Goal: Information Seeking & Learning: Learn about a topic

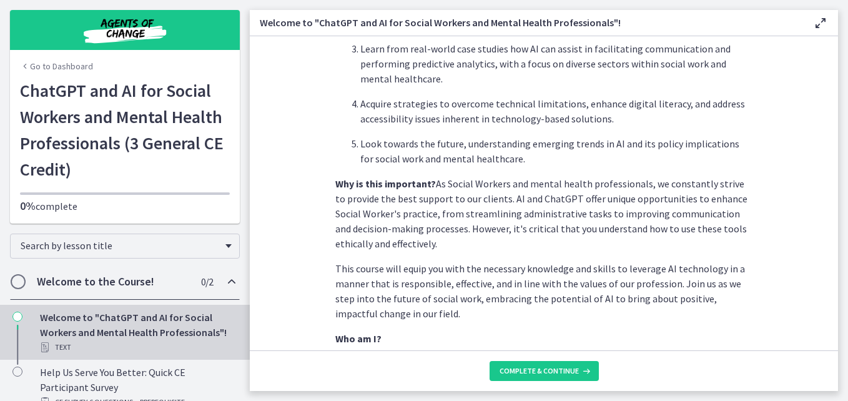
scroll to position [589, 0]
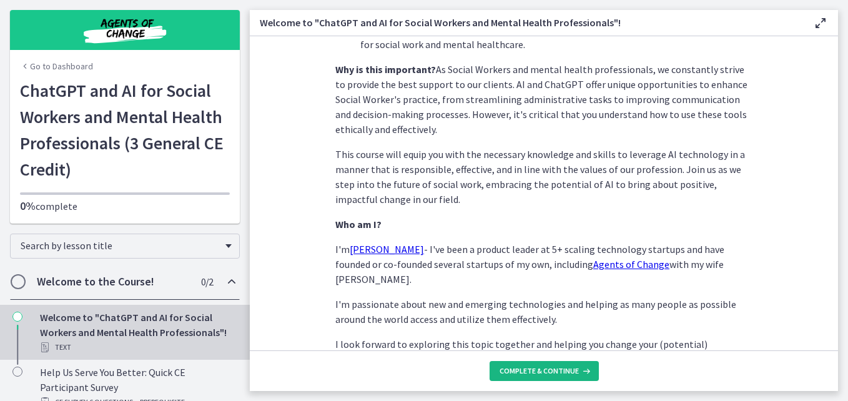
click at [557, 369] on span "Complete & continue" at bounding box center [539, 371] width 79 height 10
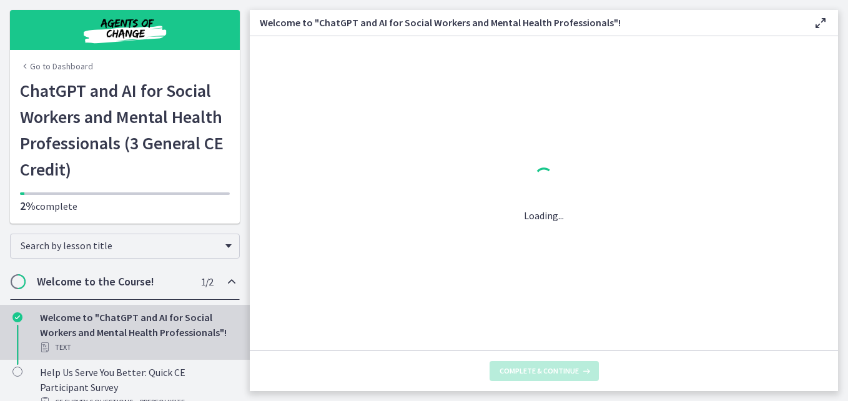
scroll to position [0, 0]
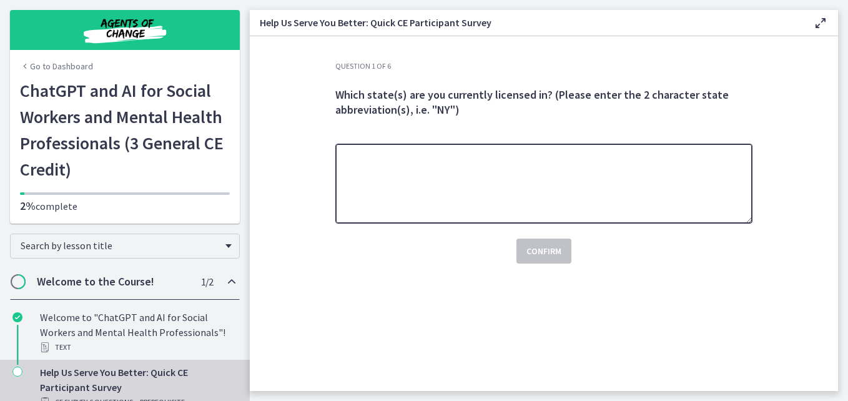
click at [505, 169] on textarea at bounding box center [543, 184] width 417 height 80
type textarea "*********"
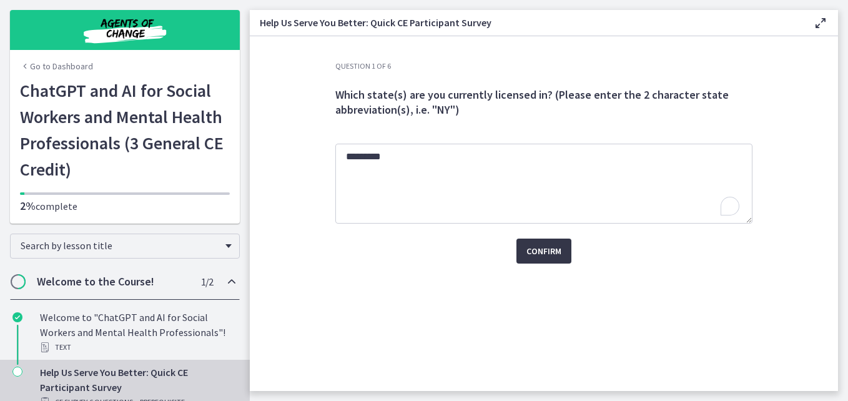
click at [532, 259] on button "Confirm" at bounding box center [544, 251] width 55 height 25
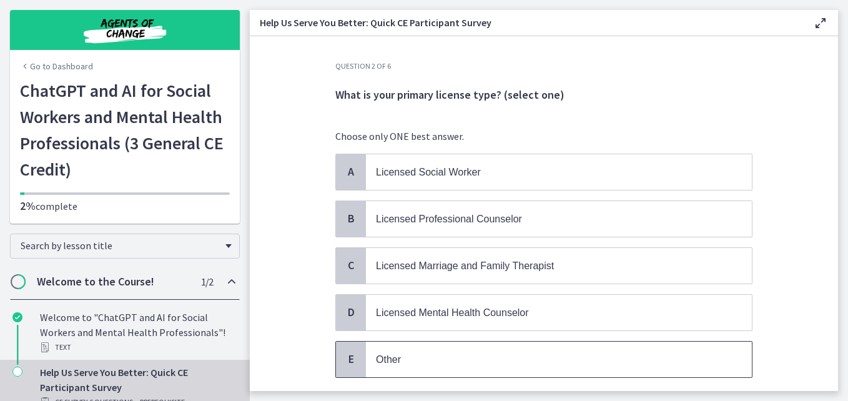
click at [477, 371] on span "Other" at bounding box center [559, 360] width 386 height 36
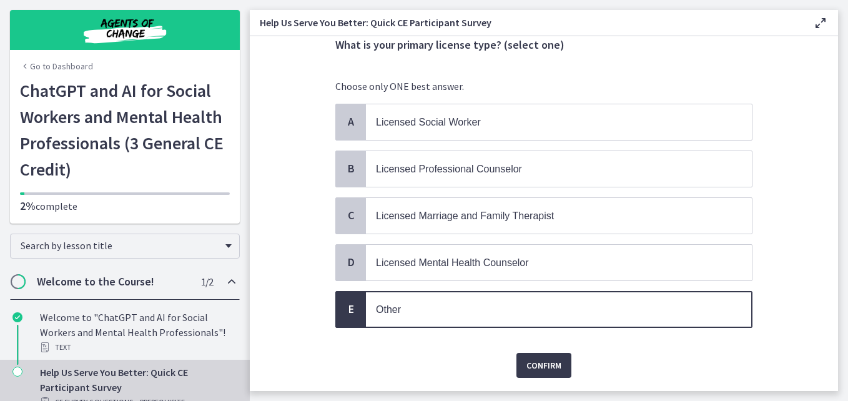
scroll to position [87, 0]
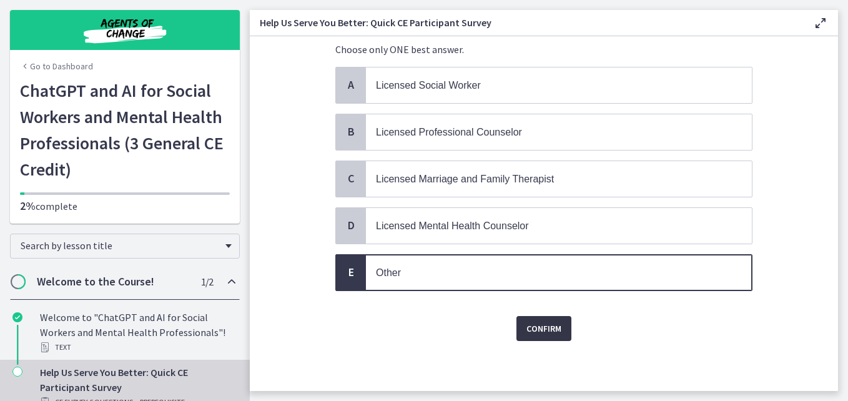
click at [539, 329] on span "Confirm" at bounding box center [544, 328] width 35 height 15
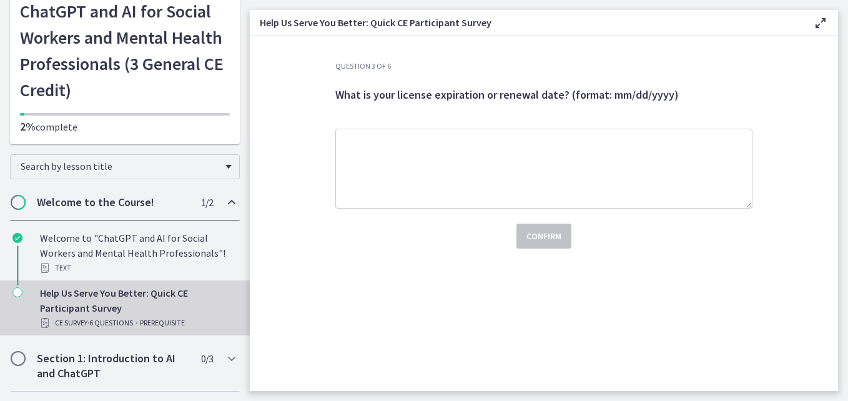
scroll to position [0, 0]
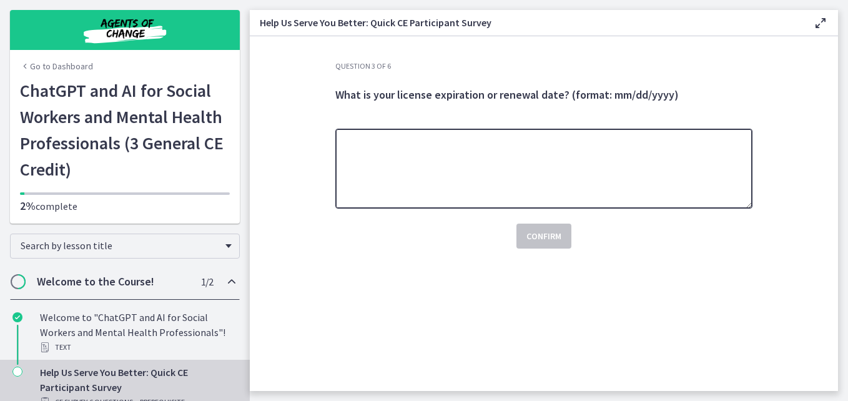
click at [447, 155] on textarea at bounding box center [543, 169] width 417 height 80
type textarea "**********"
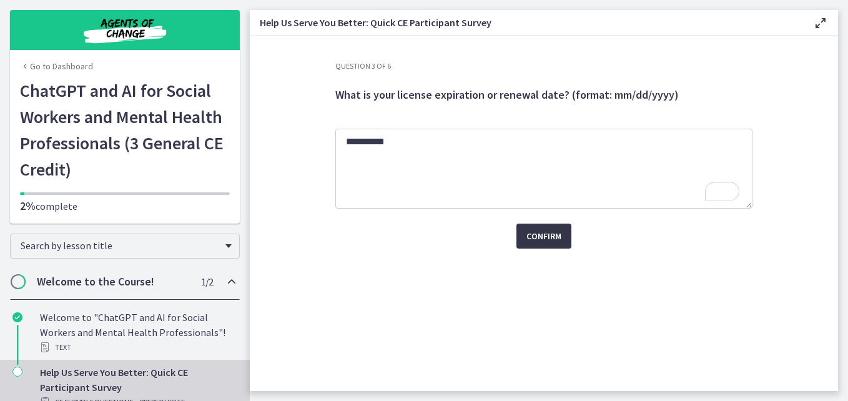
click at [539, 244] on button "Confirm" at bounding box center [544, 236] width 55 height 25
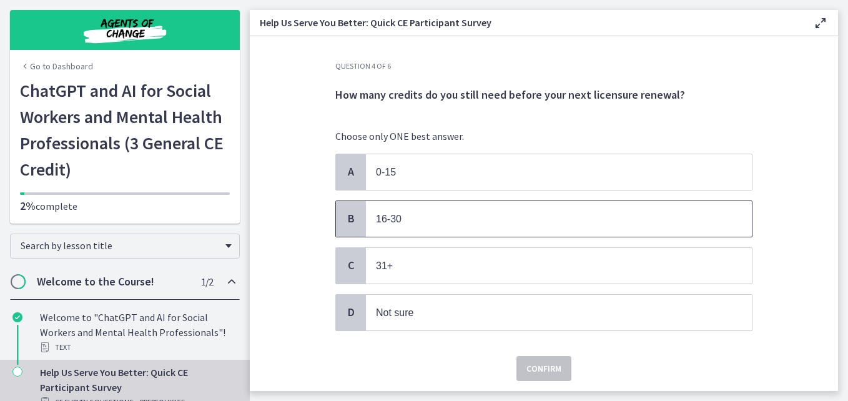
click at [490, 224] on span "16-30" at bounding box center [559, 219] width 386 height 36
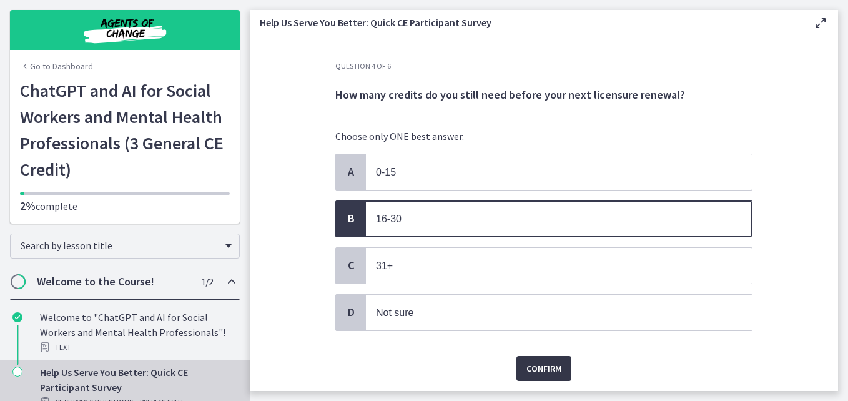
click at [538, 364] on span "Confirm" at bounding box center [544, 368] width 35 height 15
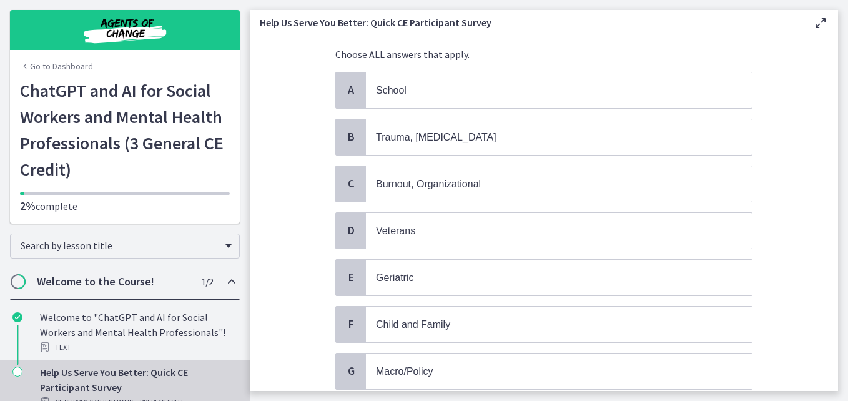
scroll to position [87, 0]
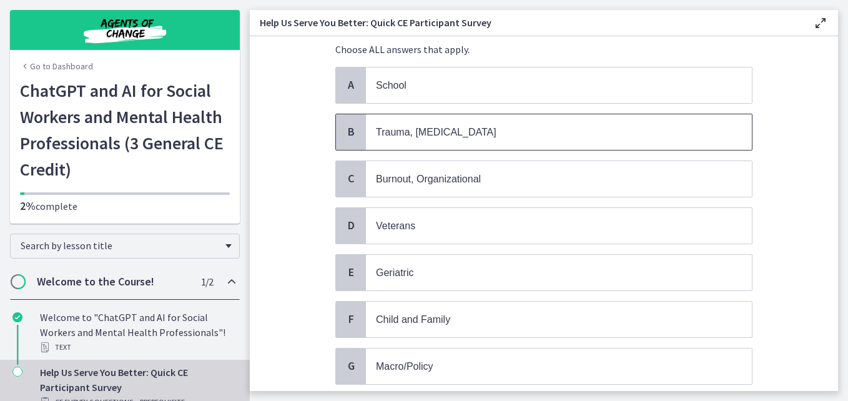
click at [527, 136] on p "Trauma, PTSD" at bounding box center [546, 132] width 341 height 16
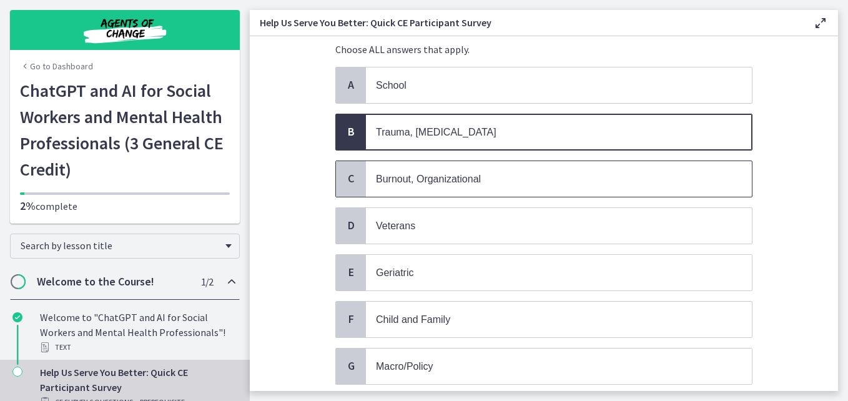
click at [510, 183] on p "Burnout, Organizational" at bounding box center [546, 179] width 341 height 16
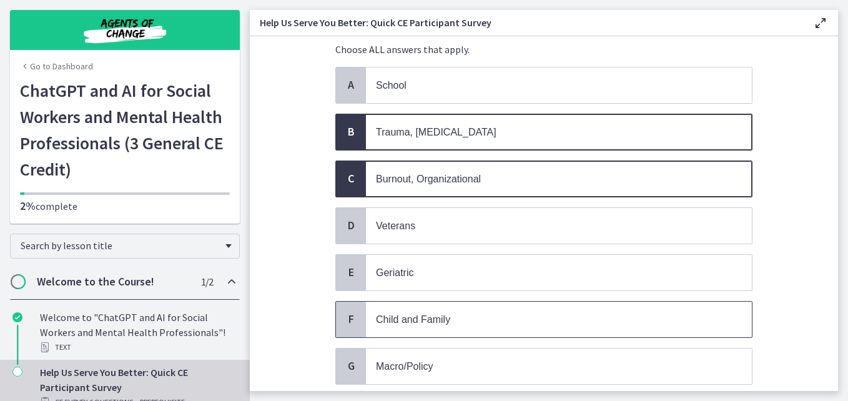
click at [522, 325] on p "Child and Family" at bounding box center [546, 320] width 341 height 16
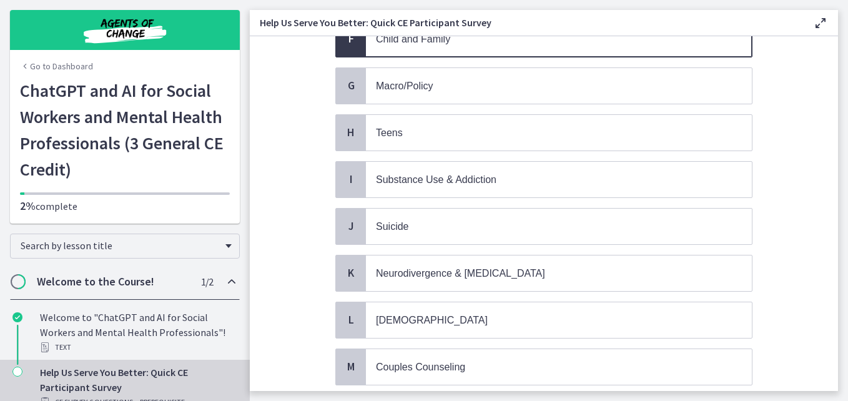
scroll to position [376, 0]
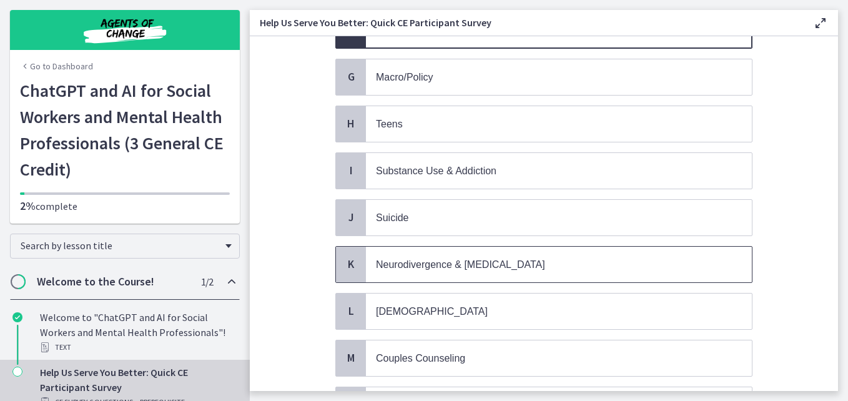
click at [609, 257] on p "Neurodivergence & Developmental Disorders" at bounding box center [546, 265] width 341 height 16
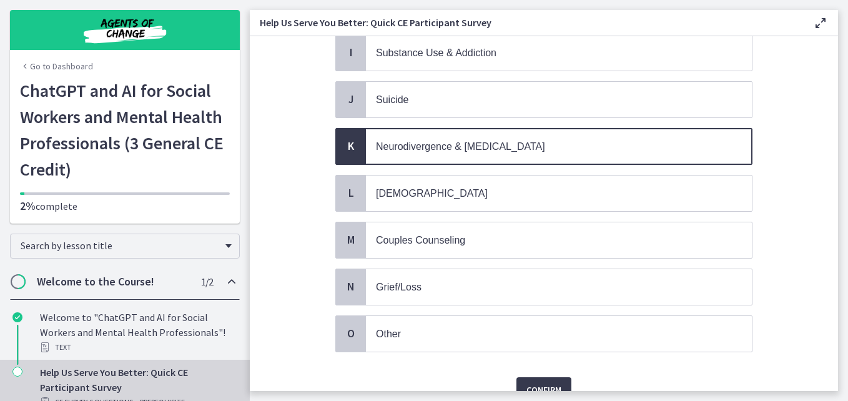
scroll to position [555, 0]
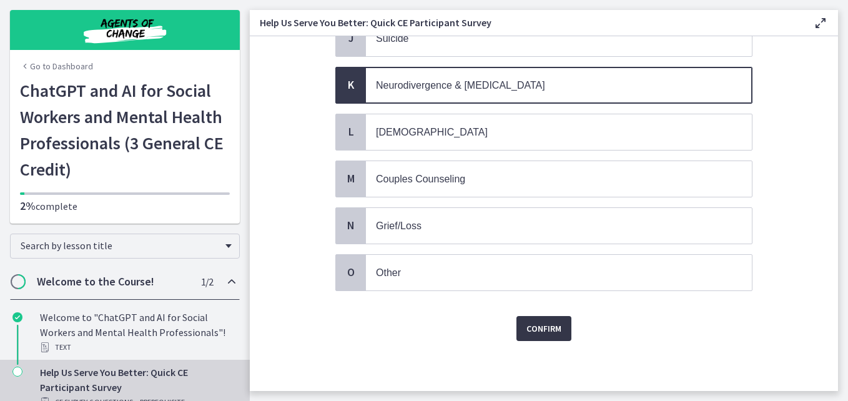
click at [532, 333] on span "Confirm" at bounding box center [544, 328] width 35 height 15
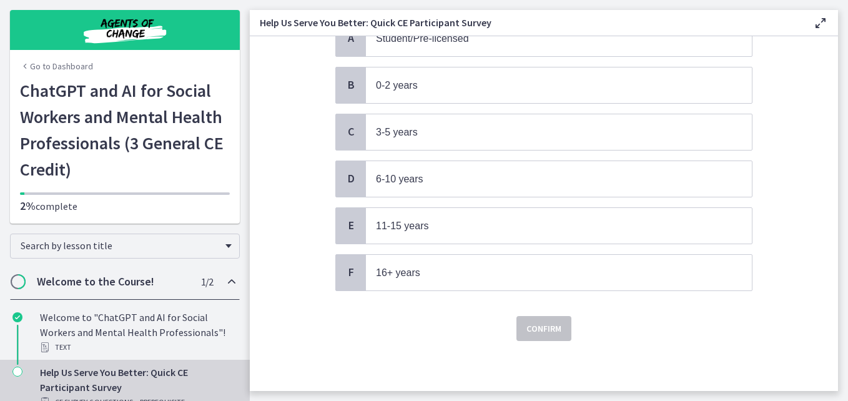
scroll to position [0, 0]
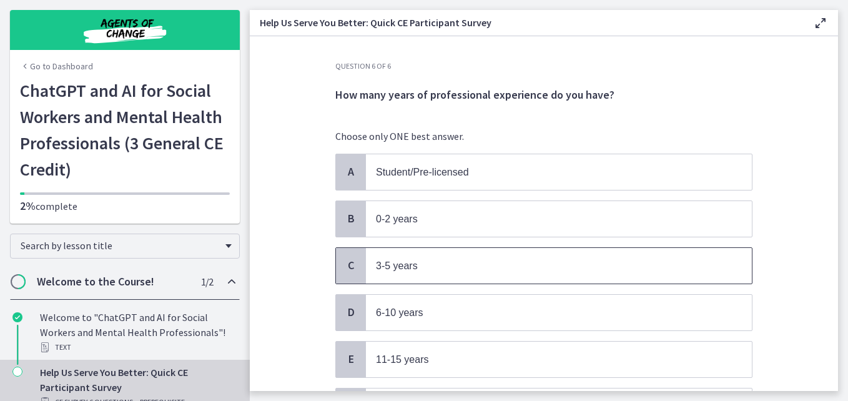
click at [431, 264] on p "3-5 years" at bounding box center [546, 266] width 341 height 16
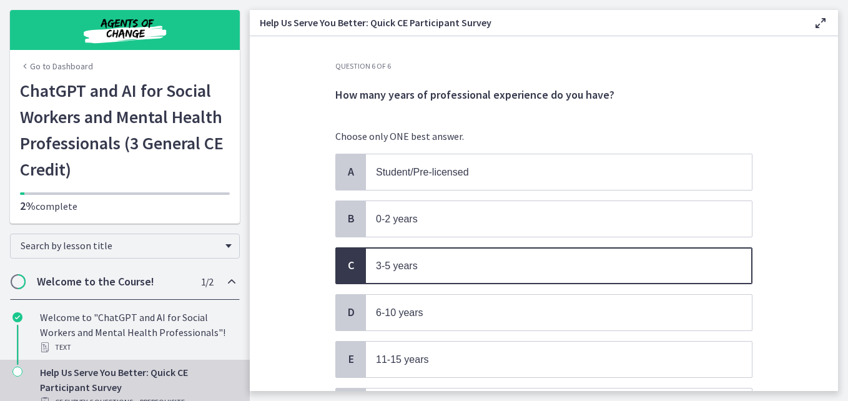
scroll to position [134, 0]
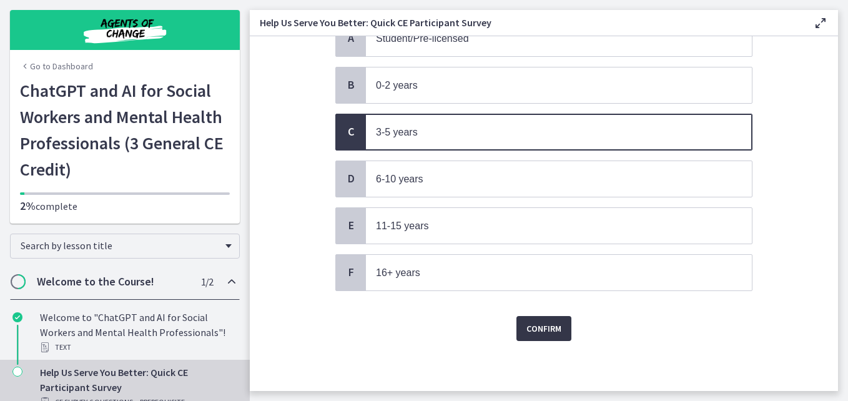
click at [559, 330] on button "Confirm" at bounding box center [544, 328] width 55 height 25
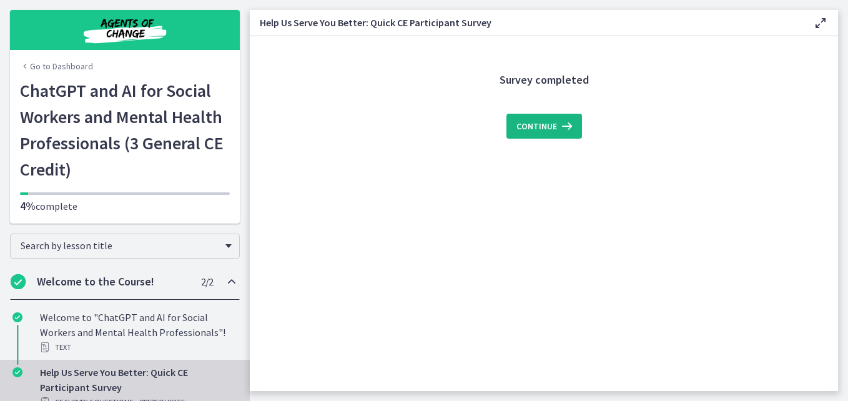
scroll to position [0, 0]
click at [533, 124] on span "Continue" at bounding box center [537, 126] width 41 height 15
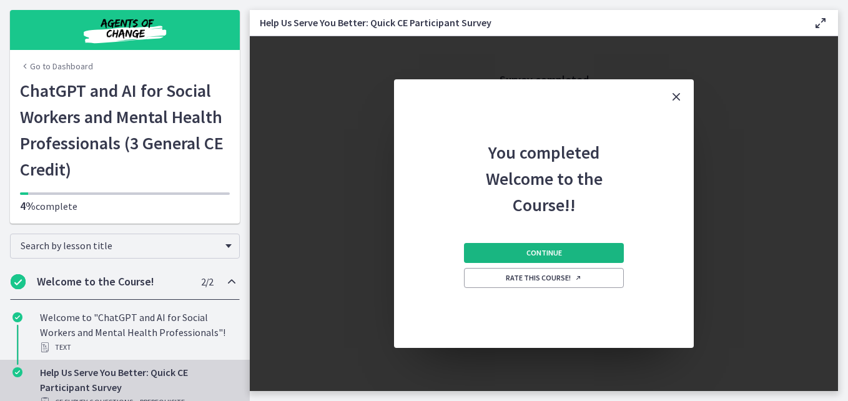
click at [568, 259] on button "Continue" at bounding box center [544, 253] width 160 height 20
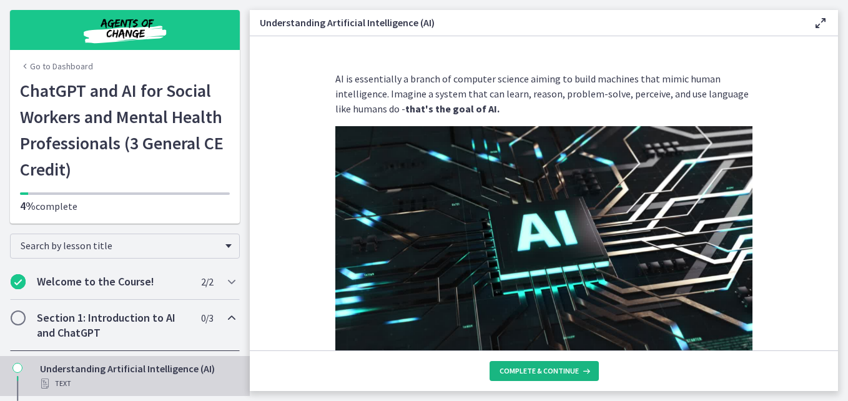
click at [549, 370] on span "Complete & continue" at bounding box center [539, 371] width 79 height 10
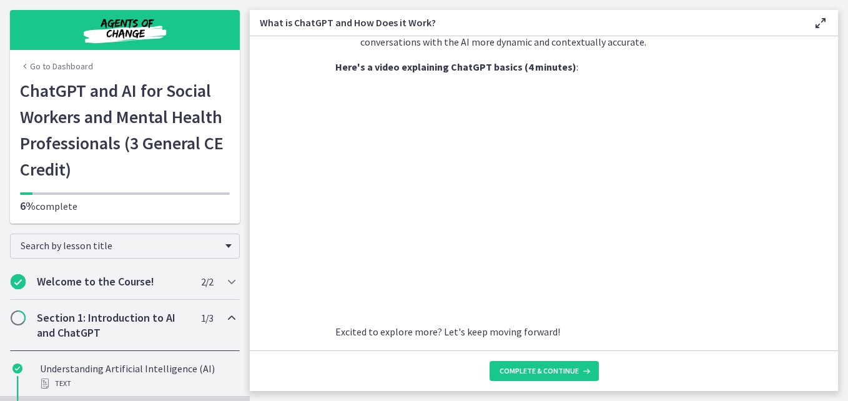
scroll to position [674, 0]
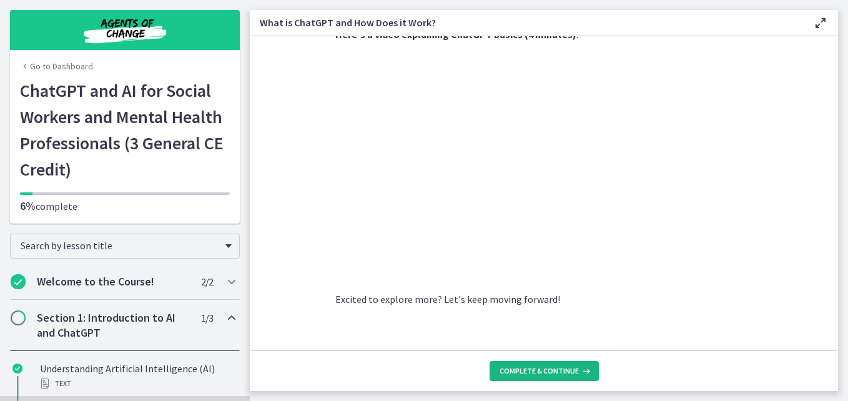
click at [585, 369] on icon at bounding box center [585, 371] width 12 height 10
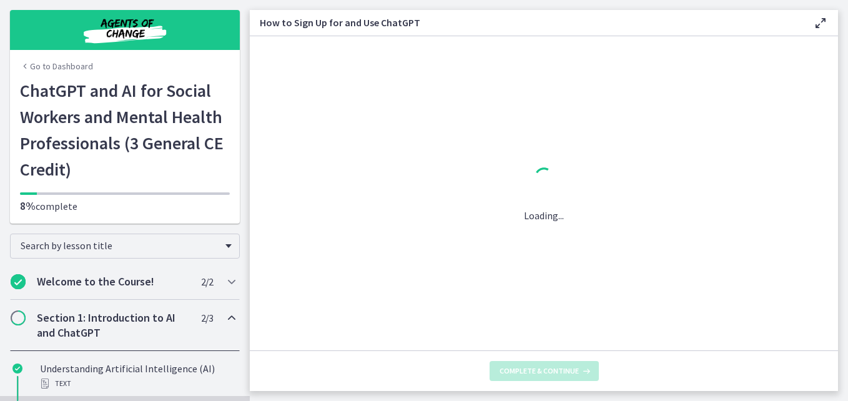
scroll to position [0, 0]
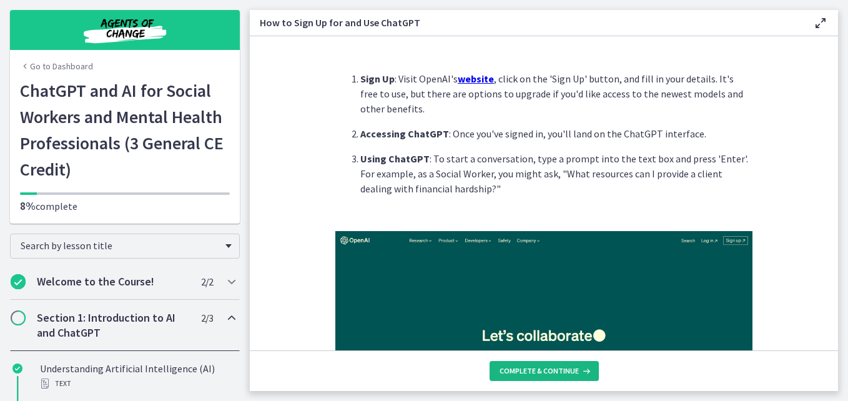
click at [579, 367] on icon at bounding box center [585, 371] width 12 height 10
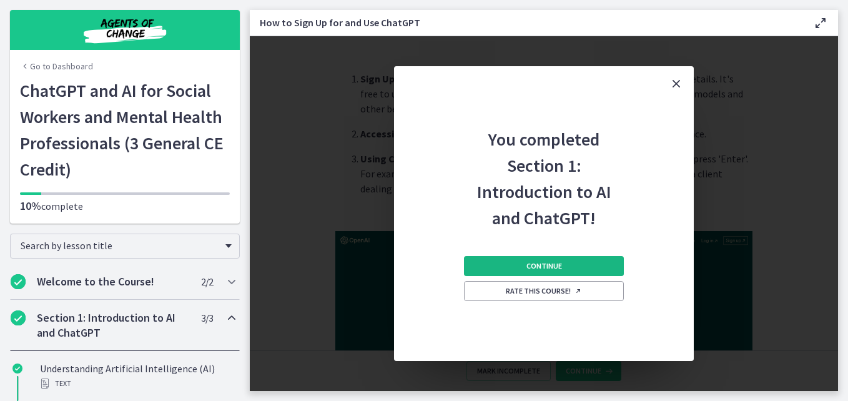
click at [565, 267] on button "Continue" at bounding box center [544, 266] width 160 height 20
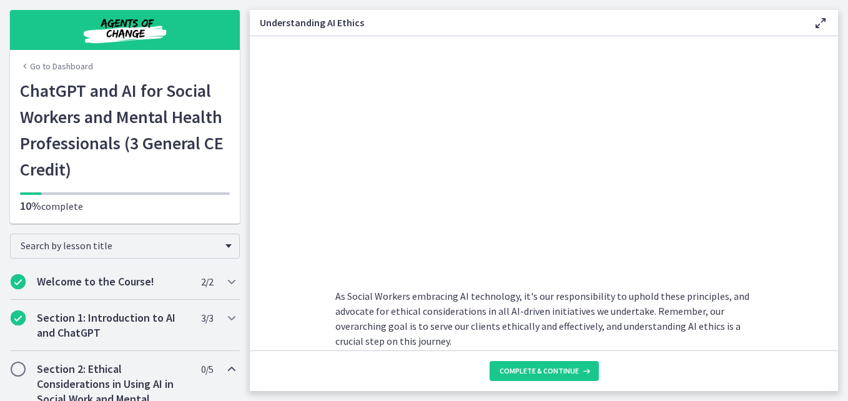
scroll to position [636, 0]
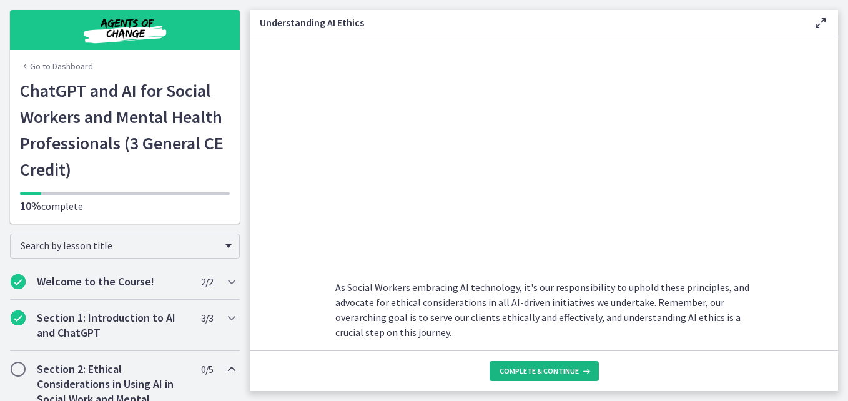
click at [547, 369] on span "Complete & continue" at bounding box center [539, 371] width 79 height 10
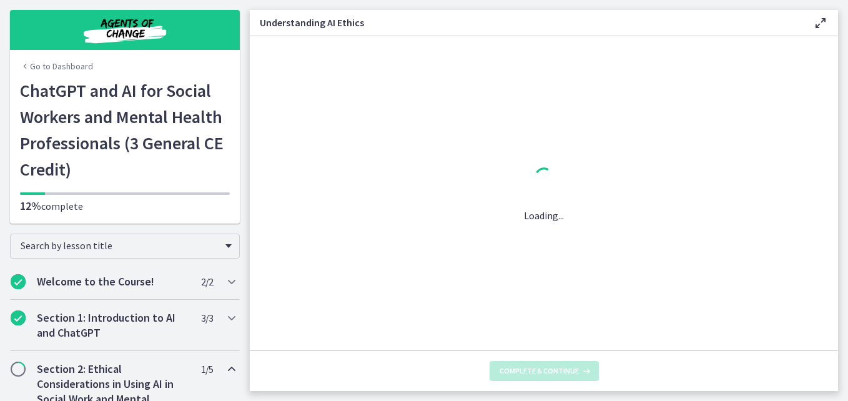
scroll to position [0, 0]
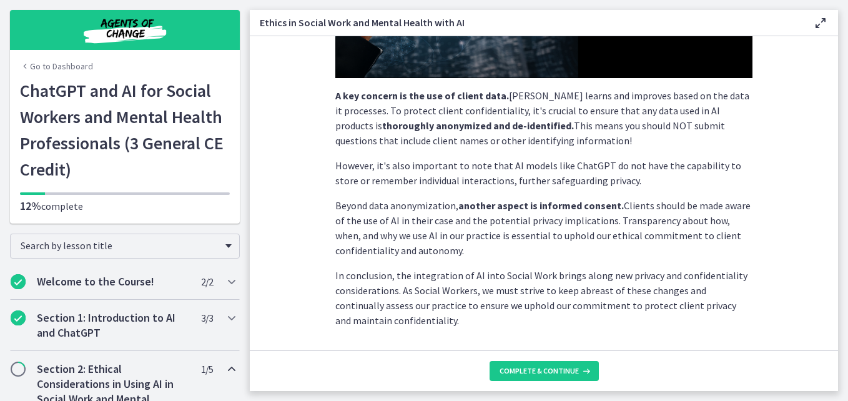
scroll to position [375, 0]
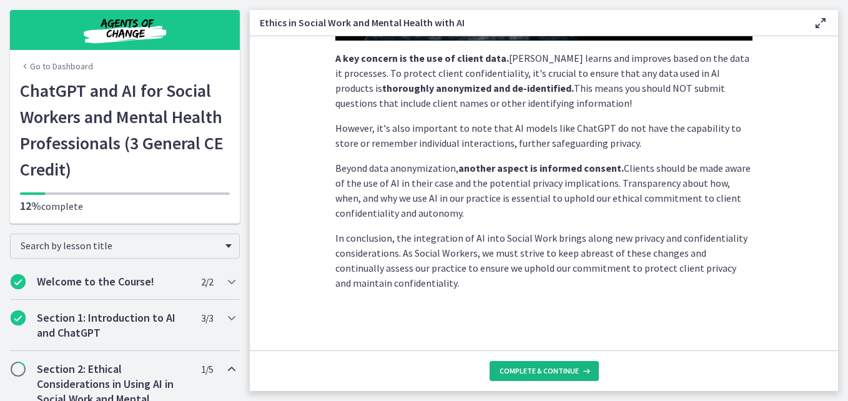
click at [570, 365] on button "Complete & continue" at bounding box center [544, 371] width 109 height 20
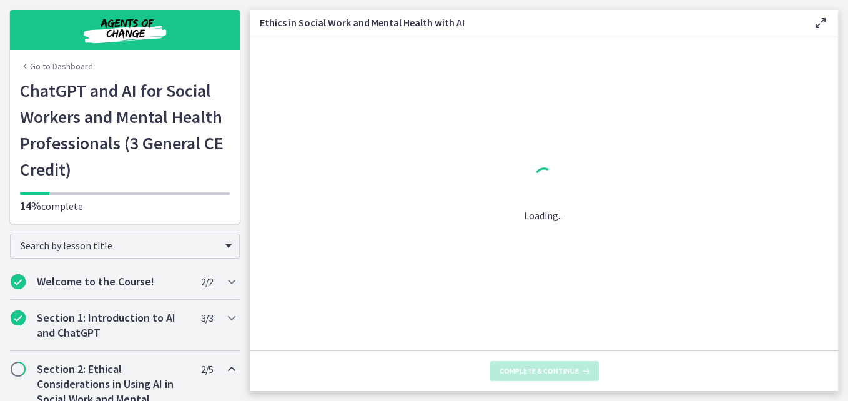
scroll to position [0, 0]
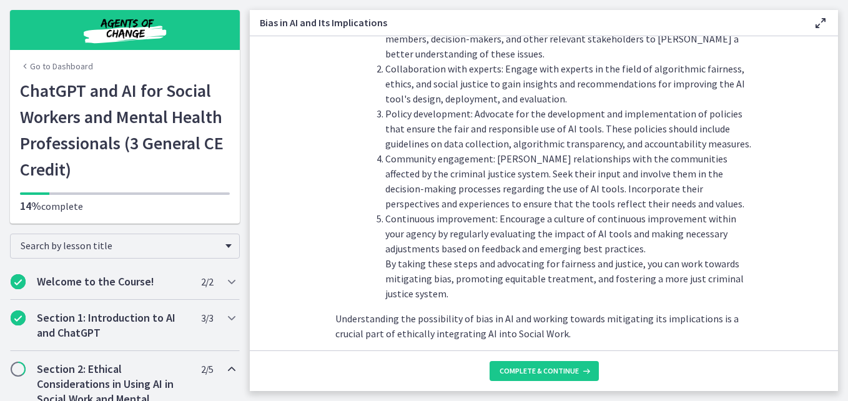
scroll to position [1459, 0]
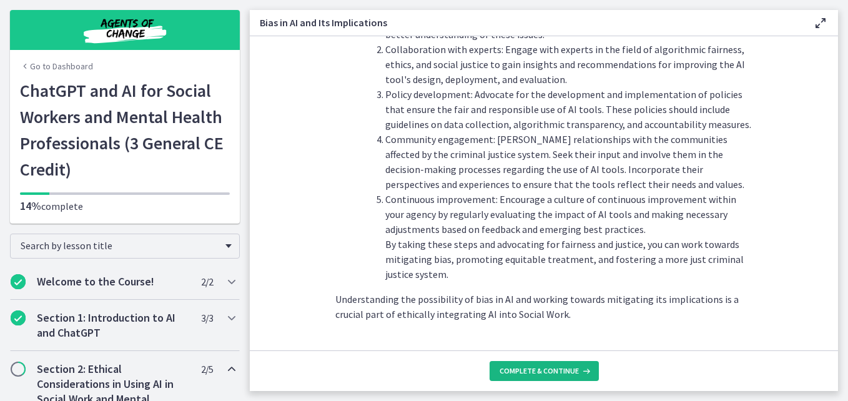
click at [570, 372] on span "Complete & continue" at bounding box center [539, 371] width 79 height 10
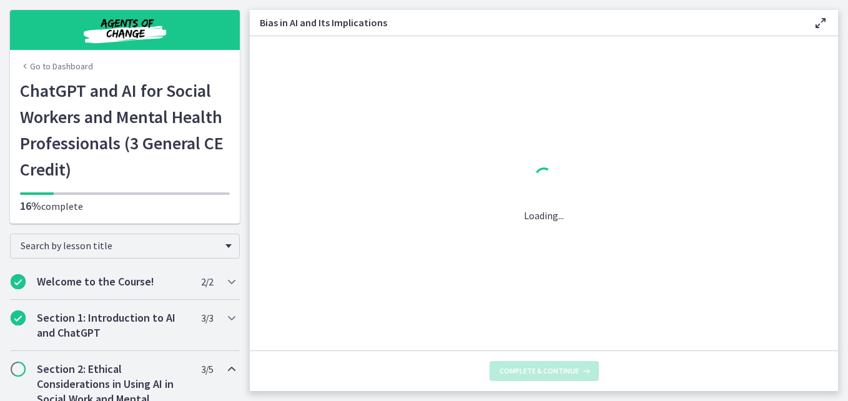
scroll to position [0, 0]
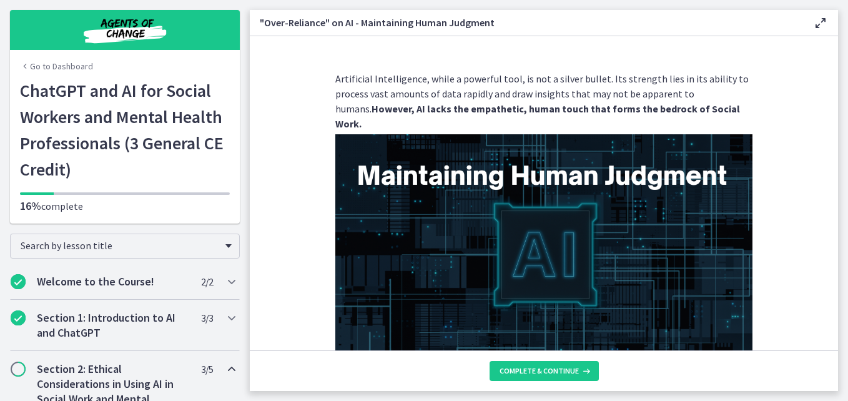
scroll to position [369, 0]
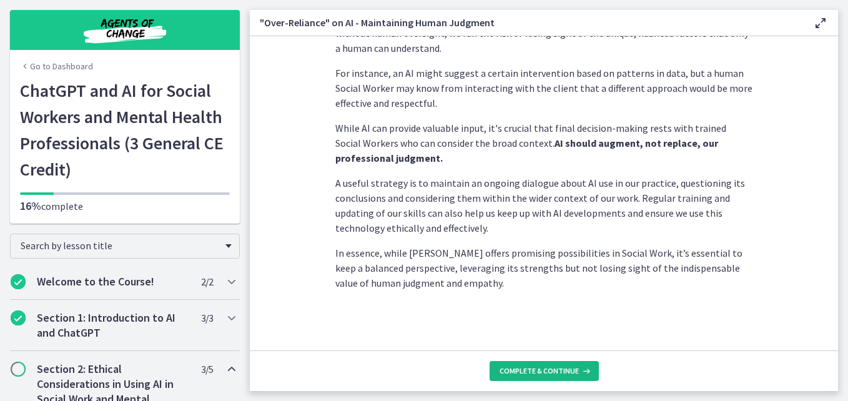
click at [584, 372] on icon at bounding box center [585, 371] width 12 height 10
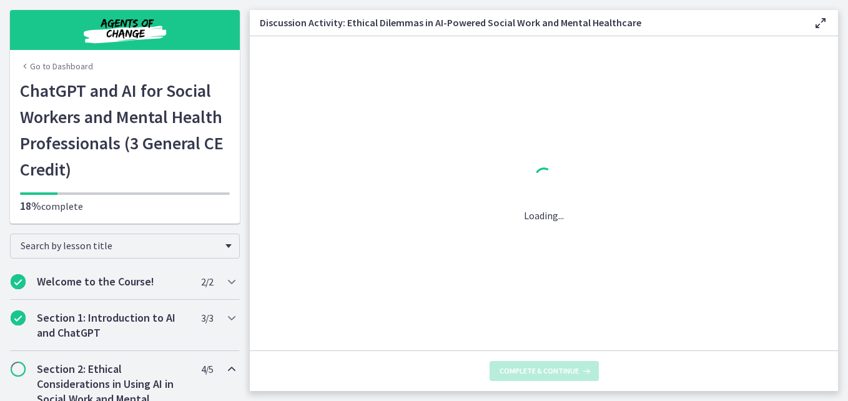
scroll to position [0, 0]
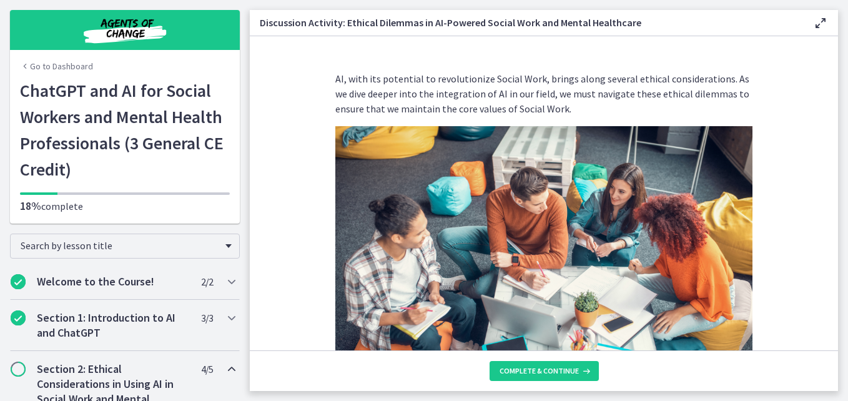
scroll to position [375, 0]
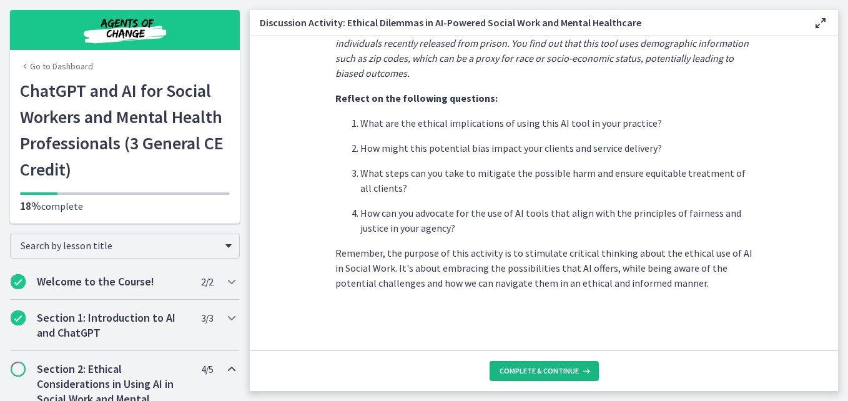
click at [523, 369] on span "Complete & continue" at bounding box center [539, 371] width 79 height 10
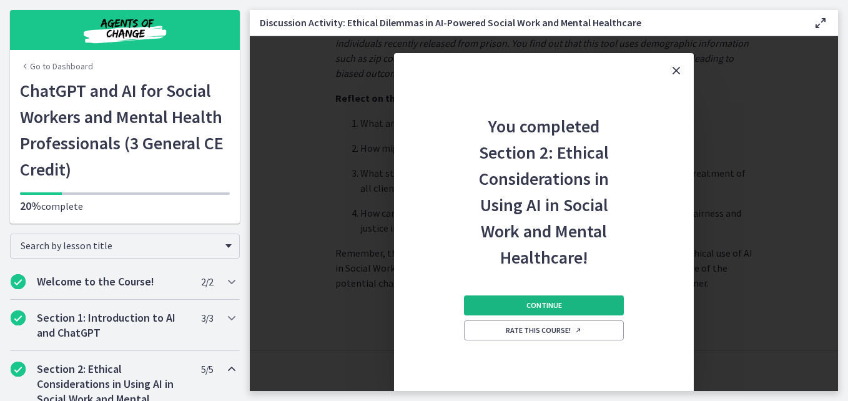
click at [564, 305] on button "Continue" at bounding box center [544, 306] width 160 height 20
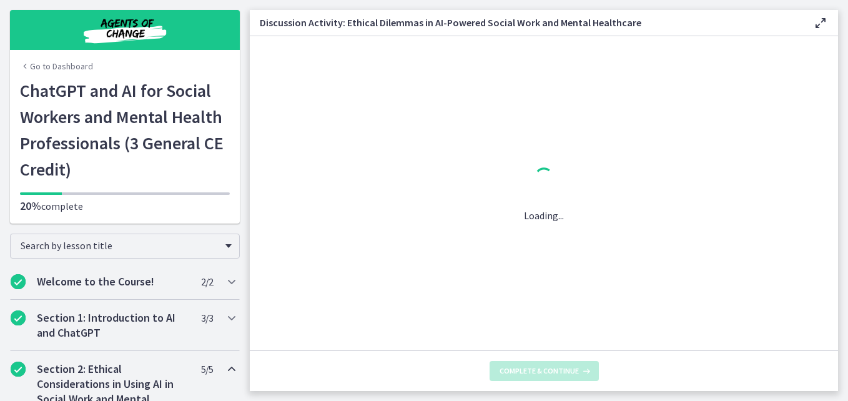
scroll to position [0, 0]
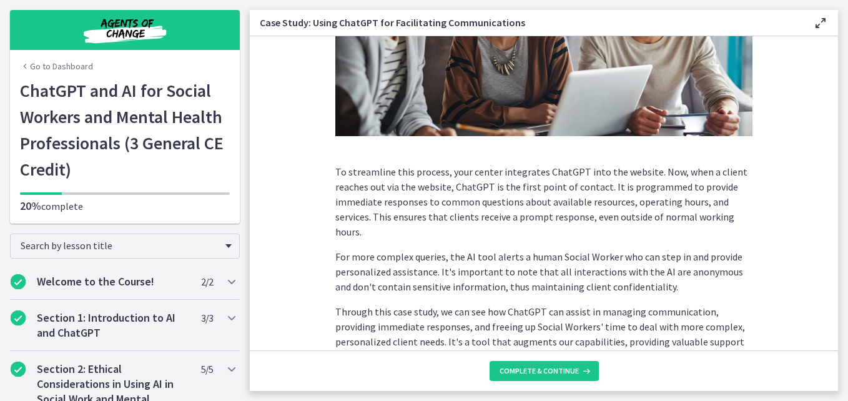
scroll to position [379, 0]
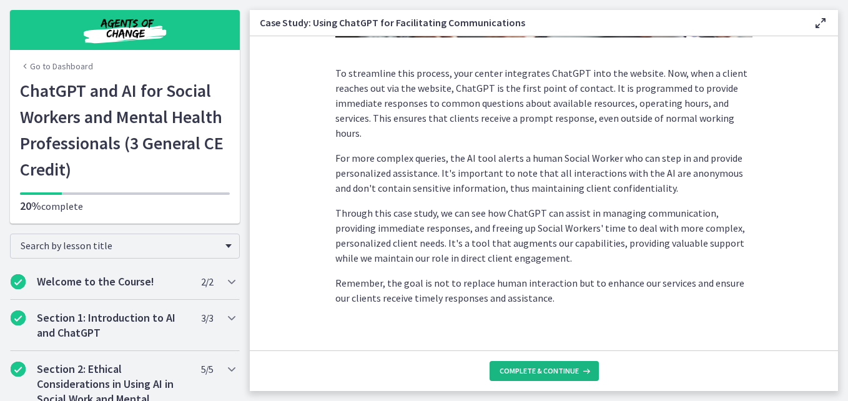
click at [528, 368] on span "Complete & continue" at bounding box center [539, 371] width 79 height 10
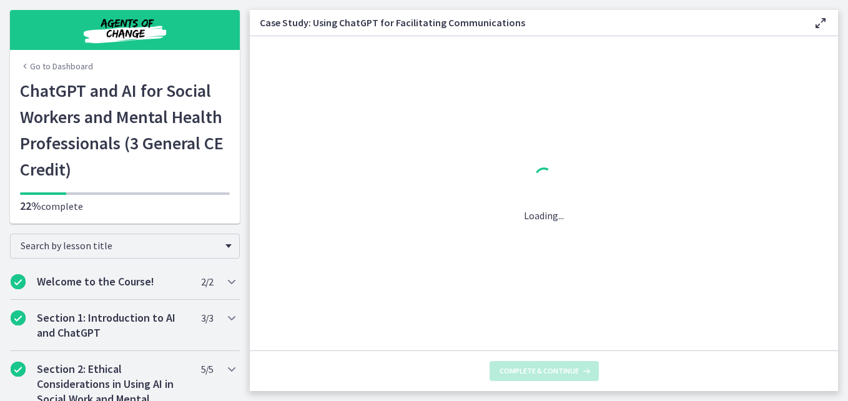
scroll to position [0, 0]
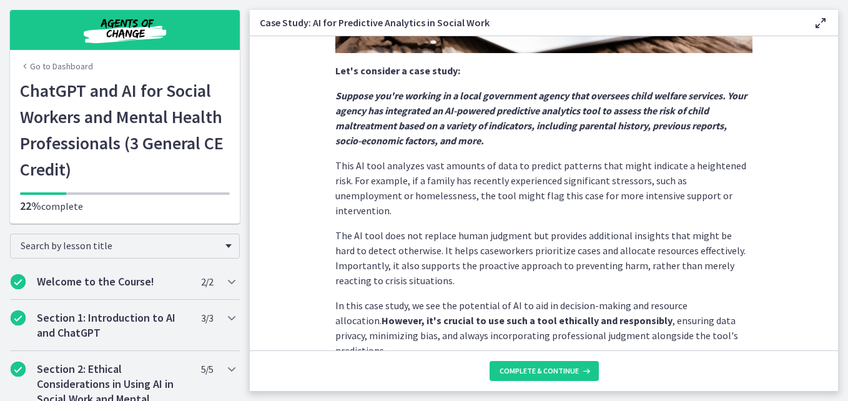
scroll to position [345, 0]
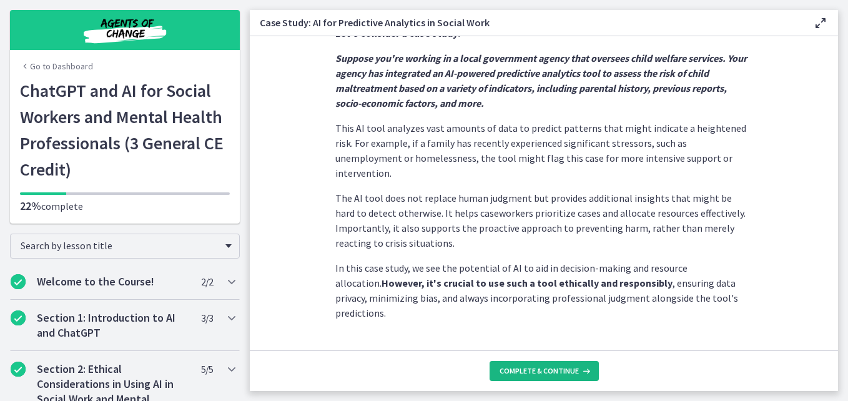
click at [580, 367] on icon at bounding box center [585, 371] width 12 height 10
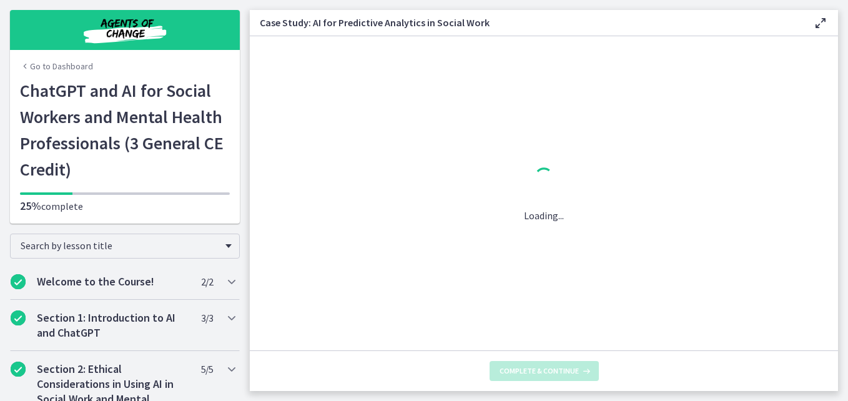
scroll to position [0, 0]
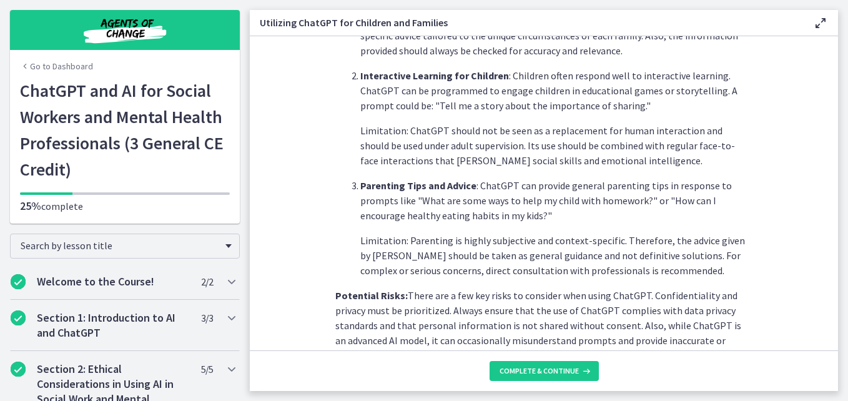
scroll to position [610, 0]
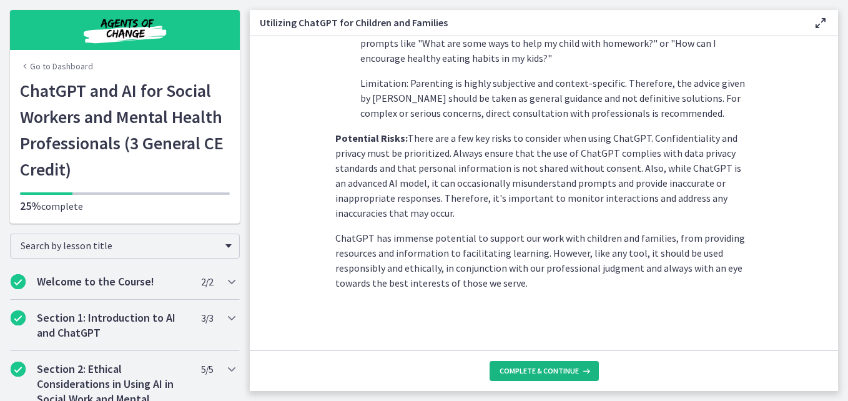
click at [533, 370] on span "Complete & continue" at bounding box center [539, 371] width 79 height 10
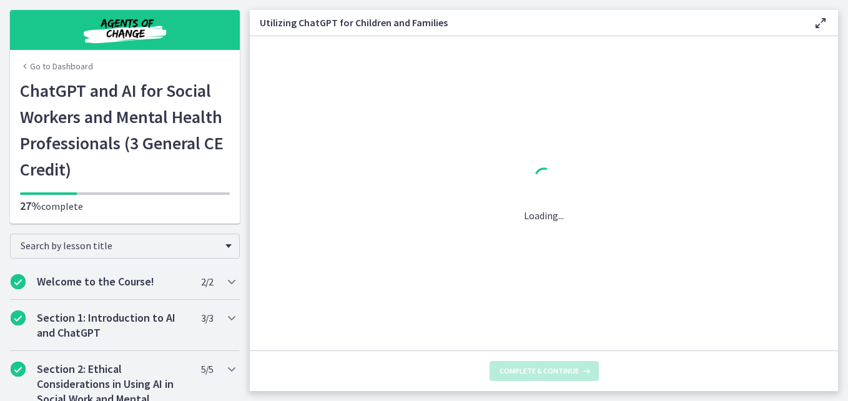
scroll to position [0, 0]
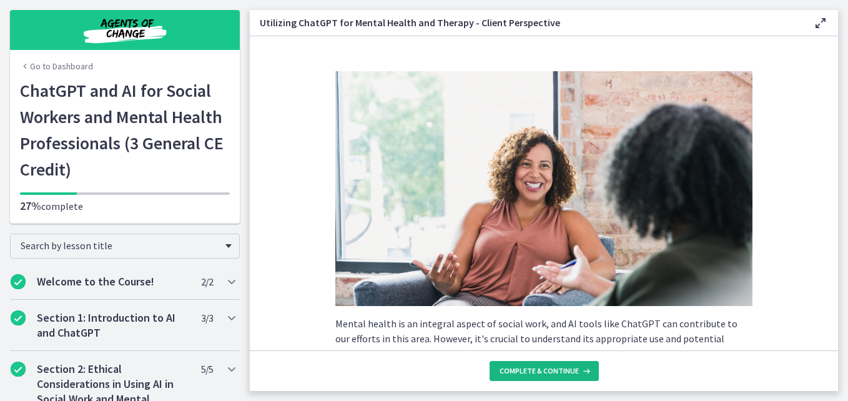
click at [533, 370] on span "Complete & continue" at bounding box center [539, 371] width 79 height 10
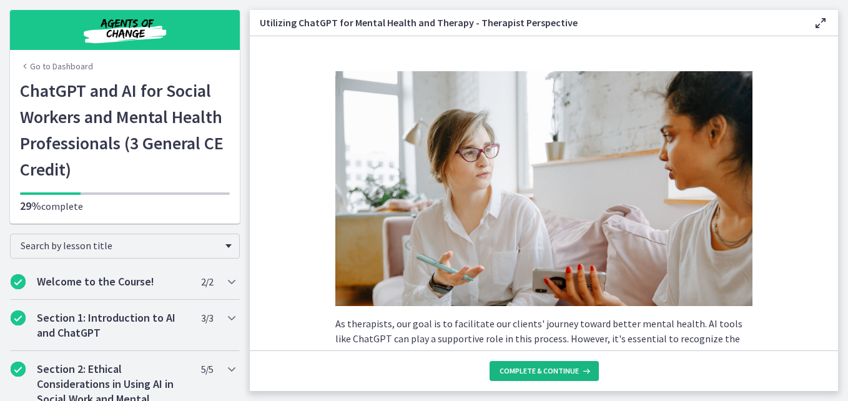
click at [533, 370] on span "Complete & continue" at bounding box center [539, 371] width 79 height 10
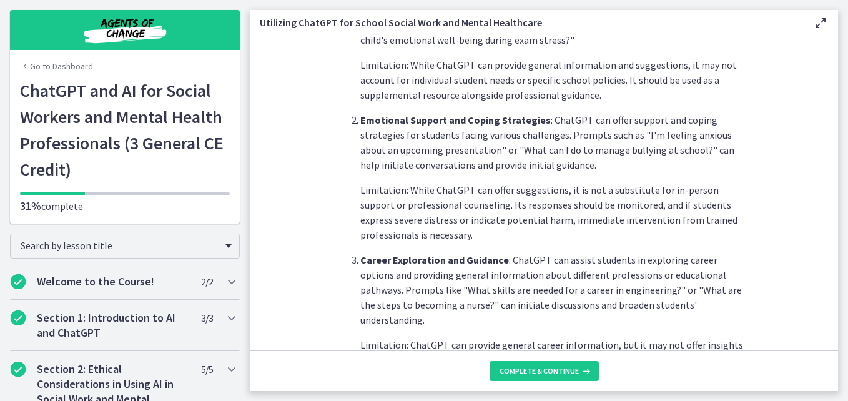
scroll to position [615, 0]
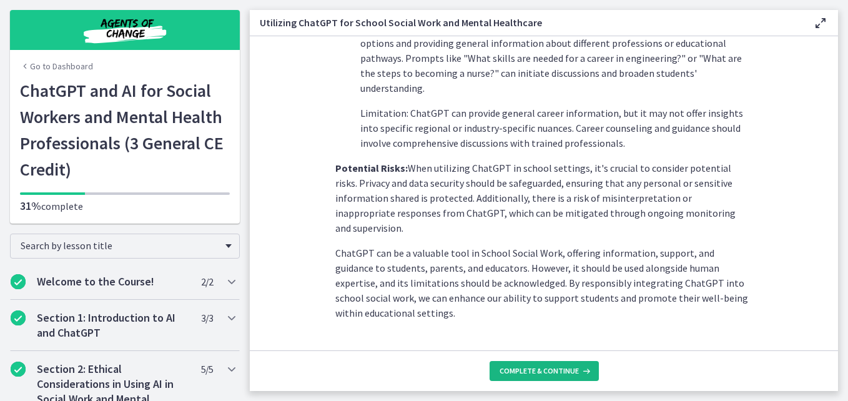
click at [552, 370] on span "Complete & continue" at bounding box center [539, 371] width 79 height 10
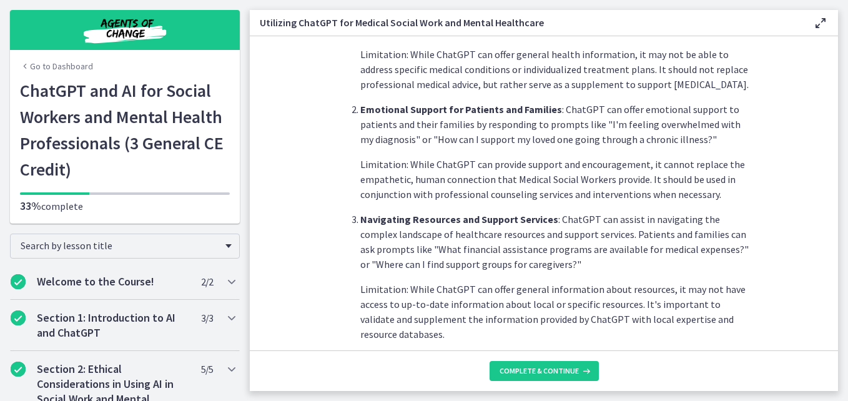
scroll to position [570, 0]
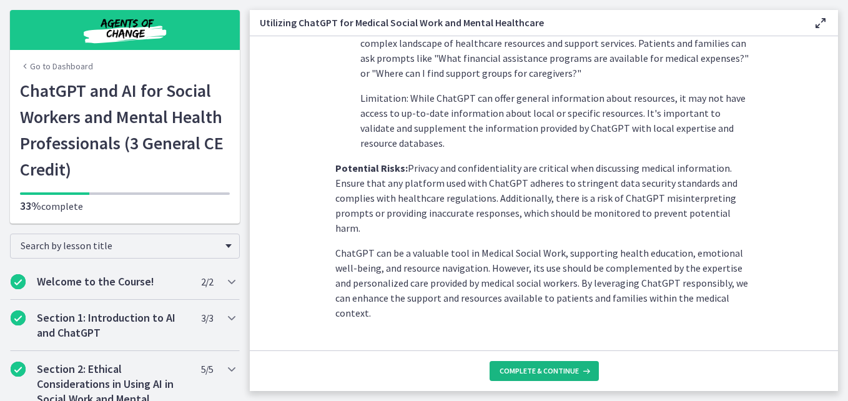
click at [530, 369] on span "Complete & continue" at bounding box center [539, 371] width 79 height 10
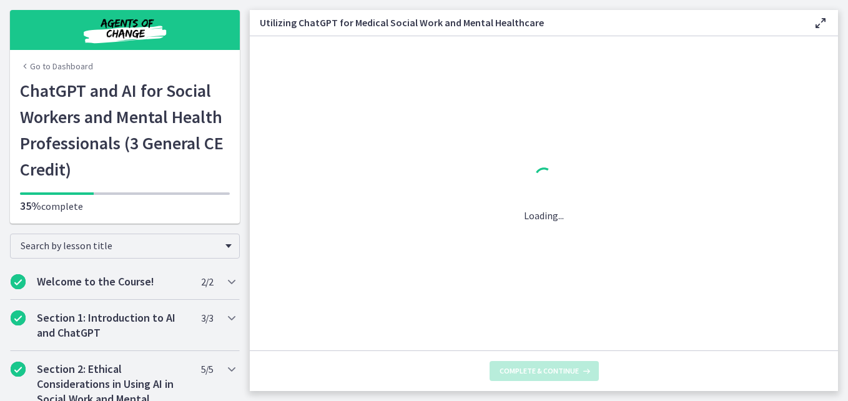
scroll to position [0, 0]
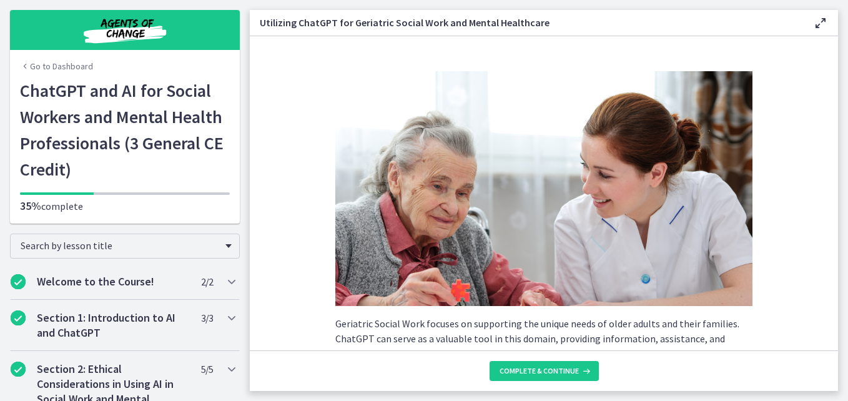
scroll to position [630, 0]
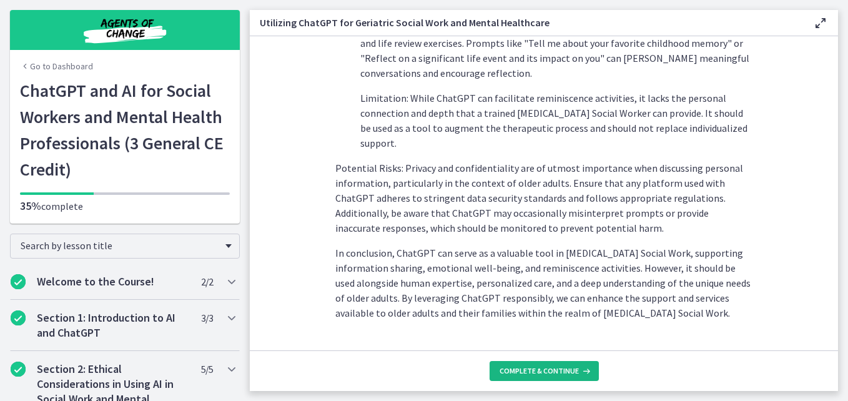
click at [549, 367] on span "Complete & continue" at bounding box center [539, 371] width 79 height 10
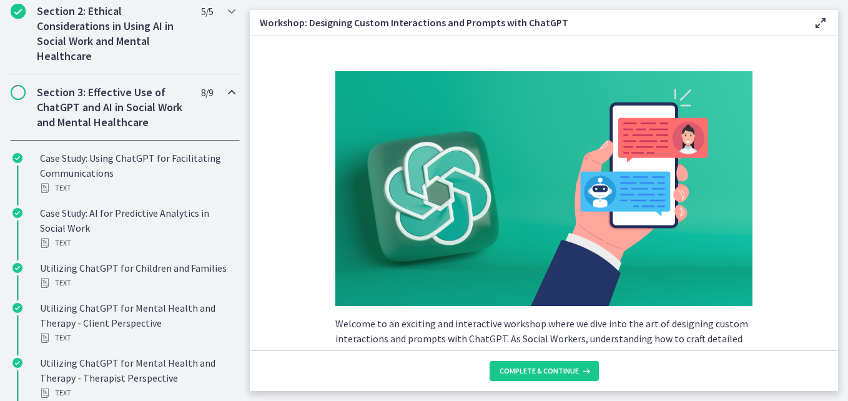
scroll to position [343, 0]
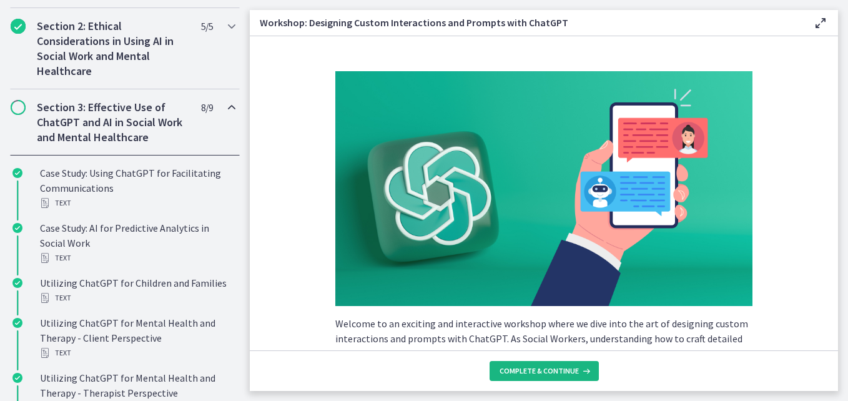
click at [555, 371] on span "Complete & continue" at bounding box center [539, 371] width 79 height 10
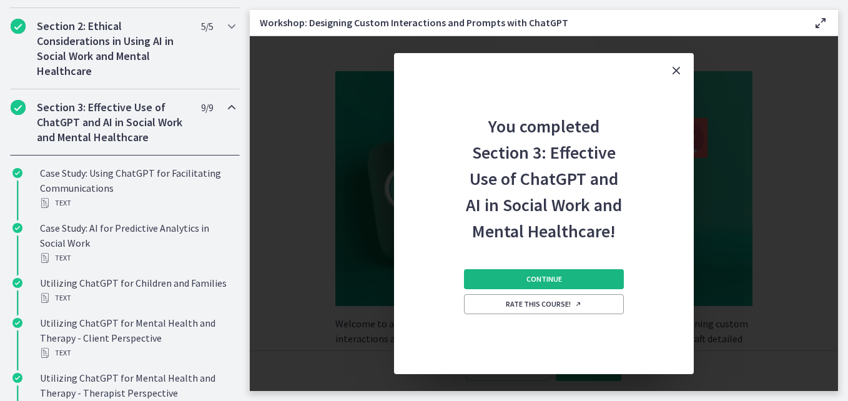
click at [580, 279] on button "Continue" at bounding box center [544, 279] width 160 height 20
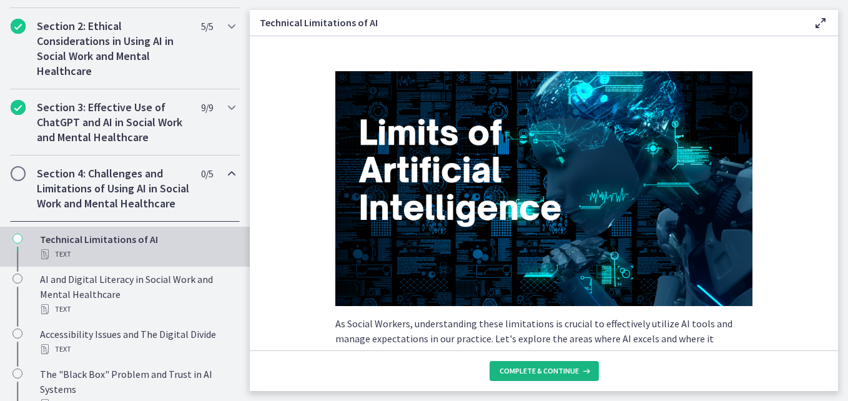
click at [560, 371] on span "Complete & continue" at bounding box center [539, 371] width 79 height 10
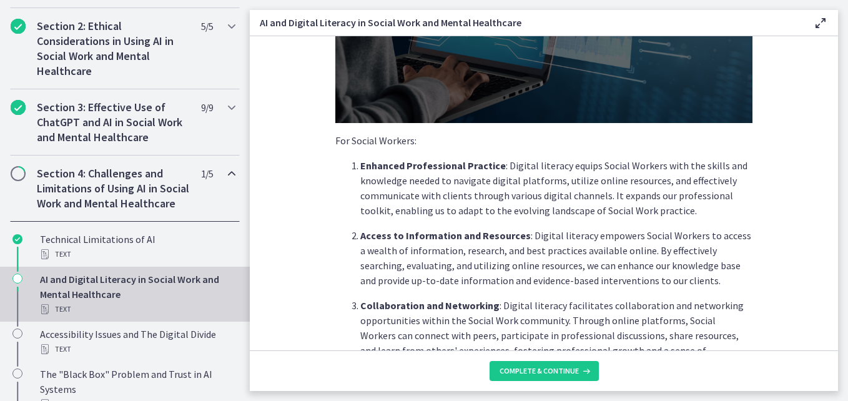
scroll to position [417, 0]
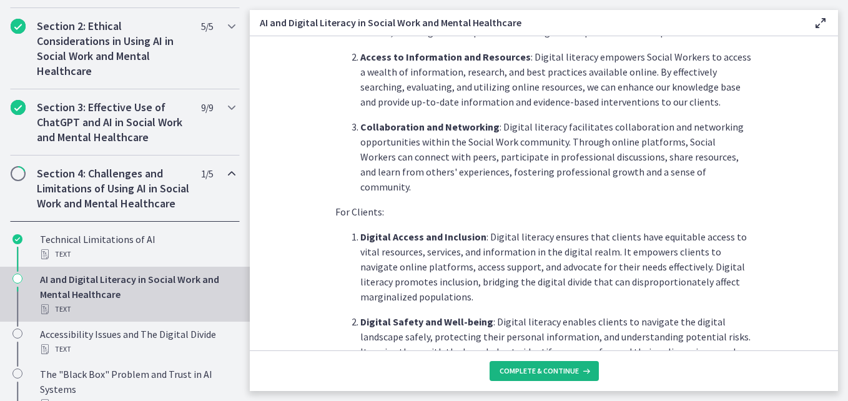
click at [592, 372] on button "Complete & continue" at bounding box center [544, 371] width 109 height 20
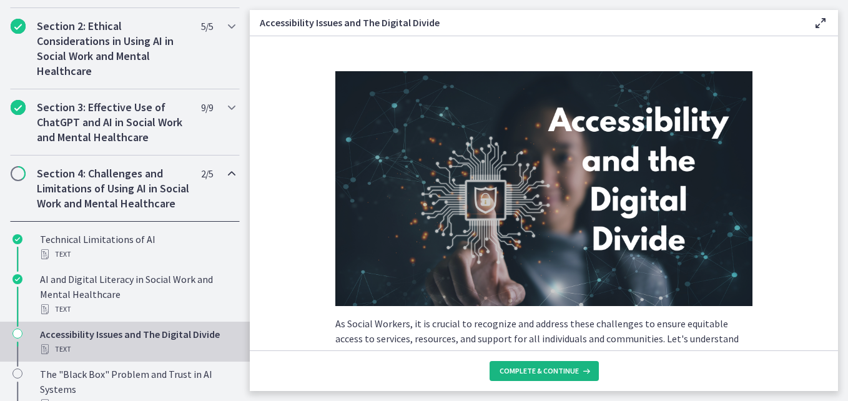
click at [577, 376] on button "Complete & continue" at bounding box center [544, 371] width 109 height 20
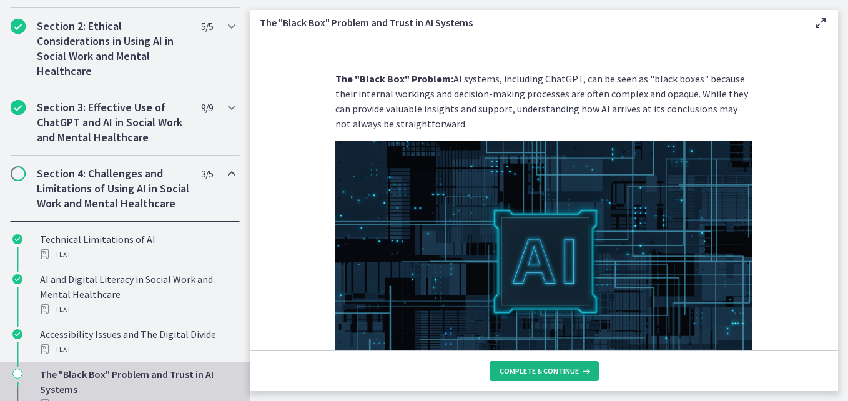
click at [577, 376] on button "Complete & continue" at bounding box center [544, 371] width 109 height 20
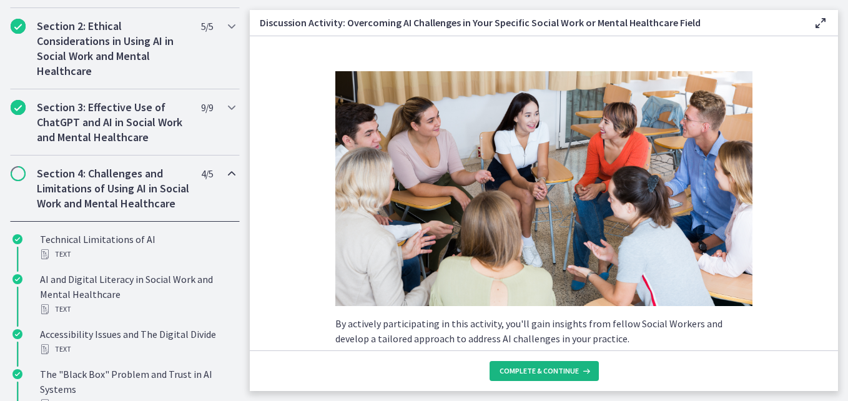
click at [577, 376] on button "Complete & continue" at bounding box center [544, 371] width 109 height 20
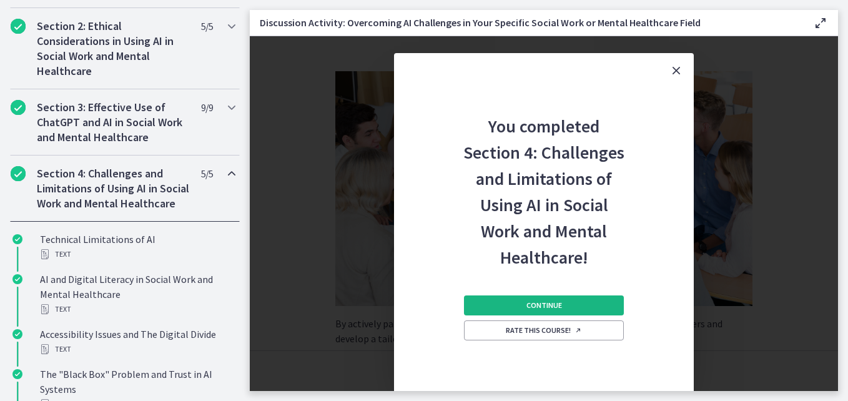
click at [572, 299] on button "Continue" at bounding box center [544, 306] width 160 height 20
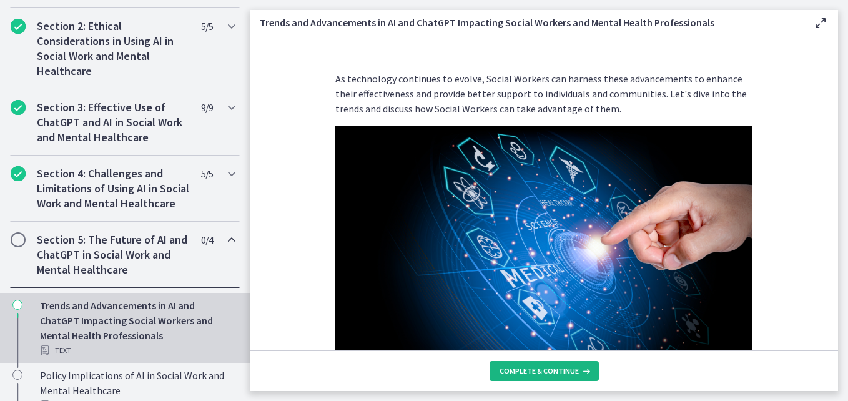
click at [550, 366] on span "Complete & continue" at bounding box center [539, 371] width 79 height 10
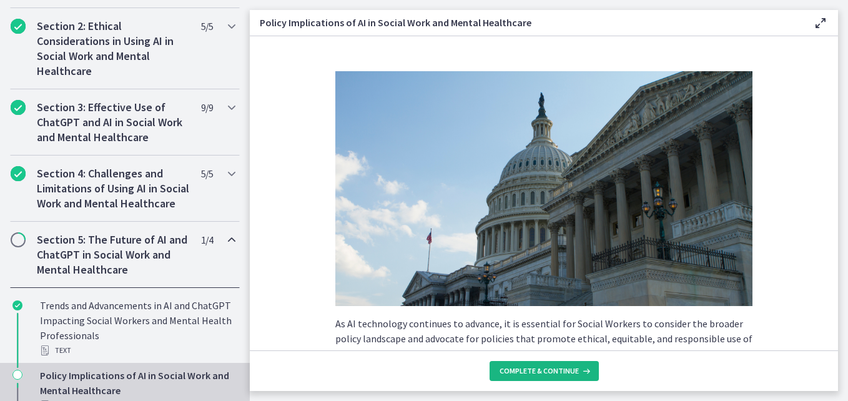
click at [545, 372] on span "Complete & continue" at bounding box center [539, 371] width 79 height 10
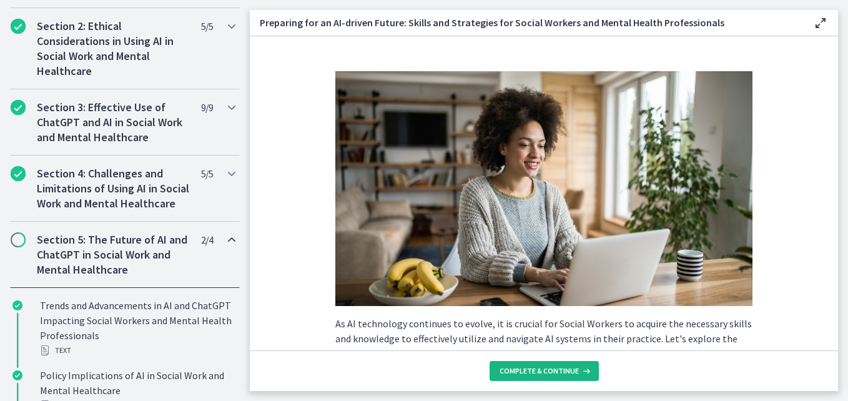
click at [545, 372] on span "Complete & continue" at bounding box center [539, 371] width 79 height 10
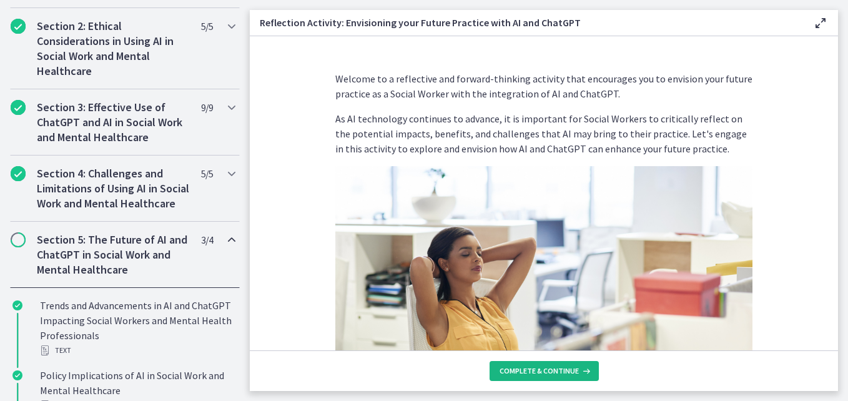
click at [545, 371] on span "Complete & continue" at bounding box center [539, 371] width 79 height 10
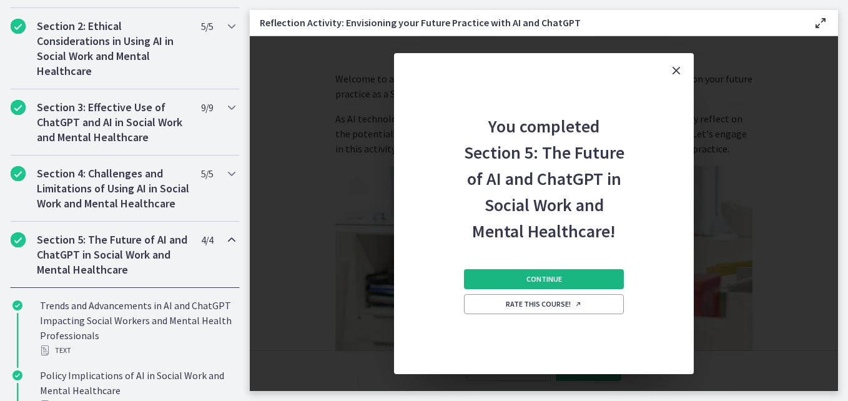
click at [546, 277] on span "Continue" at bounding box center [545, 279] width 36 height 10
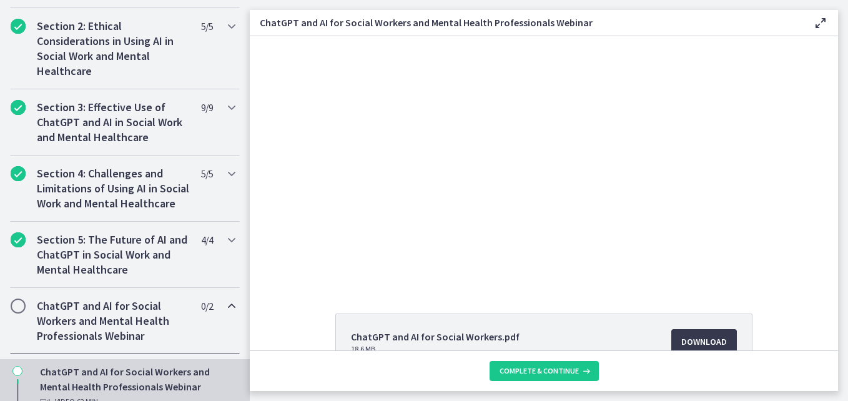
scroll to position [141, 0]
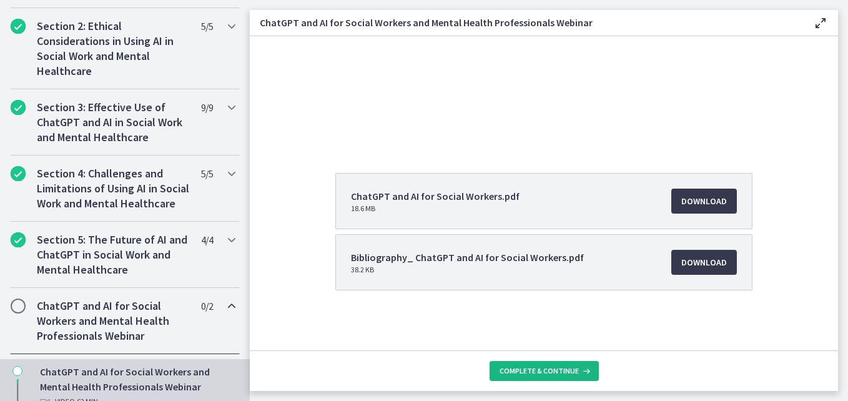
click at [552, 372] on span "Complete & continue" at bounding box center [539, 371] width 79 height 10
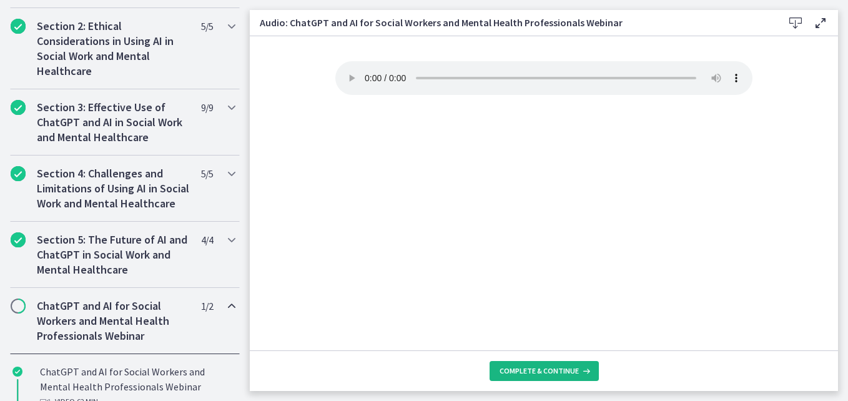
click at [552, 372] on span "Complete & continue" at bounding box center [539, 371] width 79 height 10
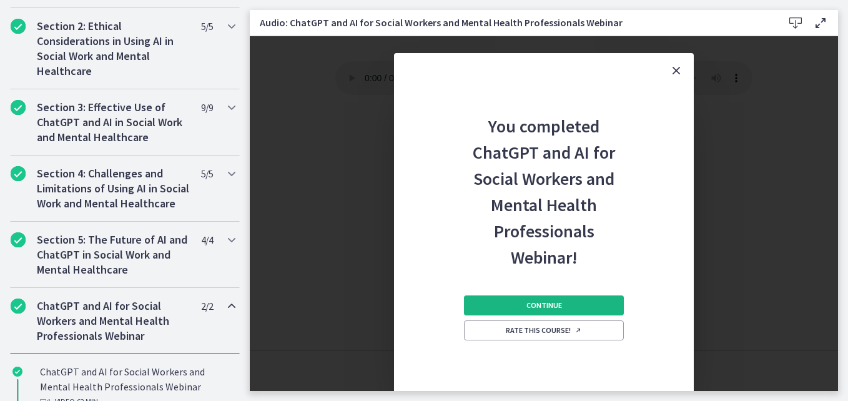
click at [543, 307] on span "Continue" at bounding box center [545, 306] width 36 height 10
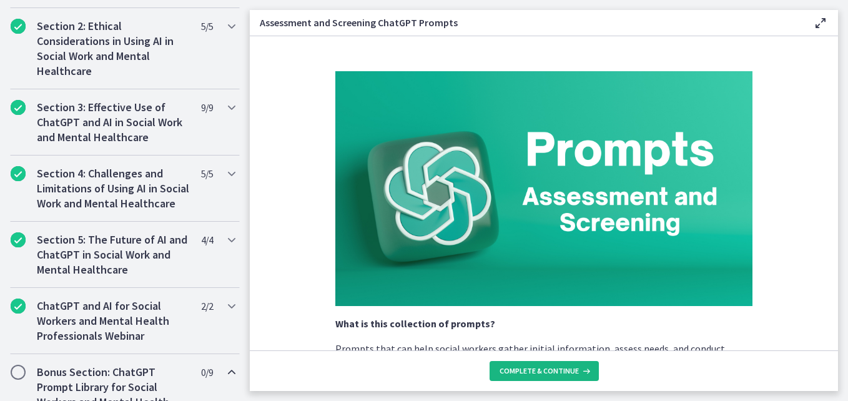
click at [541, 372] on span "Complete & continue" at bounding box center [539, 371] width 79 height 10
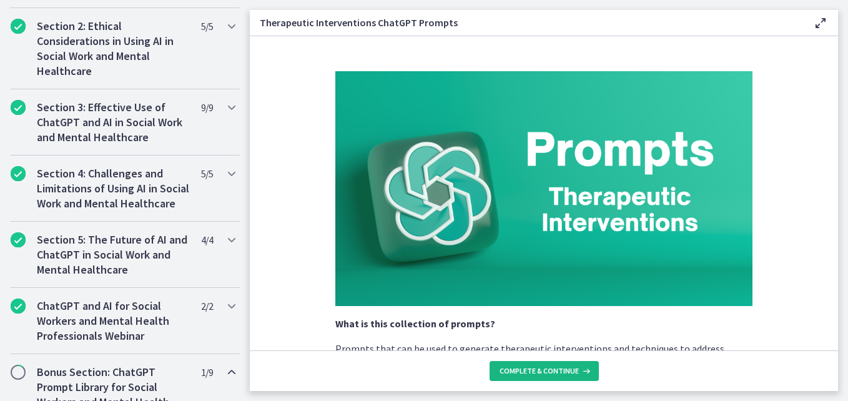
click at [540, 371] on span "Complete & continue" at bounding box center [539, 371] width 79 height 10
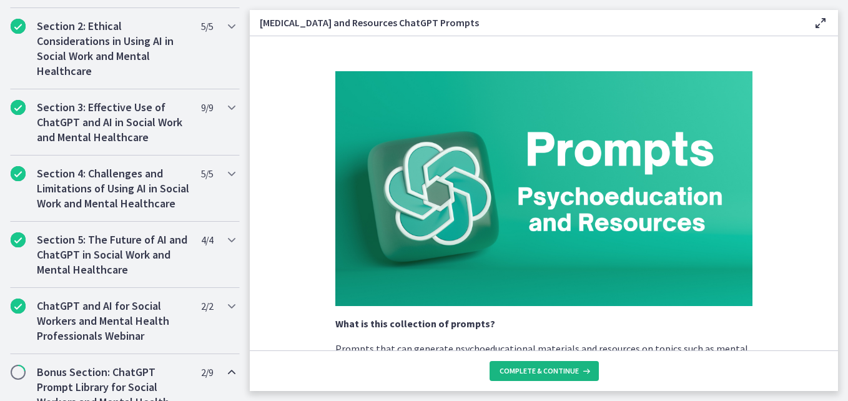
click at [540, 371] on span "Complete & continue" at bounding box center [539, 371] width 79 height 10
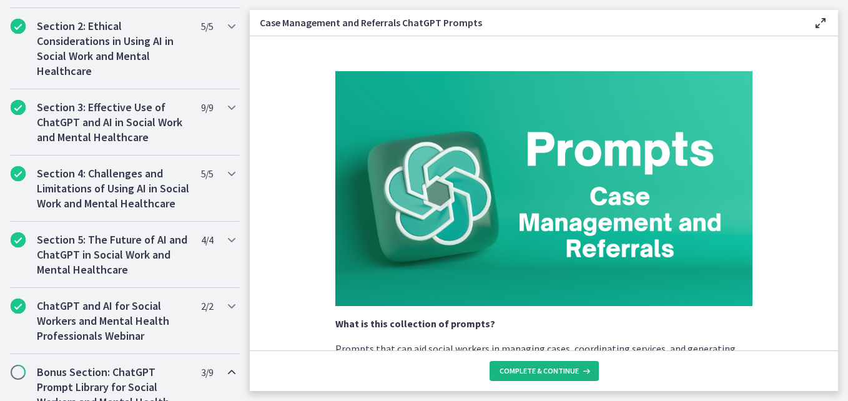
click at [540, 371] on span "Complete & continue" at bounding box center [539, 371] width 79 height 10
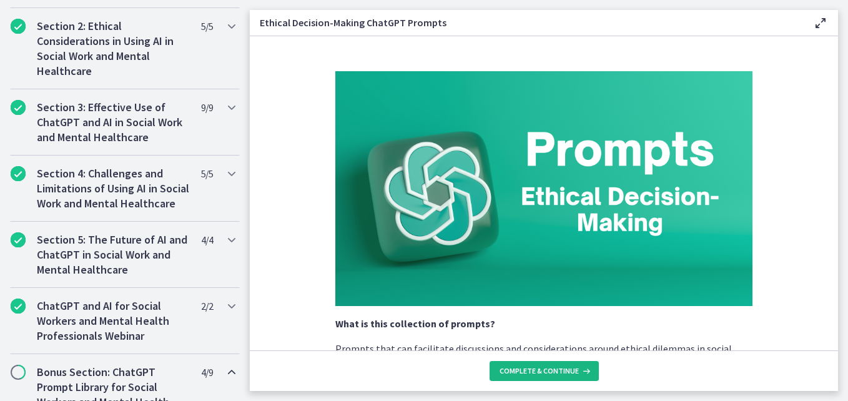
click at [540, 371] on span "Complete & continue" at bounding box center [539, 371] width 79 height 10
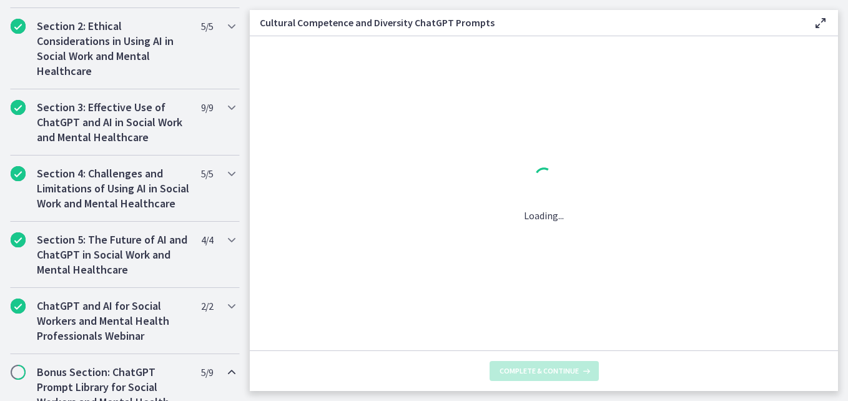
click at [540, 371] on span "Complete & continue" at bounding box center [539, 371] width 79 height 10
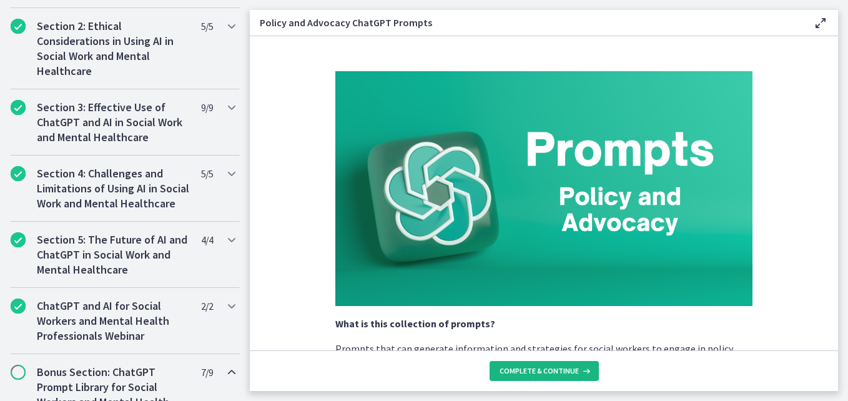
click at [540, 371] on span "Complete & continue" at bounding box center [539, 371] width 79 height 10
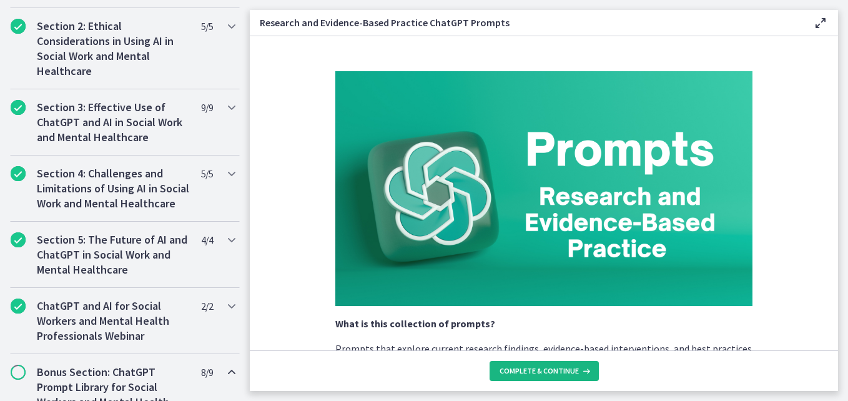
click at [540, 371] on span "Complete & continue" at bounding box center [539, 371] width 79 height 10
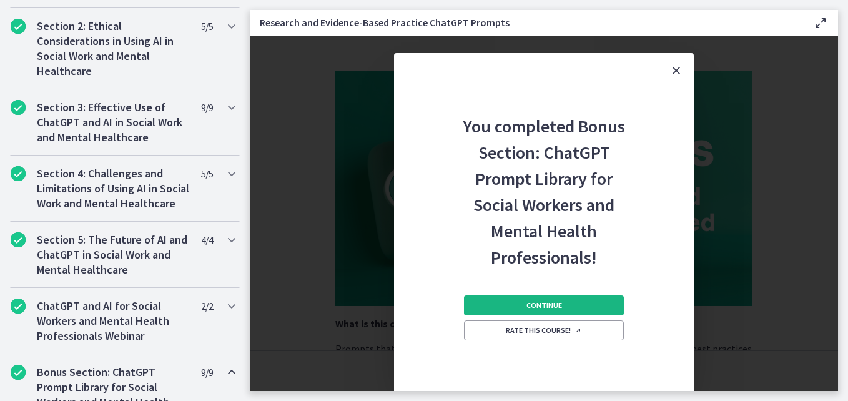
click at [534, 298] on button "Continue" at bounding box center [544, 306] width 160 height 20
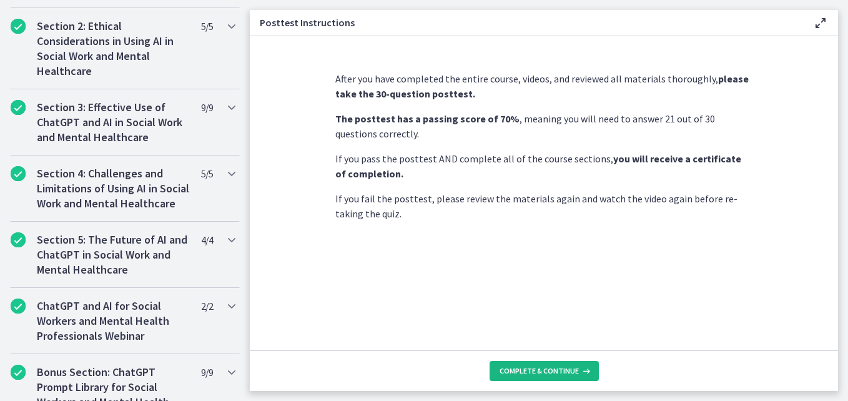
click at [539, 371] on span "Complete & continue" at bounding box center [539, 371] width 79 height 10
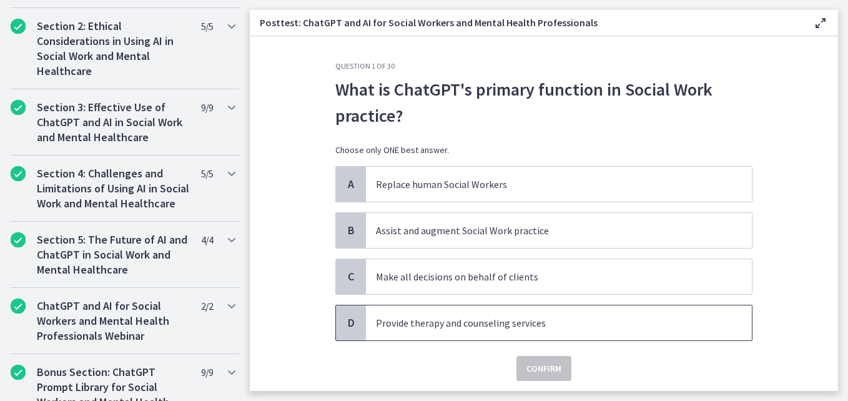
click at [465, 327] on p "Provide therapy and counseling services" at bounding box center [546, 322] width 341 height 15
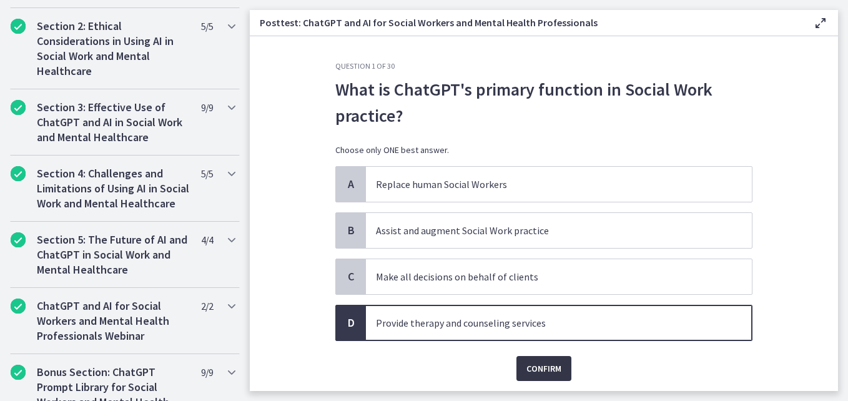
click at [527, 367] on span "Confirm" at bounding box center [544, 368] width 35 height 15
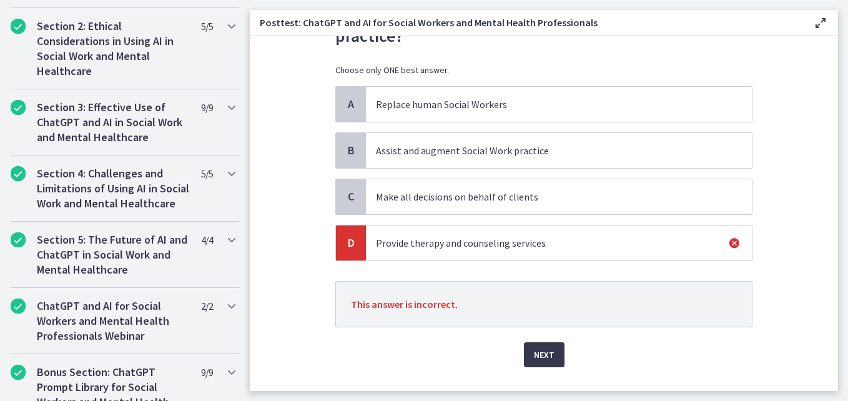
scroll to position [91, 0]
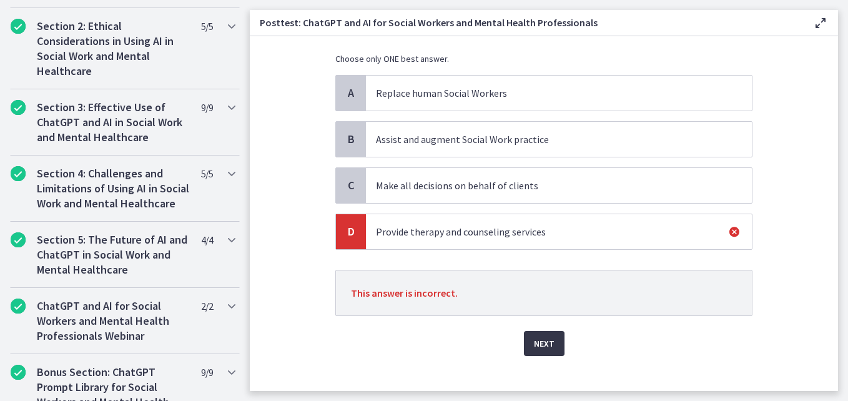
click at [542, 339] on span "Next" at bounding box center [544, 343] width 21 height 15
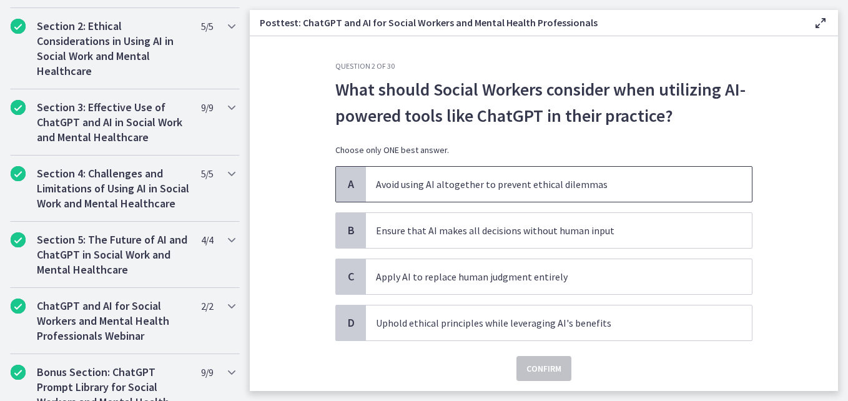
click at [534, 180] on p "Avoid using AI altogether to prevent ethical dilemmas" at bounding box center [546, 184] width 341 height 15
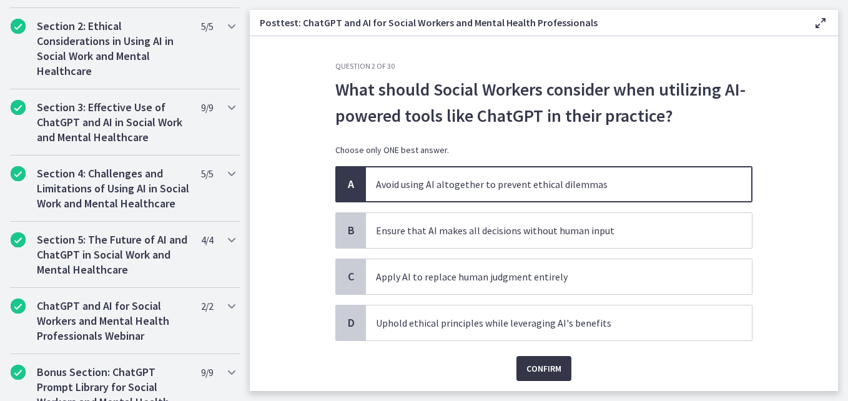
click at [545, 370] on span "Confirm" at bounding box center [544, 368] width 35 height 15
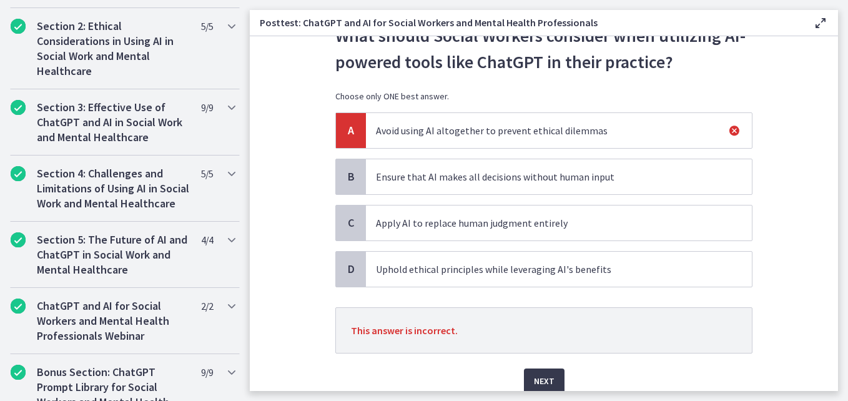
scroll to position [55, 0]
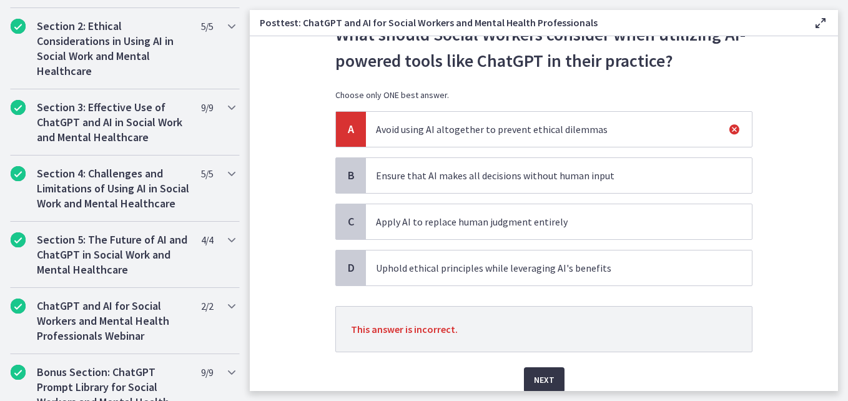
click at [534, 382] on span "Next" at bounding box center [544, 379] width 21 height 15
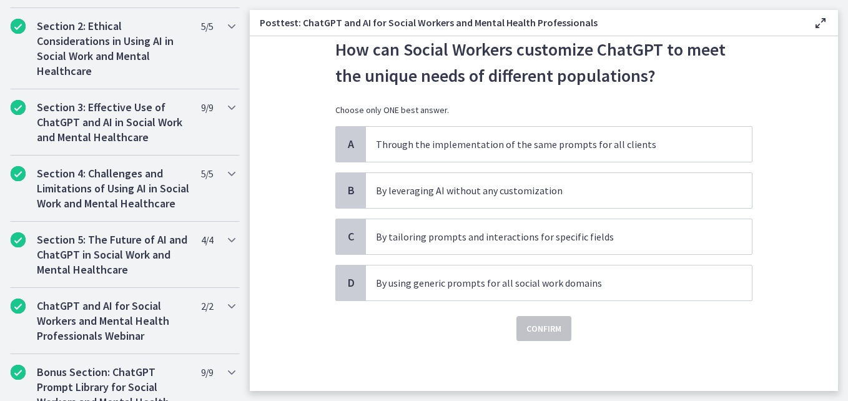
scroll to position [0, 0]
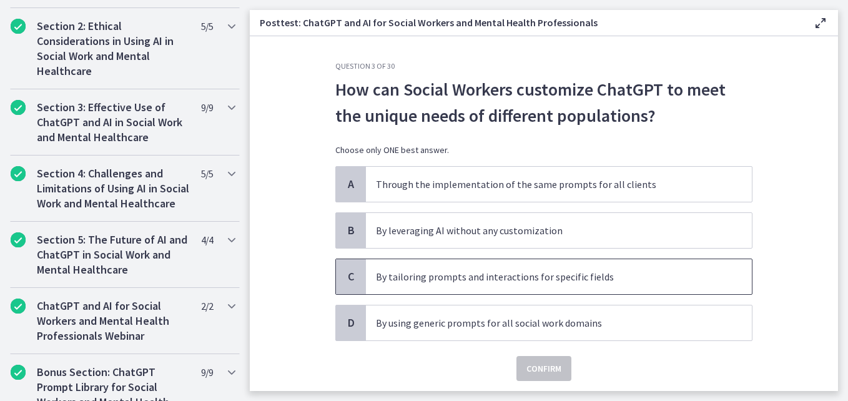
click at [445, 283] on p "By tailoring prompts and interactions for specific fields" at bounding box center [546, 276] width 341 height 15
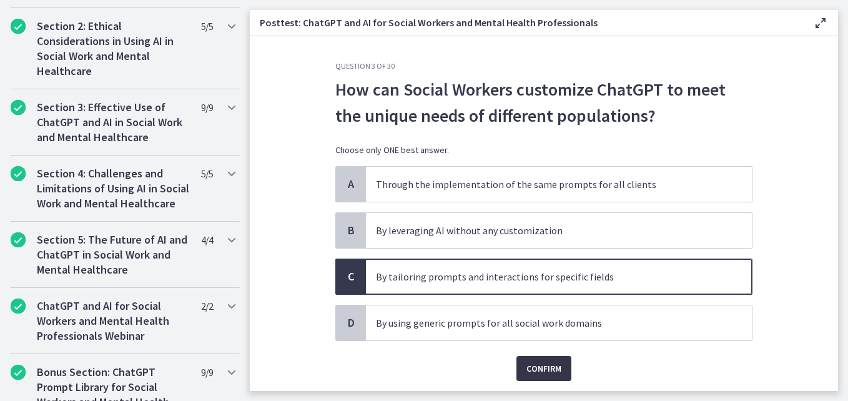
click at [545, 374] on span "Confirm" at bounding box center [544, 368] width 35 height 15
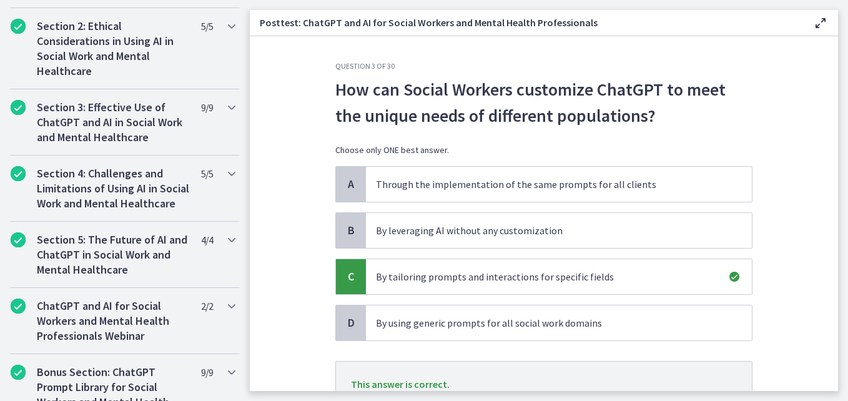
scroll to position [106, 0]
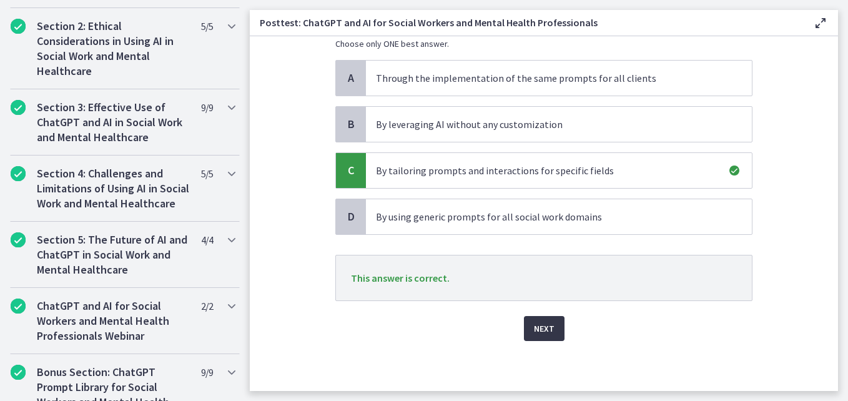
click at [544, 327] on span "Next" at bounding box center [544, 328] width 21 height 15
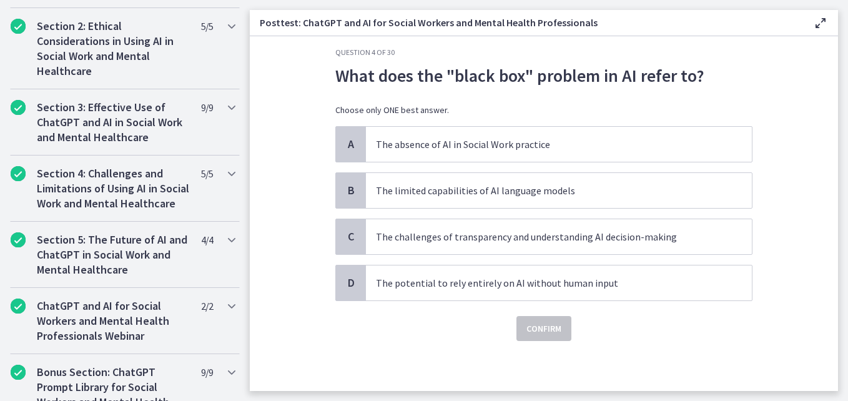
scroll to position [0, 0]
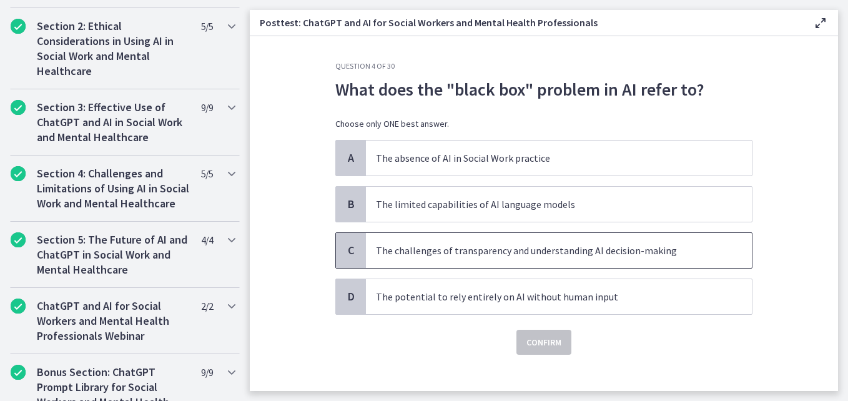
click at [451, 254] on p "The challenges of transparency and understanding AI decision-making" at bounding box center [546, 250] width 341 height 15
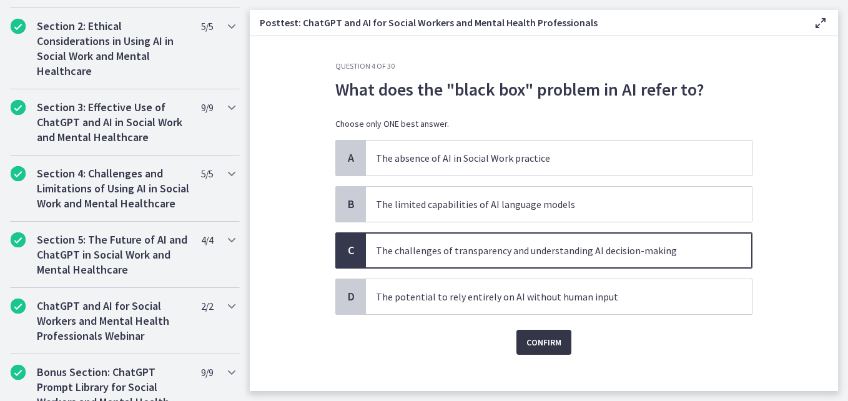
click at [540, 351] on button "Confirm" at bounding box center [544, 342] width 55 height 25
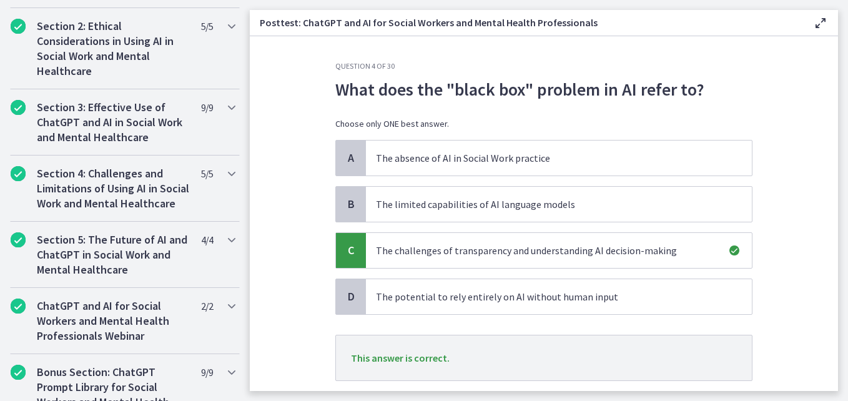
scroll to position [80, 0]
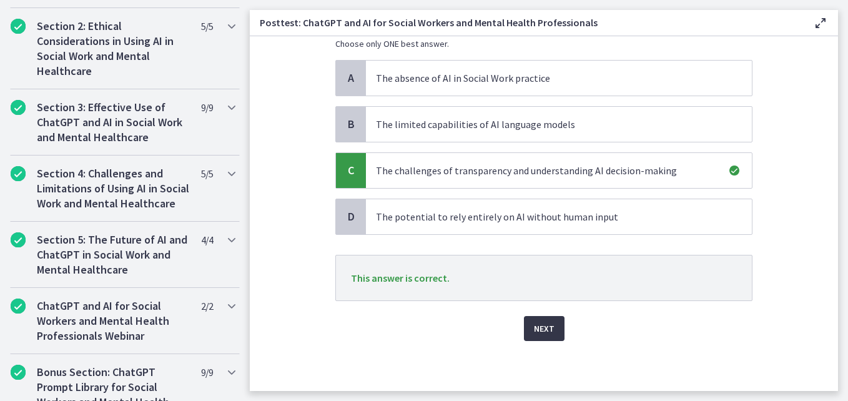
click at [538, 324] on span "Next" at bounding box center [544, 328] width 21 height 15
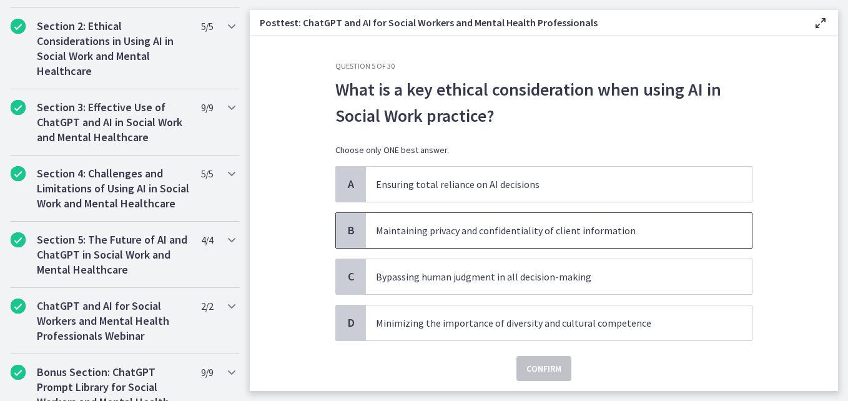
click at [487, 231] on p "Maintaining privacy and confidentiality of client information" at bounding box center [546, 230] width 341 height 15
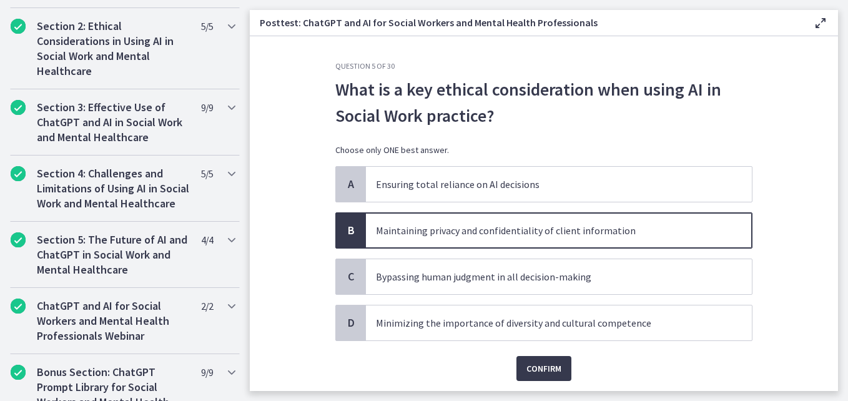
drag, startPoint x: 487, startPoint y: 231, endPoint x: 805, endPoint y: 277, distance: 321.3
drag, startPoint x: 805, startPoint y: 277, endPoint x: 546, endPoint y: 363, distance: 272.6
click at [546, 363] on span "Confirm" at bounding box center [544, 368] width 35 height 15
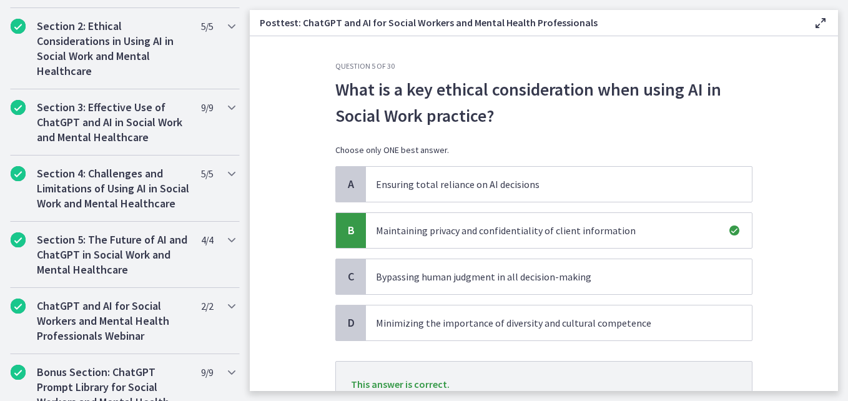
scroll to position [106, 0]
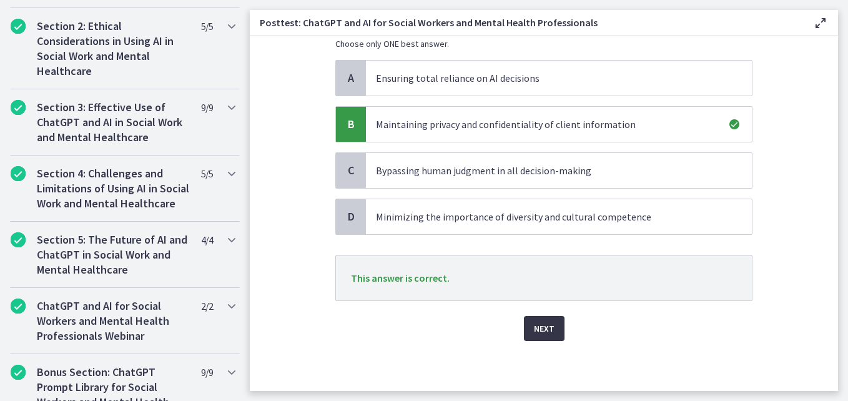
click at [537, 325] on span "Next" at bounding box center [544, 328] width 21 height 15
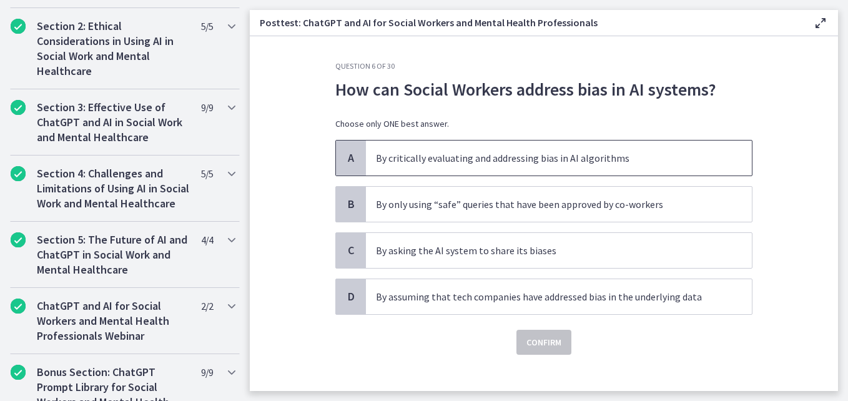
click at [529, 158] on p "By critically evaluating and addressing bias in AI algorithms" at bounding box center [546, 158] width 341 height 15
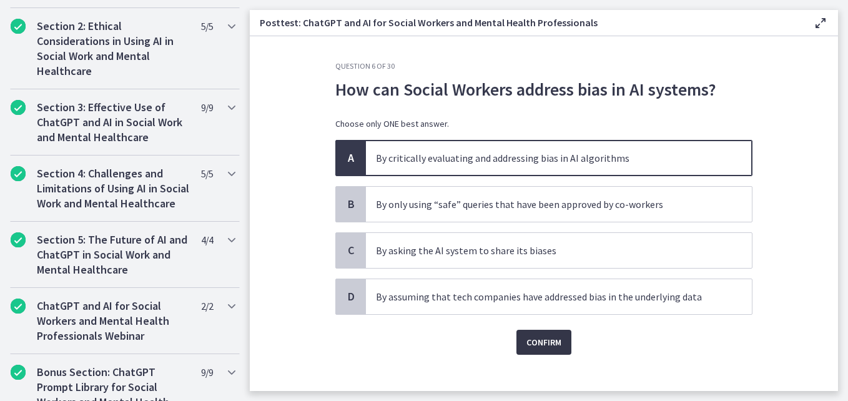
drag, startPoint x: 552, startPoint y: 334, endPoint x: 523, endPoint y: 354, distance: 34.7
click at [523, 354] on button "Confirm" at bounding box center [544, 342] width 55 height 25
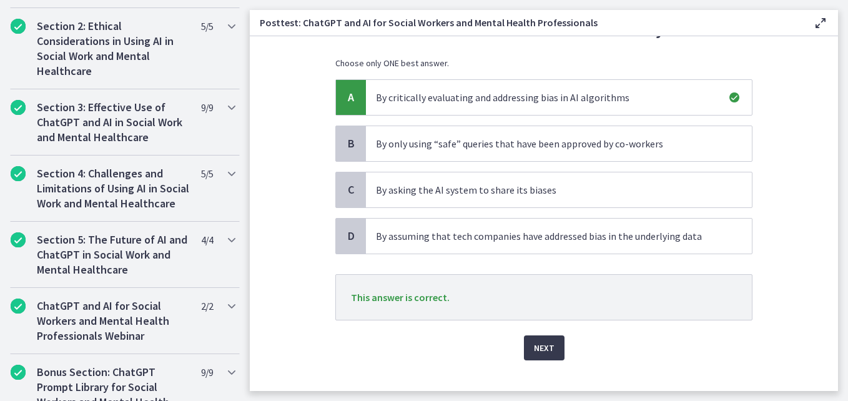
scroll to position [80, 0]
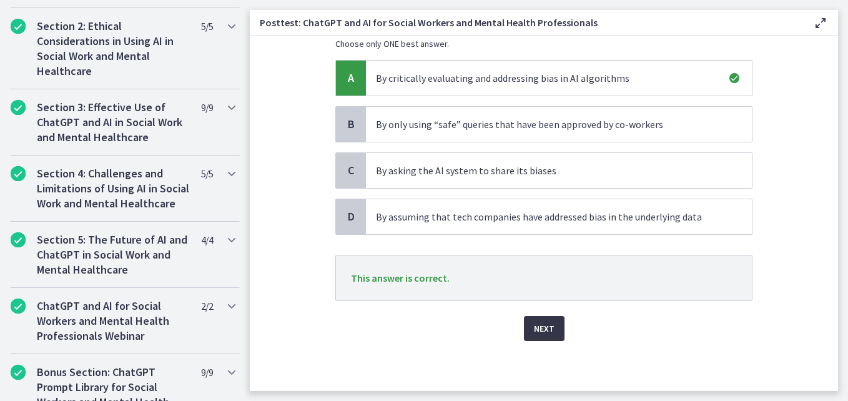
drag, startPoint x: 817, startPoint y: 265, endPoint x: 542, endPoint y: 319, distance: 280.1
click at [542, 319] on button "Next" at bounding box center [544, 328] width 41 height 25
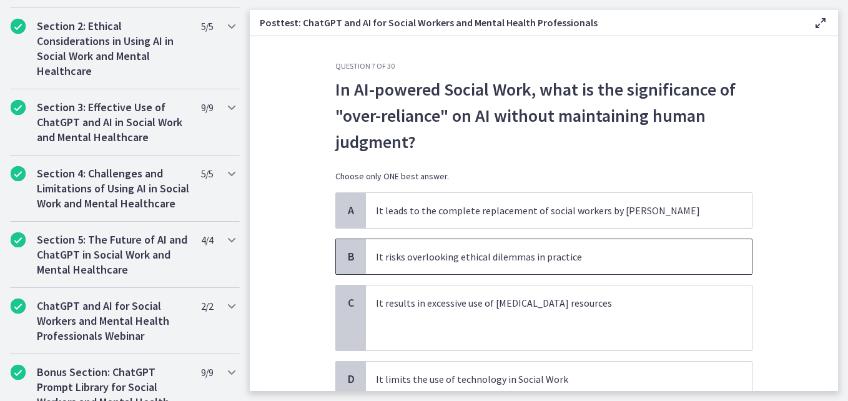
click at [547, 260] on p "It risks overlooking ethical dilemmas in practice" at bounding box center [546, 256] width 341 height 15
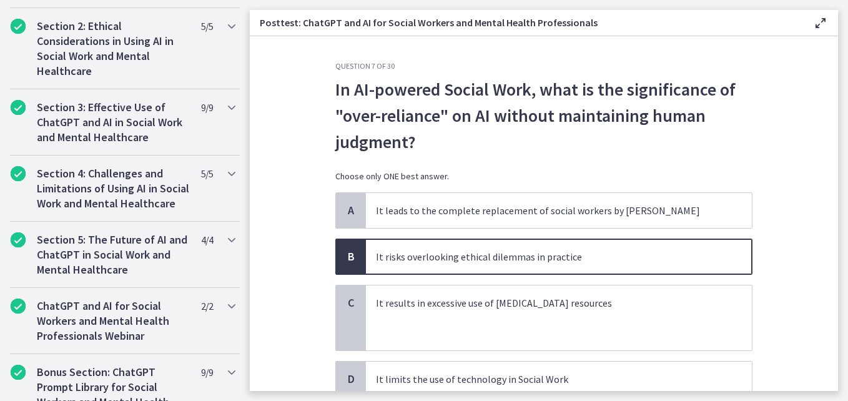
scroll to position [96, 0]
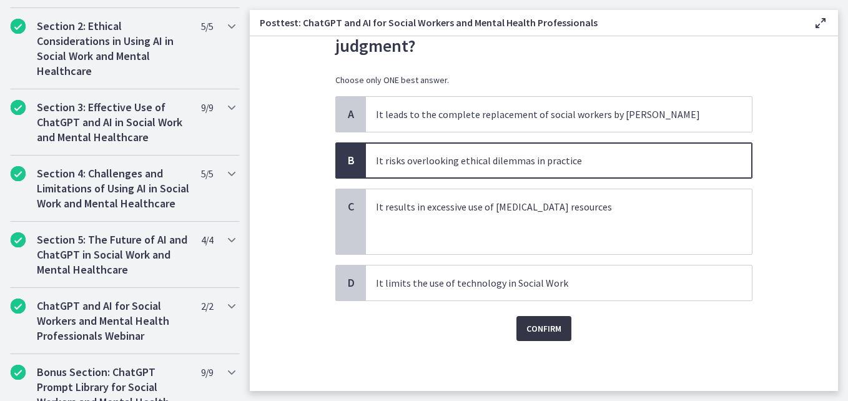
click at [527, 333] on span "Confirm" at bounding box center [544, 328] width 35 height 15
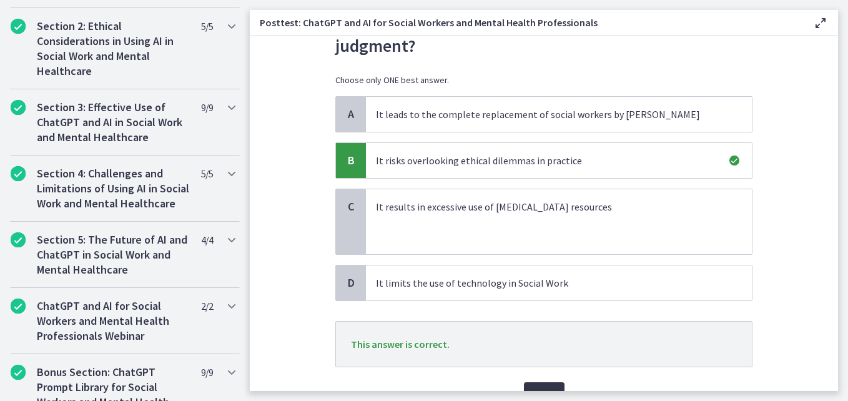
click at [547, 386] on button "Next" at bounding box center [544, 394] width 41 height 25
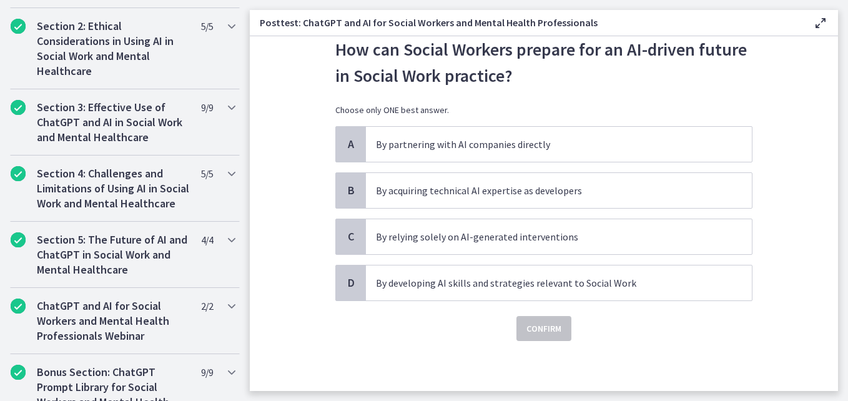
scroll to position [0, 0]
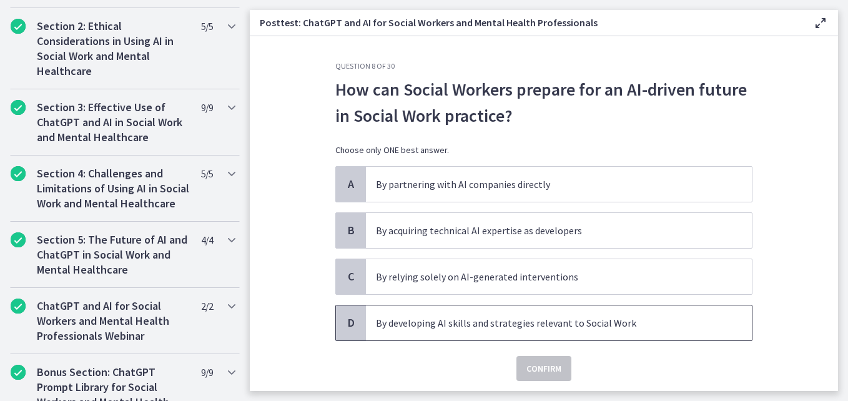
click at [467, 327] on p "By developing AI skills and strategies relevant to Social Work" at bounding box center [546, 322] width 341 height 15
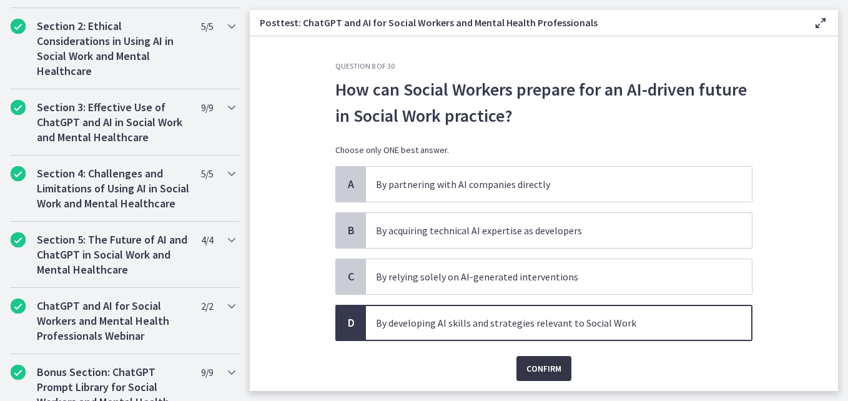
click at [535, 361] on span "Confirm" at bounding box center [544, 368] width 35 height 15
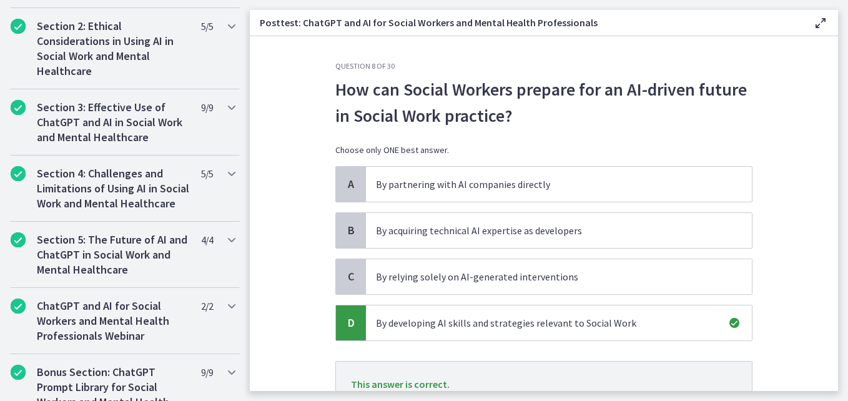
scroll to position [106, 0]
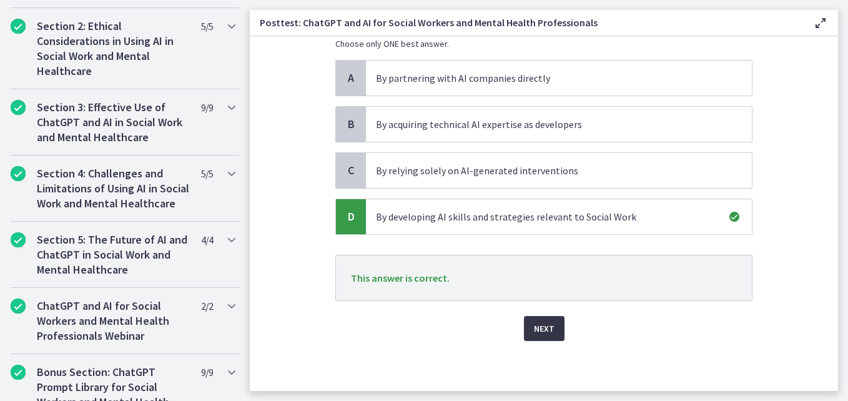
click at [548, 325] on span "Next" at bounding box center [544, 328] width 21 height 15
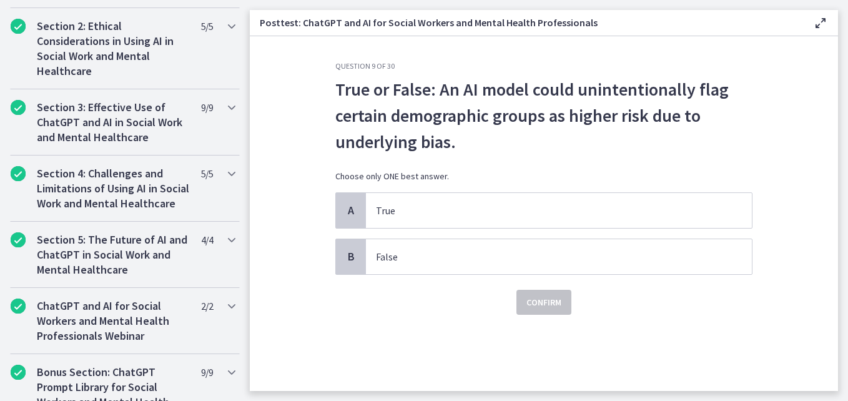
scroll to position [0, 0]
click at [467, 217] on span "True" at bounding box center [559, 210] width 386 height 35
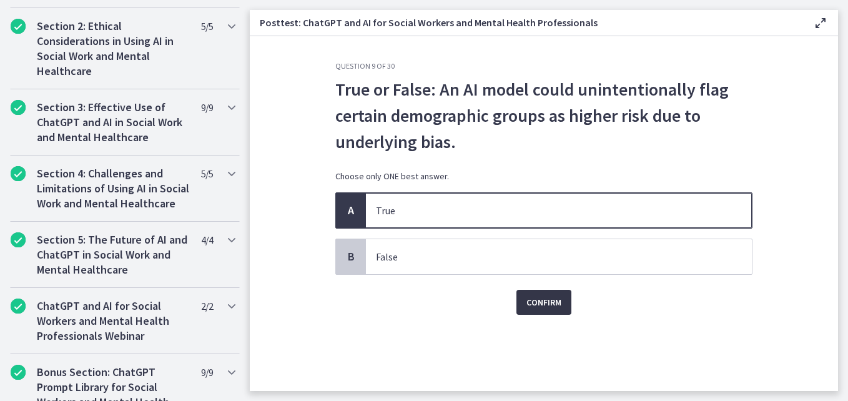
click at [539, 301] on span "Confirm" at bounding box center [544, 302] width 35 height 15
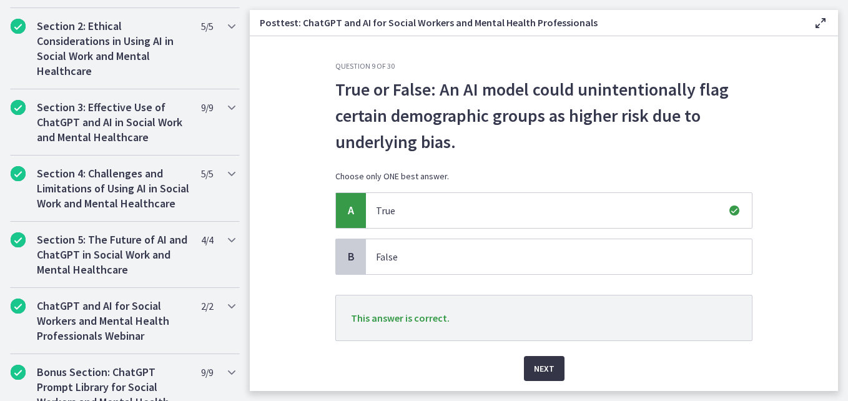
click at [544, 366] on span "Next" at bounding box center [544, 368] width 21 height 15
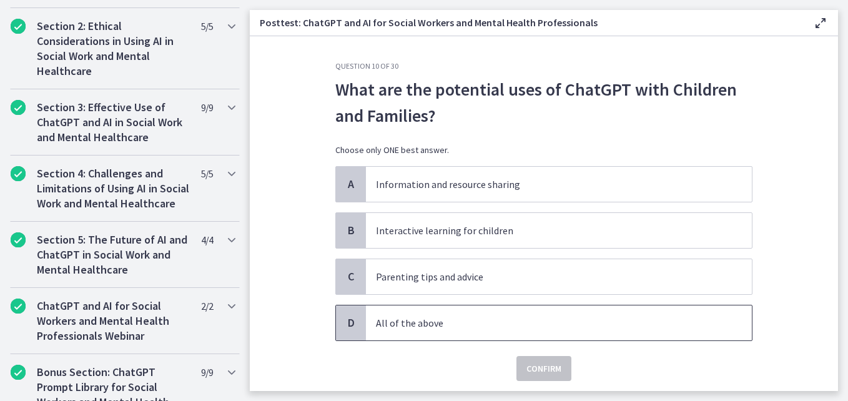
click at [459, 319] on p "All of the above" at bounding box center [546, 322] width 341 height 15
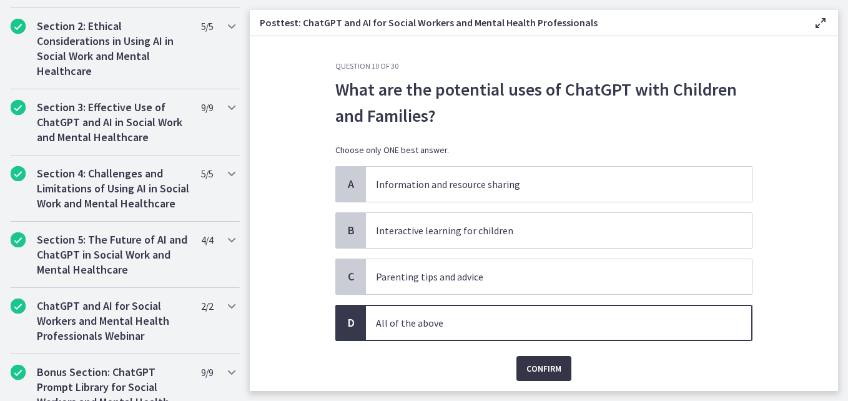
click at [547, 365] on span "Confirm" at bounding box center [544, 368] width 35 height 15
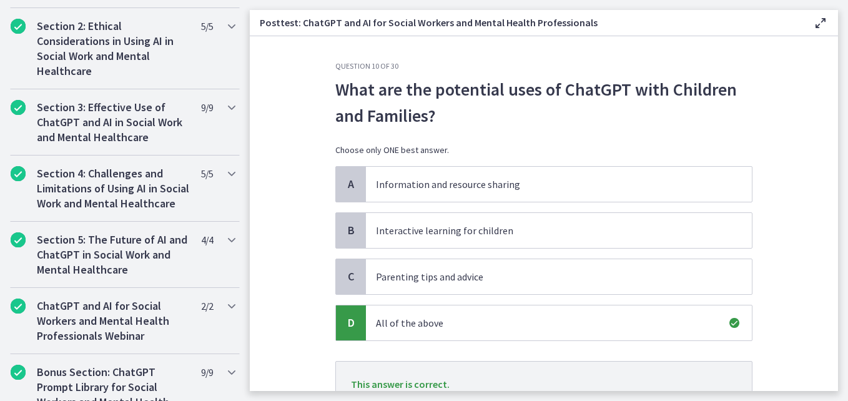
scroll to position [106, 0]
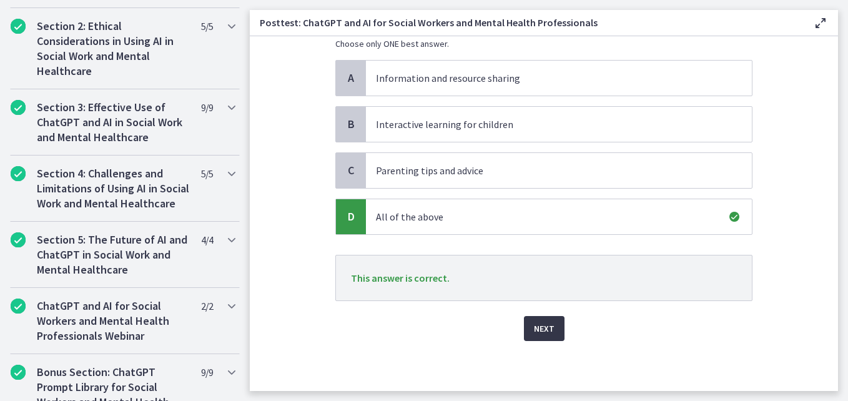
click at [544, 327] on span "Next" at bounding box center [544, 328] width 21 height 15
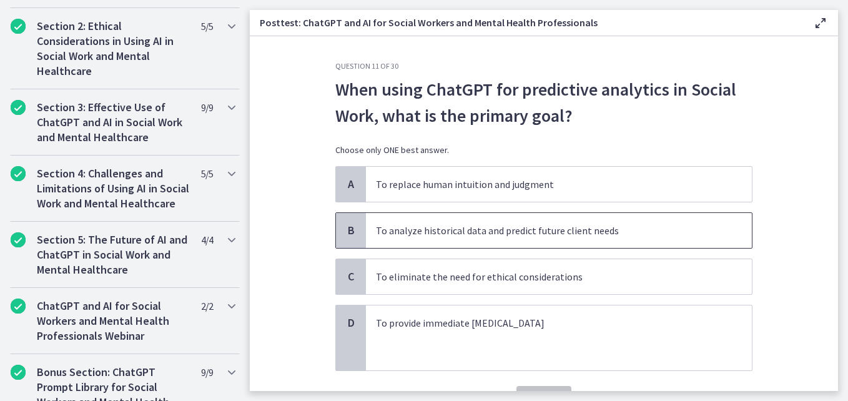
click at [453, 236] on p "To analyze historical data and predict future client needs" at bounding box center [546, 230] width 341 height 15
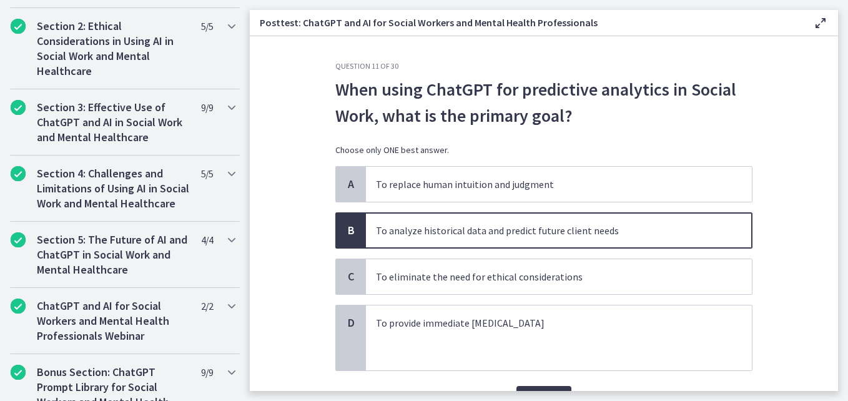
scroll to position [70, 0]
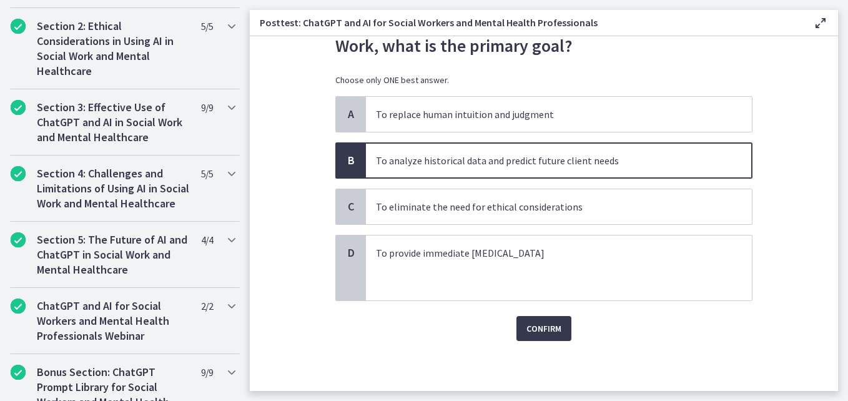
click at [522, 321] on div "Question 11 of 30 When using ChatGPT for predictive analytics in Social Work, w…" at bounding box center [543, 156] width 437 height 330
click at [527, 329] on span "Confirm" at bounding box center [544, 328] width 35 height 15
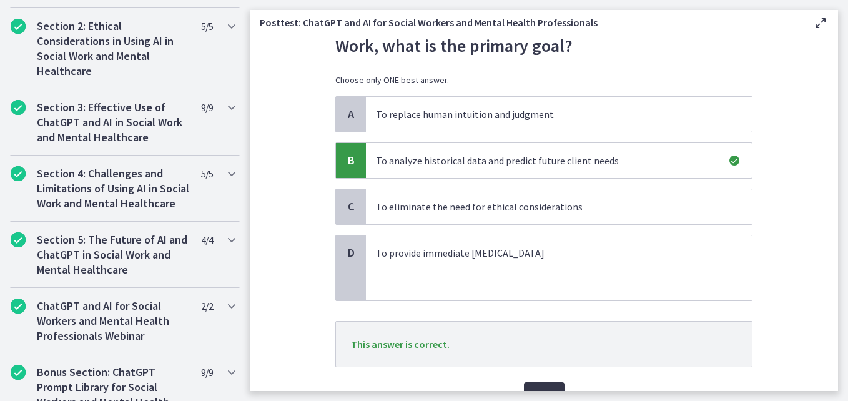
click at [547, 387] on span "Next" at bounding box center [544, 394] width 21 height 15
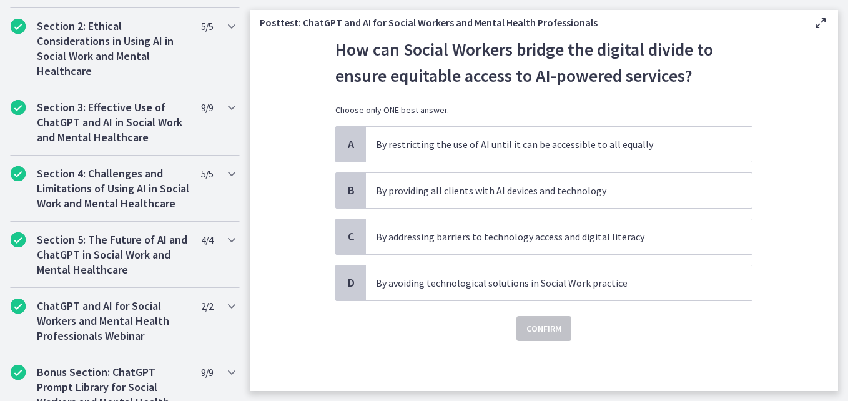
scroll to position [0, 0]
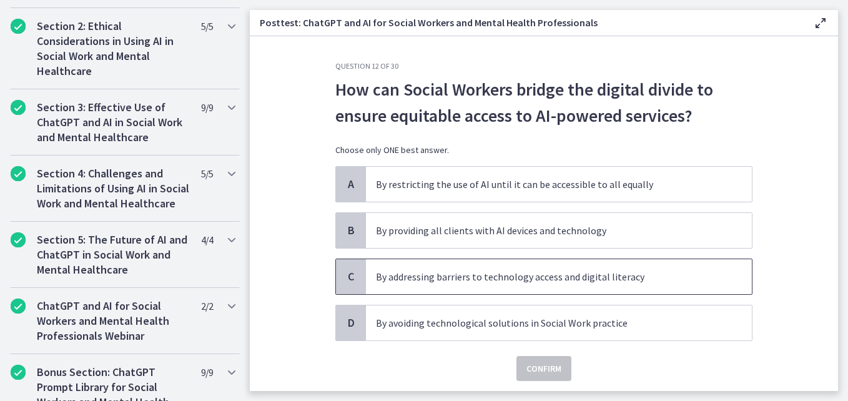
click at [517, 283] on p "By addressing barriers to technology access and digital literacy" at bounding box center [546, 276] width 341 height 15
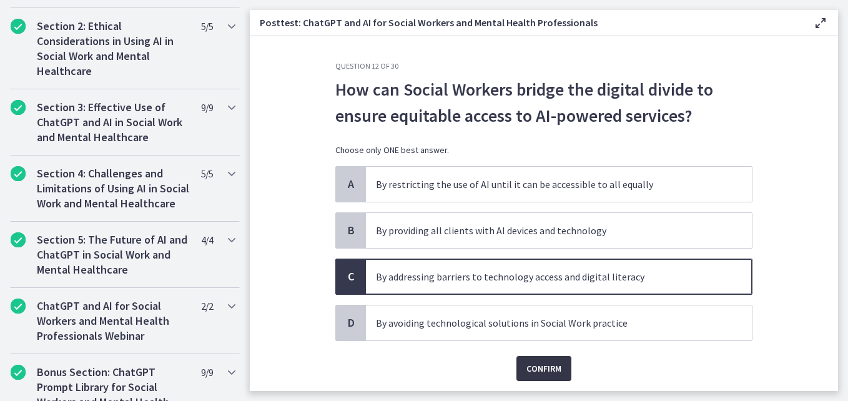
click at [532, 365] on span "Confirm" at bounding box center [544, 368] width 35 height 15
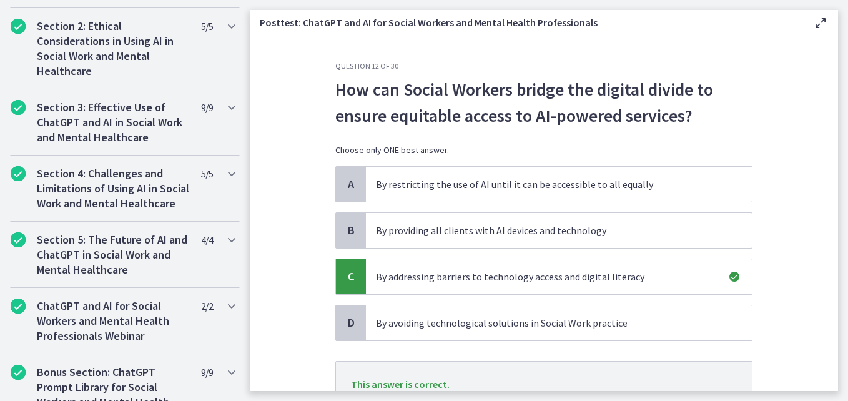
scroll to position [106, 0]
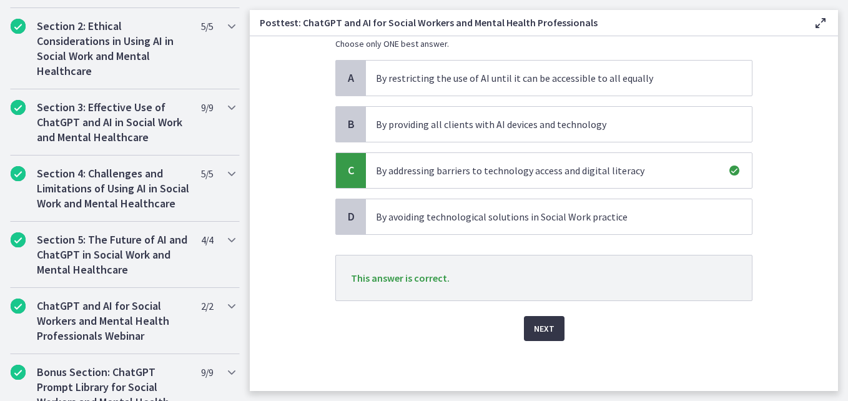
click at [542, 326] on span "Next" at bounding box center [544, 328] width 21 height 15
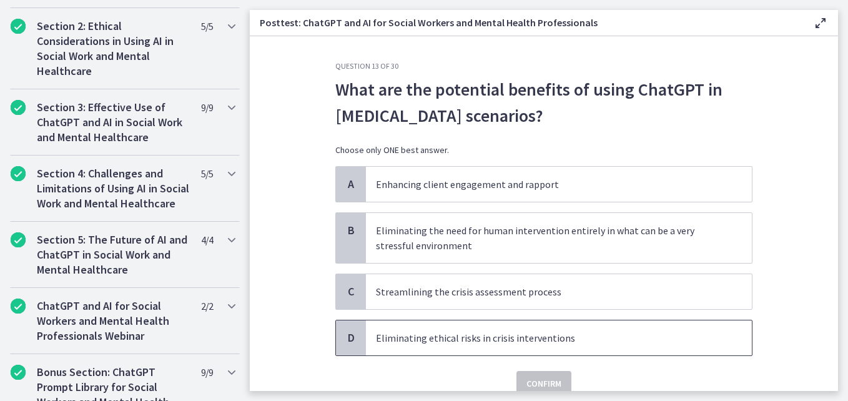
click at [549, 339] on p "Eliminating ethical risks in crisis interventions" at bounding box center [546, 337] width 341 height 15
drag, startPoint x: 549, startPoint y: 339, endPoint x: 528, endPoint y: 379, distance: 44.7
click at [528, 379] on span "Confirm" at bounding box center [544, 383] width 35 height 15
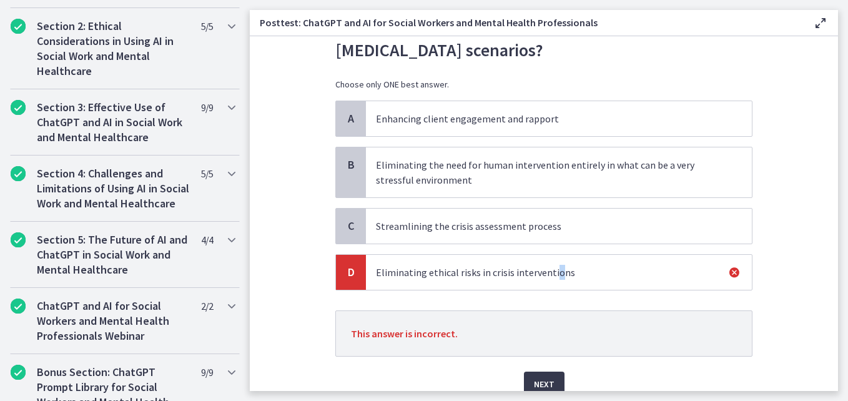
scroll to position [66, 0]
click at [537, 377] on span "Next" at bounding box center [544, 383] width 21 height 15
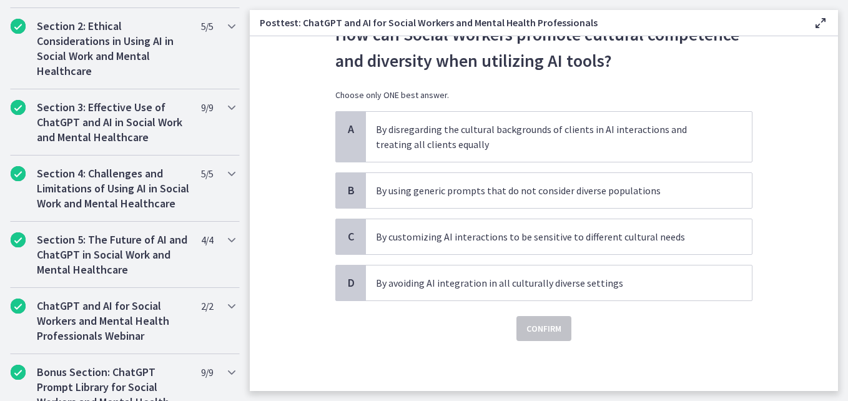
scroll to position [0, 0]
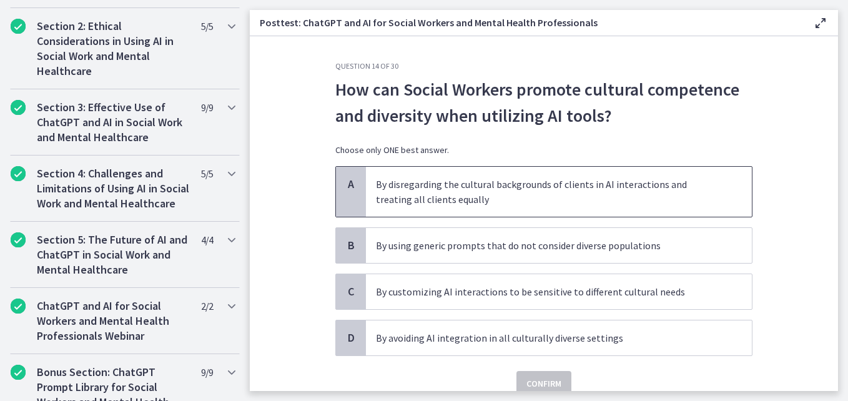
click at [565, 192] on p "By disregarding the cultural backgrounds of clients in AI interactions and trea…" at bounding box center [546, 192] width 341 height 30
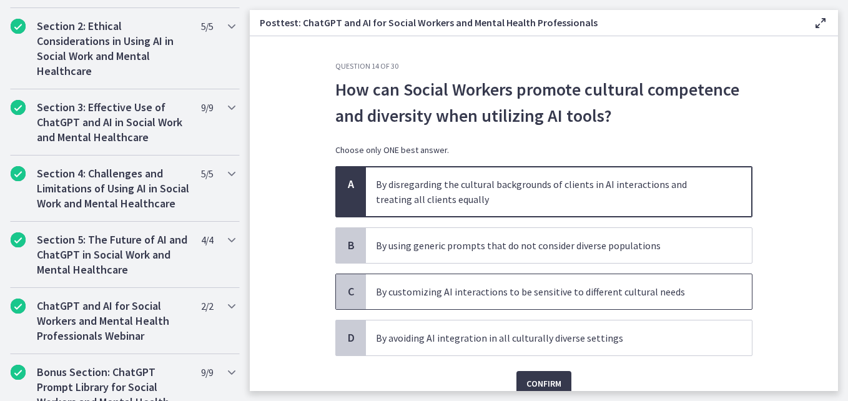
click at [536, 284] on span "By customizing AI interactions to be sensitive to different cultural needs" at bounding box center [559, 291] width 386 height 35
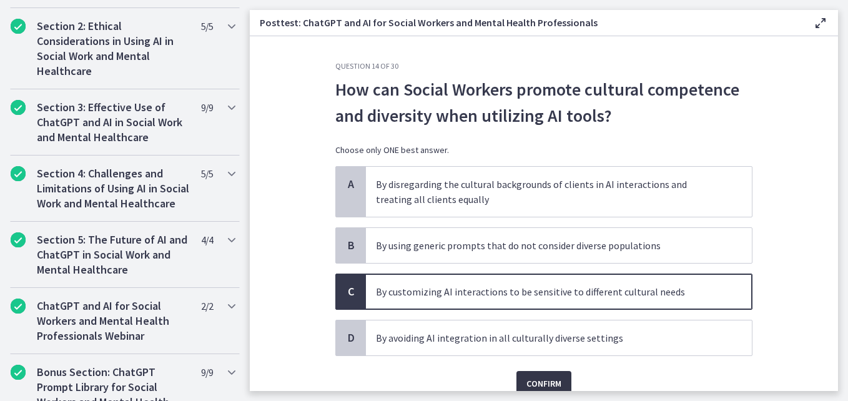
click at [554, 380] on span "Confirm" at bounding box center [544, 383] width 35 height 15
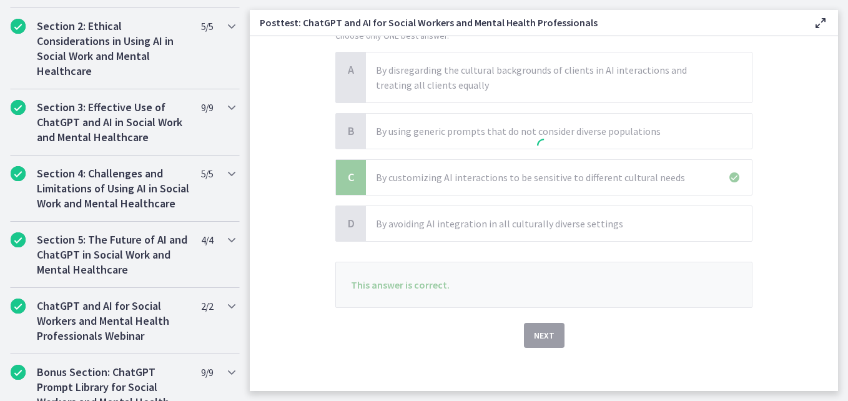
scroll to position [121, 0]
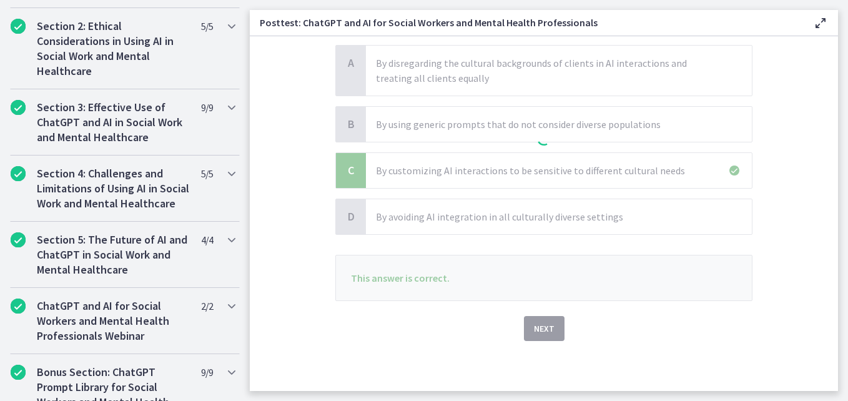
click at [527, 329] on div at bounding box center [543, 140] width 417 height 401
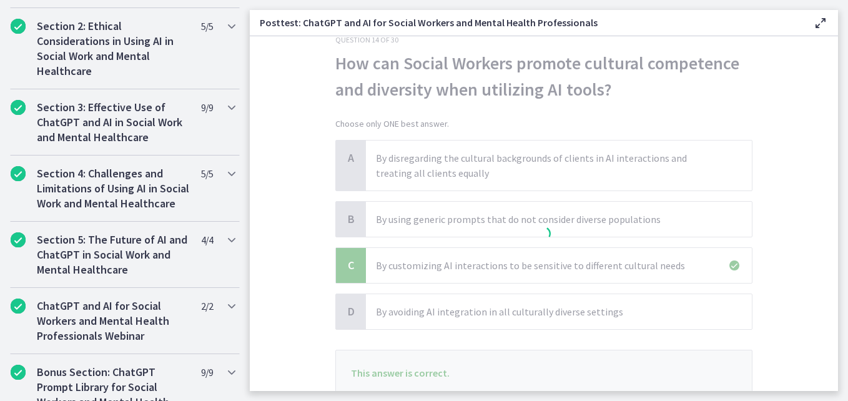
scroll to position [0, 0]
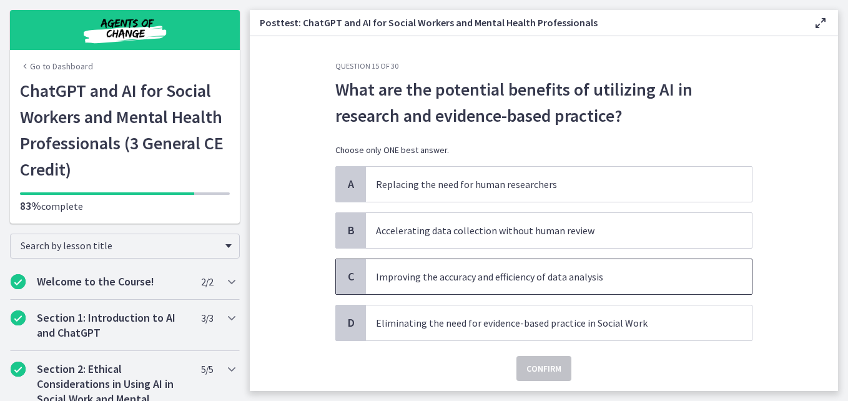
click at [559, 280] on p "Improving the accuracy and efficiency of data analysis" at bounding box center [546, 276] width 341 height 15
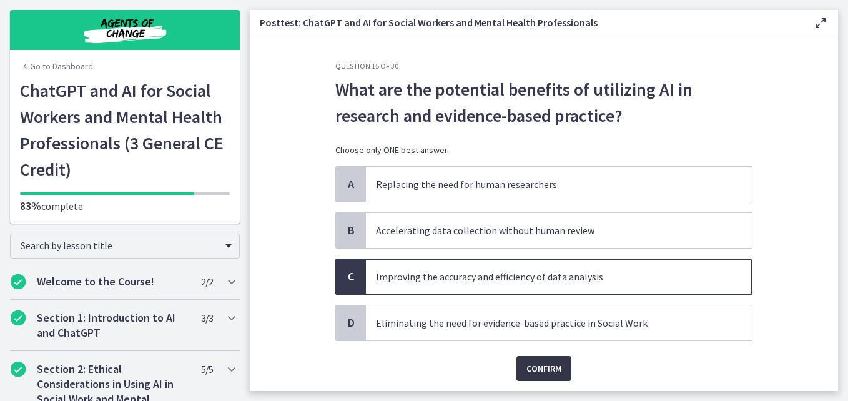
click at [537, 358] on button "Confirm" at bounding box center [544, 368] width 55 height 25
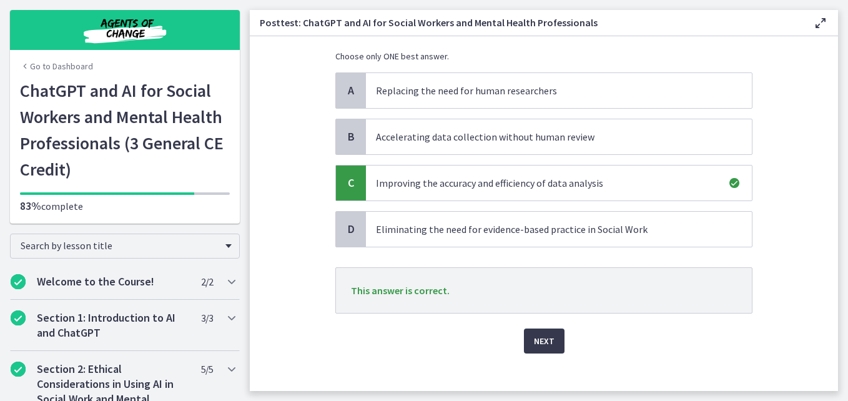
scroll to position [106, 0]
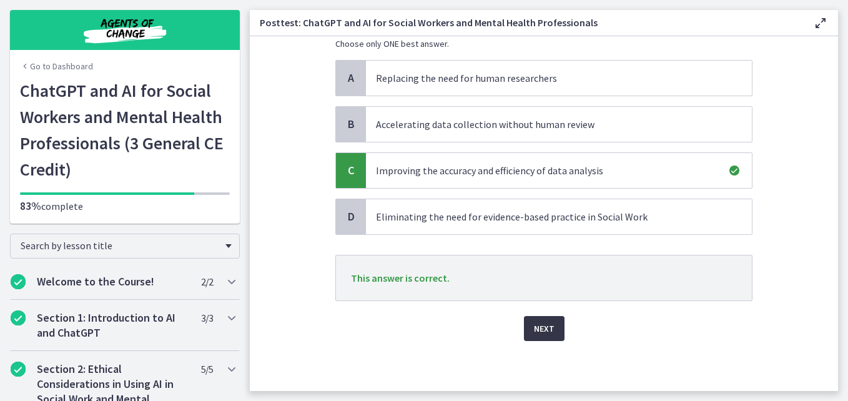
click at [544, 332] on span "Next" at bounding box center [544, 328] width 21 height 15
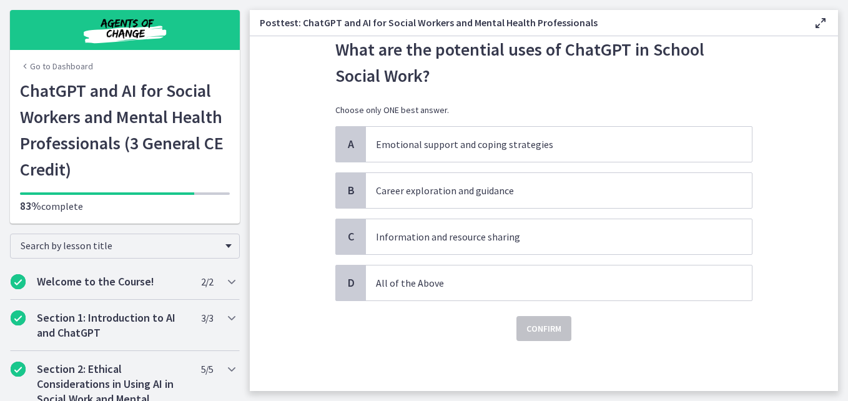
scroll to position [0, 0]
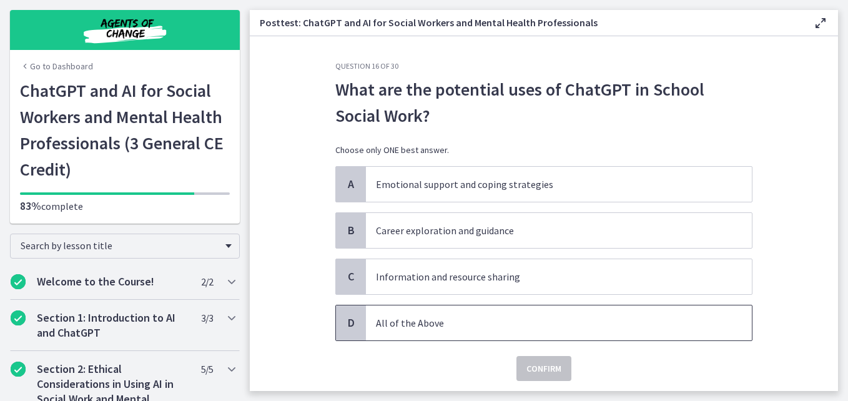
click at [467, 315] on p "All of the Above" at bounding box center [546, 322] width 341 height 15
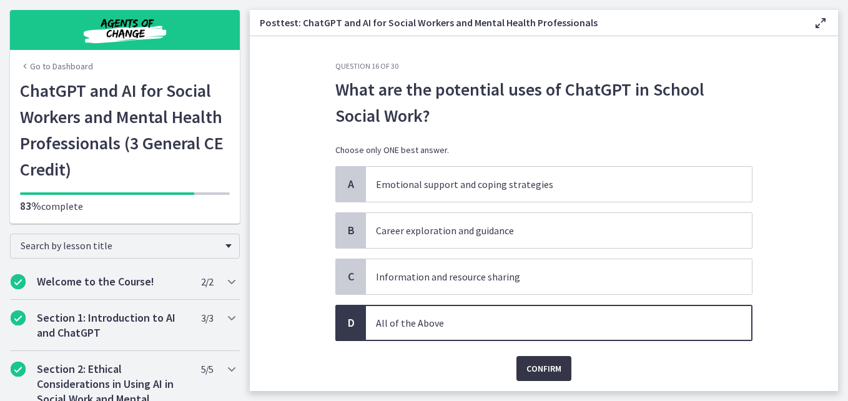
click at [527, 359] on button "Confirm" at bounding box center [544, 368] width 55 height 25
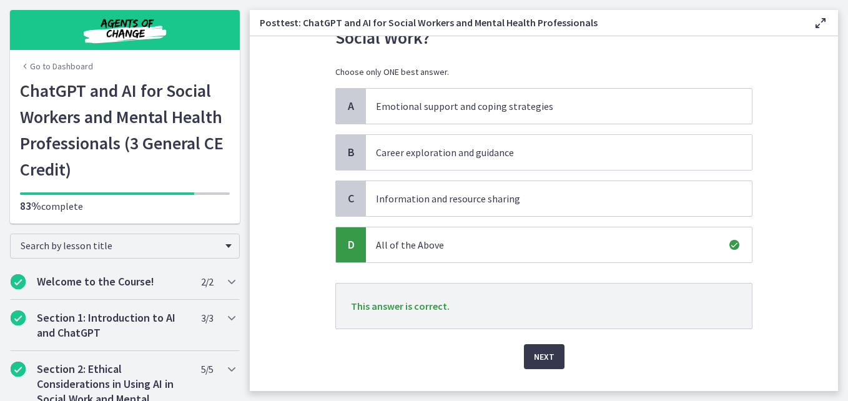
scroll to position [97, 0]
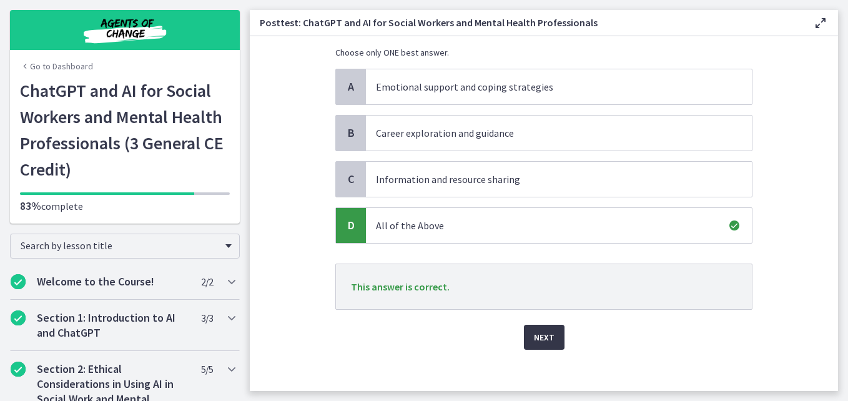
click at [546, 343] on span "Next" at bounding box center [544, 337] width 21 height 15
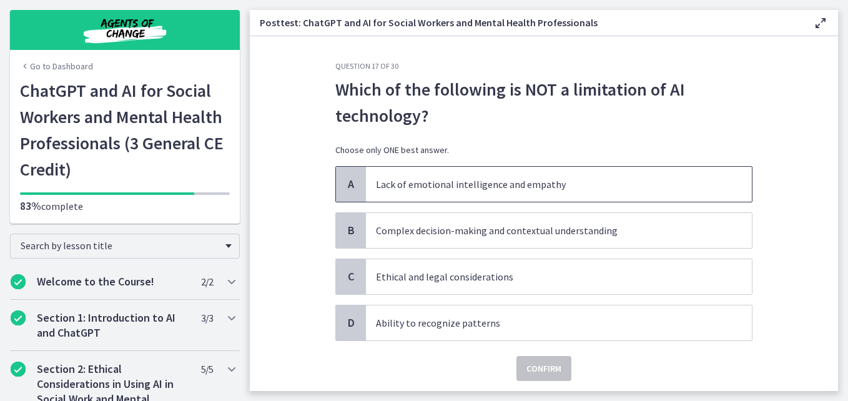
click at [503, 189] on p "Lack of emotional intelligence and empathy" at bounding box center [546, 184] width 341 height 15
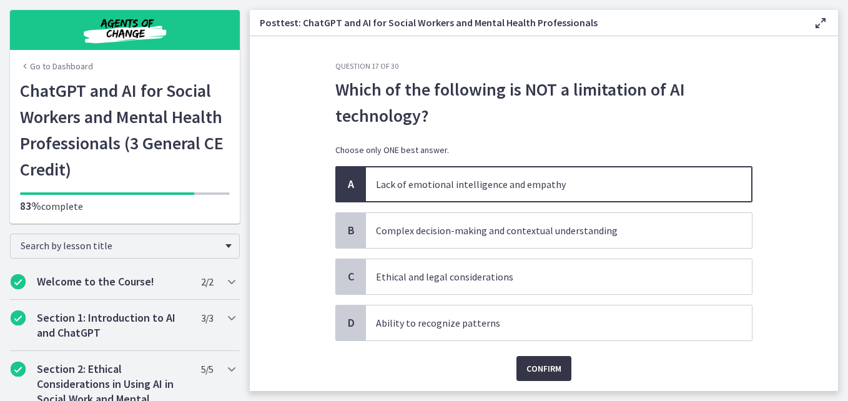
click at [548, 363] on span "Confirm" at bounding box center [544, 368] width 35 height 15
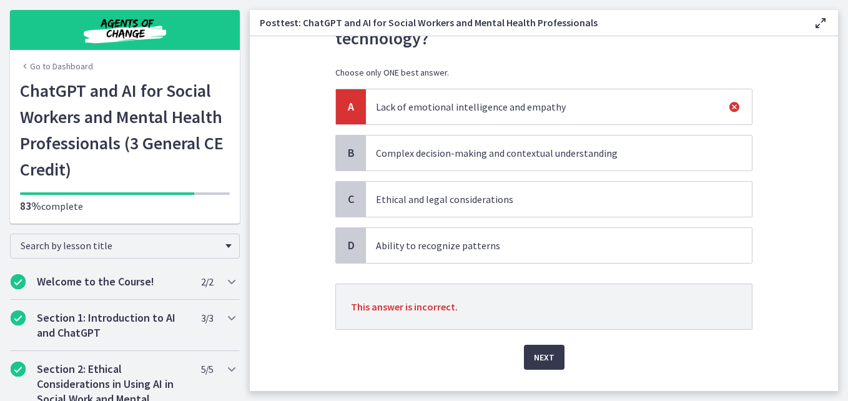
scroll to position [106, 0]
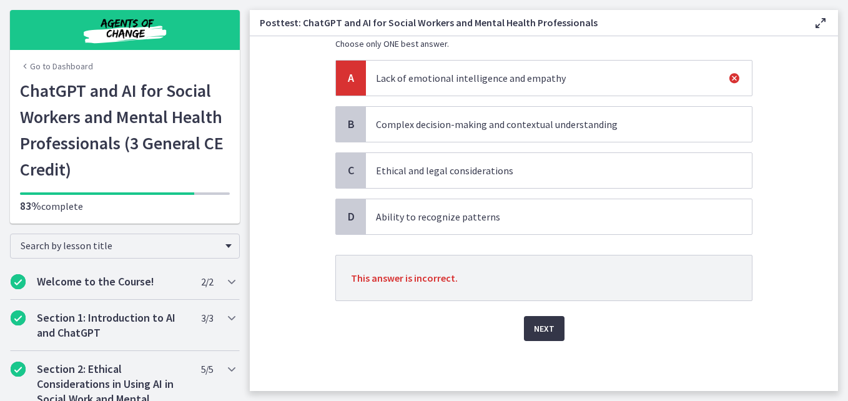
click at [545, 323] on span "Next" at bounding box center [544, 328] width 21 height 15
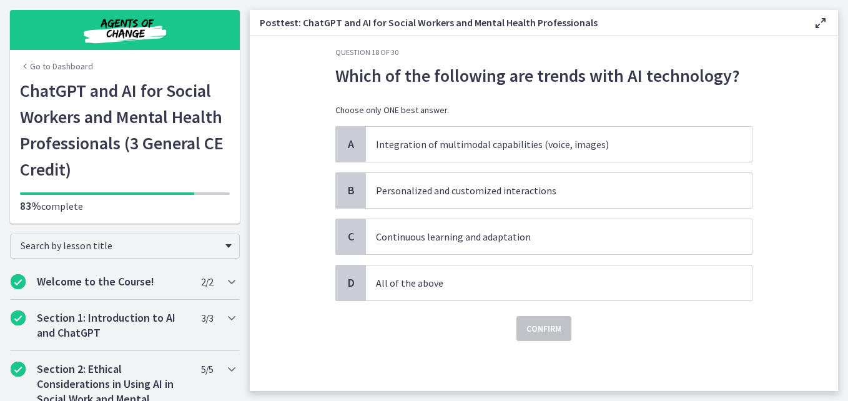
scroll to position [0, 0]
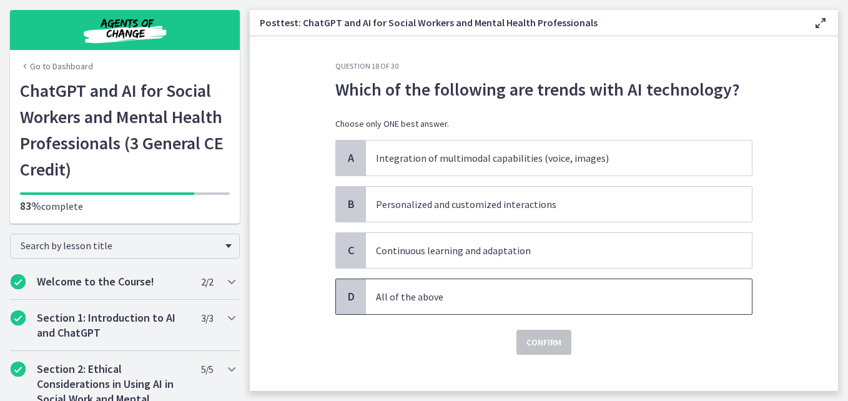
click at [469, 297] on p "All of the above" at bounding box center [546, 296] width 341 height 15
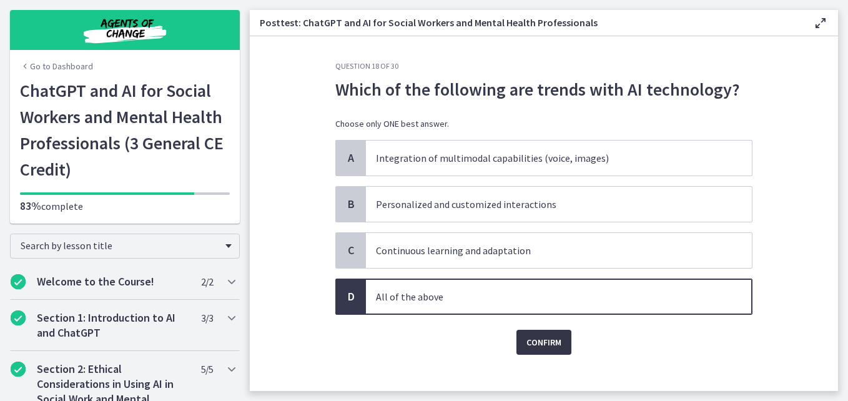
click at [529, 351] on button "Confirm" at bounding box center [544, 342] width 55 height 25
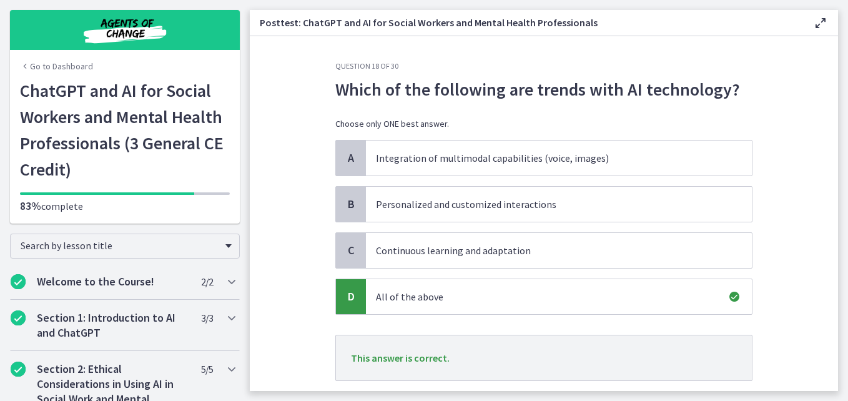
scroll to position [80, 0]
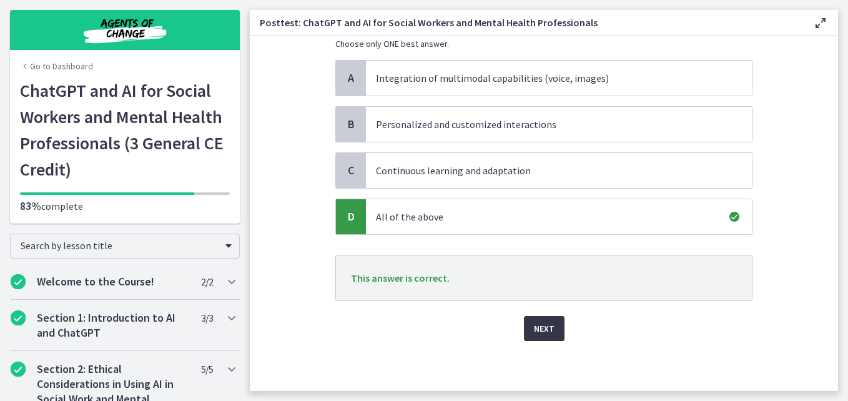
click at [545, 325] on span "Next" at bounding box center [544, 328] width 21 height 15
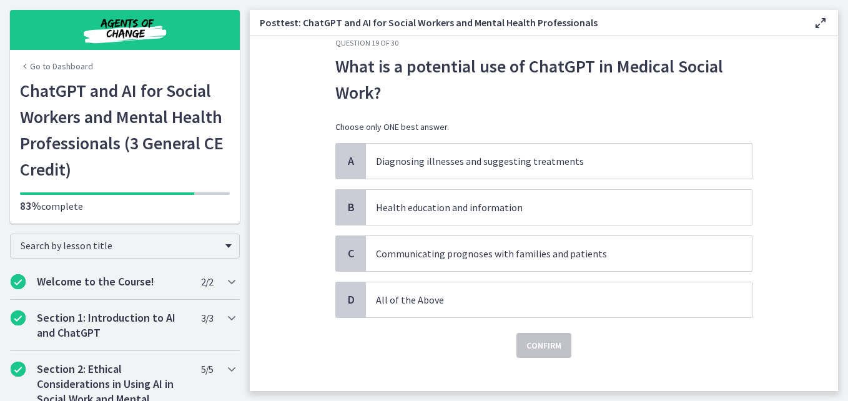
scroll to position [40, 0]
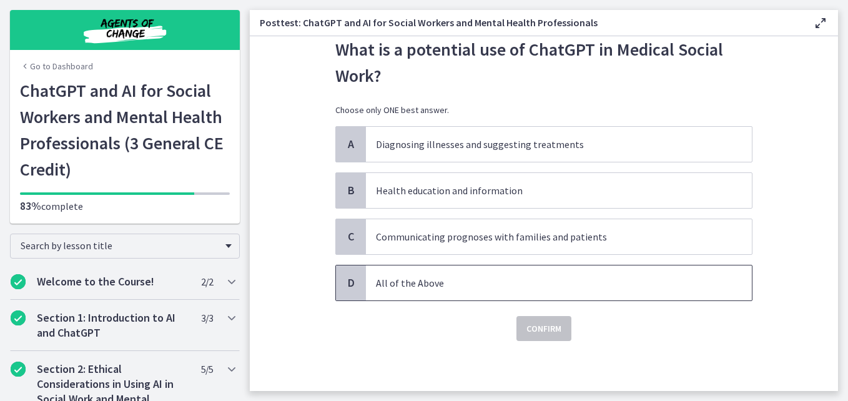
click at [501, 282] on p "All of the Above" at bounding box center [546, 283] width 341 height 15
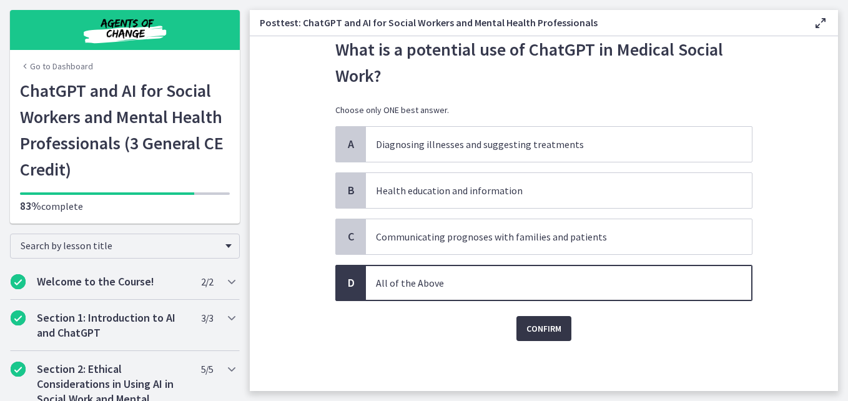
click at [531, 333] on span "Confirm" at bounding box center [544, 328] width 35 height 15
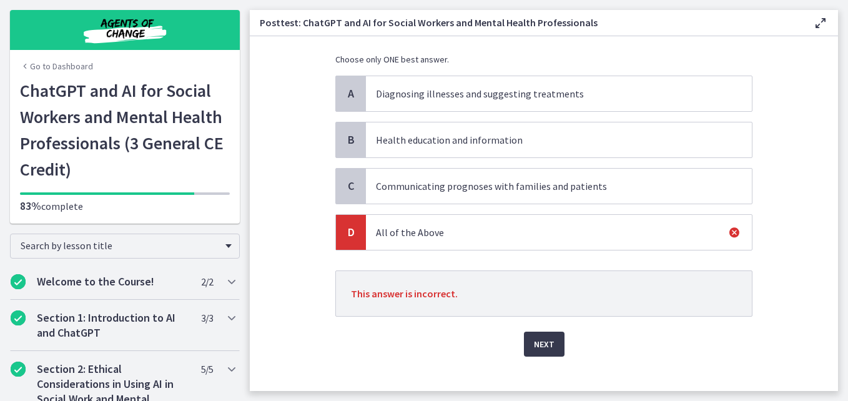
scroll to position [106, 0]
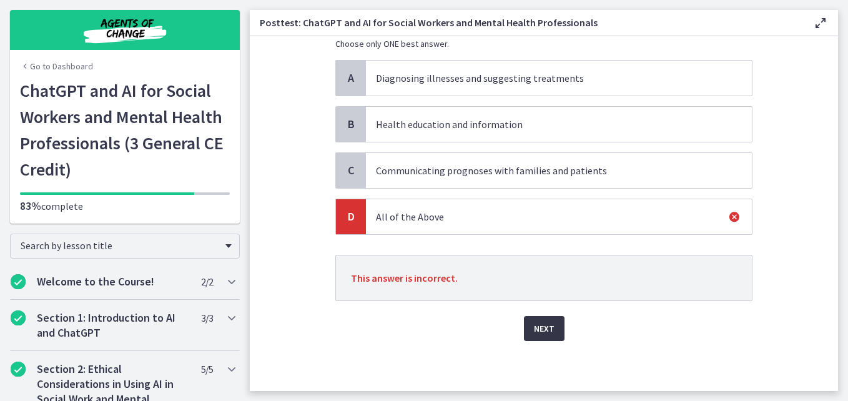
click at [548, 337] on button "Next" at bounding box center [544, 328] width 41 height 25
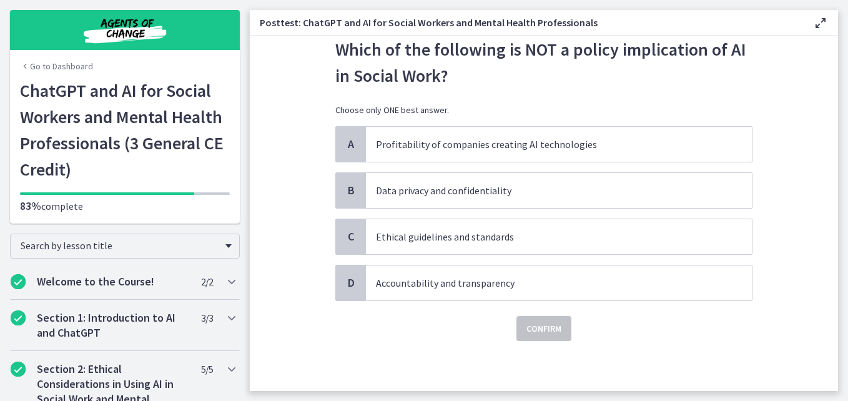
scroll to position [0, 0]
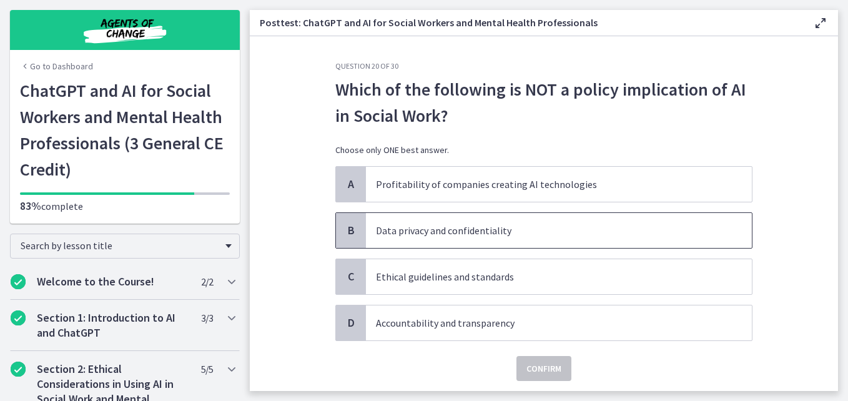
click at [481, 233] on p "Data privacy and confidentiality" at bounding box center [546, 230] width 341 height 15
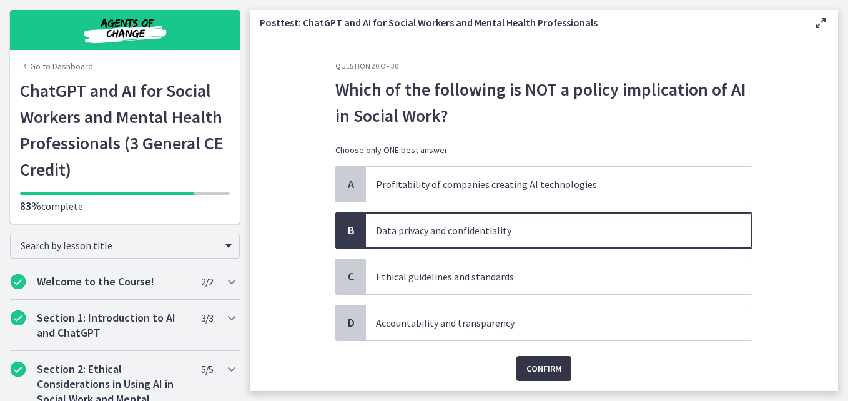
click at [532, 363] on span "Confirm" at bounding box center [544, 368] width 35 height 15
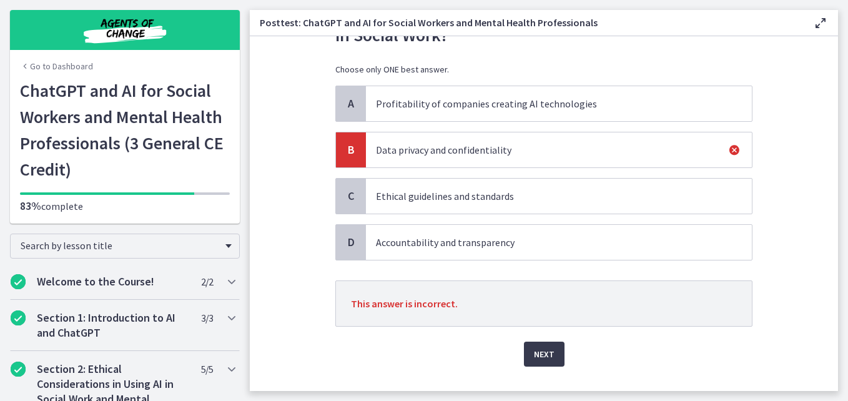
scroll to position [106, 0]
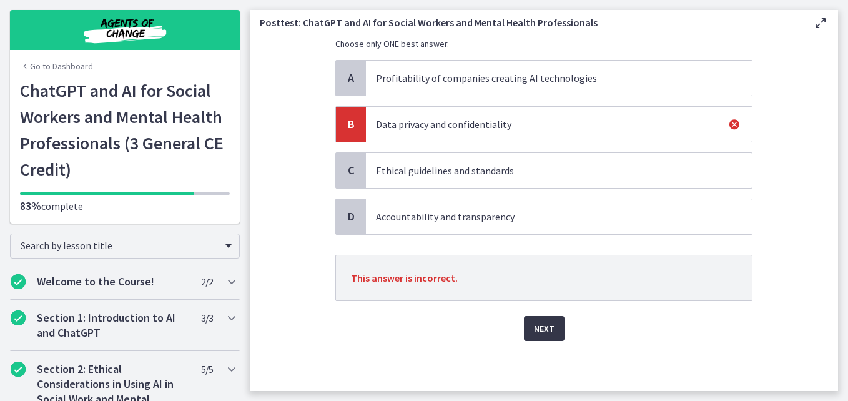
click at [541, 328] on span "Next" at bounding box center [544, 328] width 21 height 15
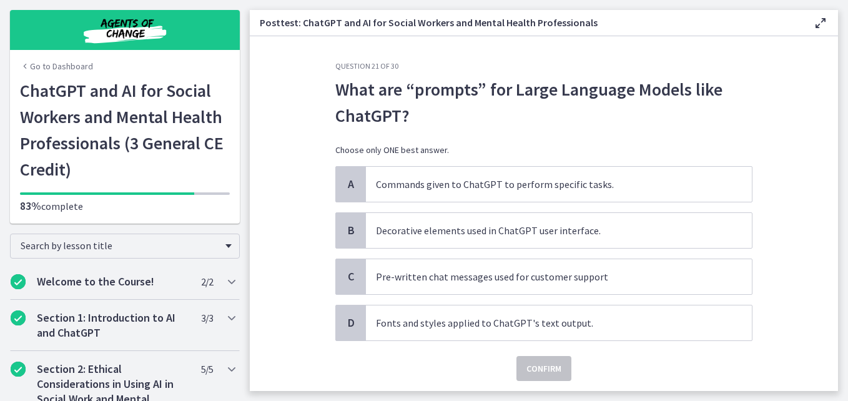
drag, startPoint x: 695, startPoint y: 131, endPoint x: 807, endPoint y: 47, distance: 139.7
click at [807, 47] on section "Question 21 of 30 What are “prompts” for Large Language Models like ChatGPT? Ch…" at bounding box center [544, 213] width 589 height 355
click at [562, 283] on p "Pre-written chat messages used for customer support" at bounding box center [546, 276] width 341 height 15
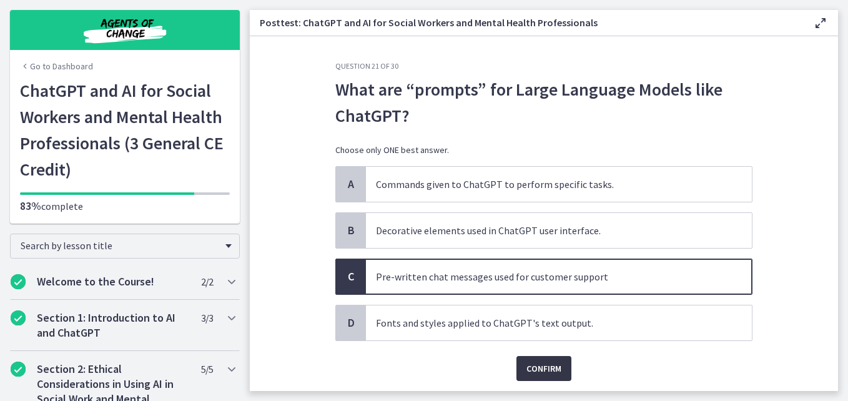
click at [538, 369] on span "Confirm" at bounding box center [544, 368] width 35 height 15
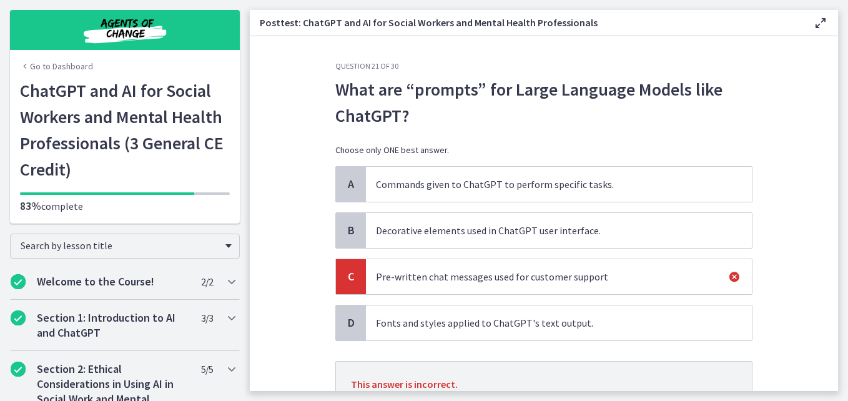
scroll to position [106, 0]
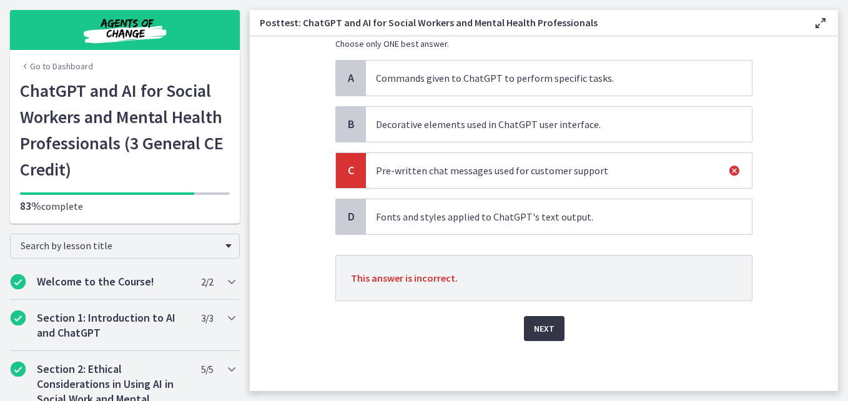
click at [544, 325] on span "Next" at bounding box center [544, 328] width 21 height 15
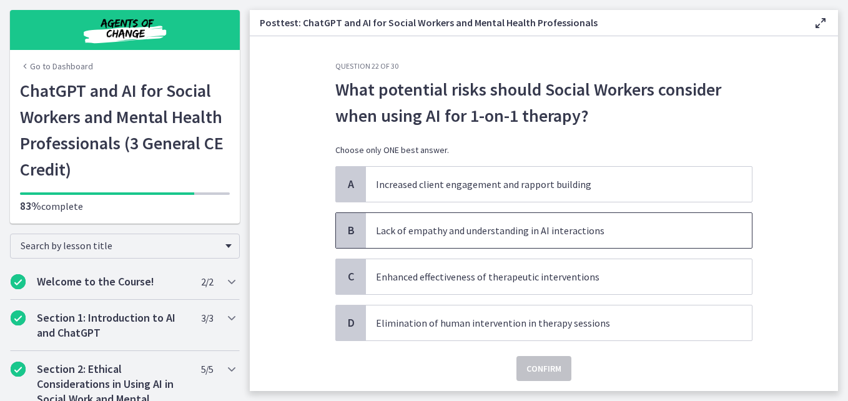
click at [511, 226] on p "Lack of empathy and understanding in AI interactions" at bounding box center [546, 230] width 341 height 15
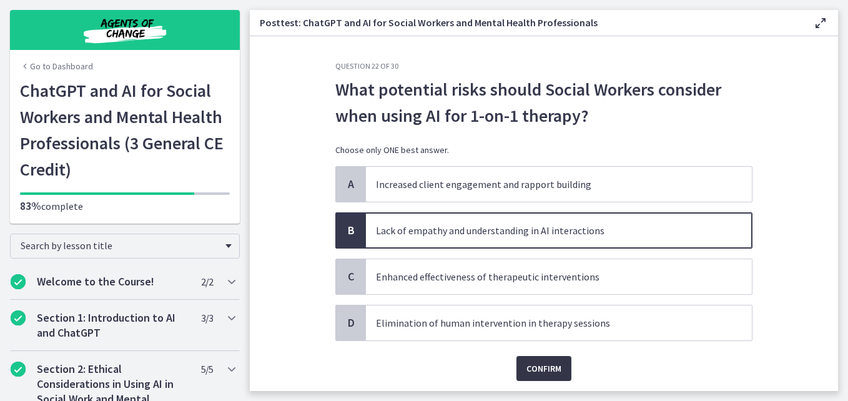
click at [536, 364] on span "Confirm" at bounding box center [544, 368] width 35 height 15
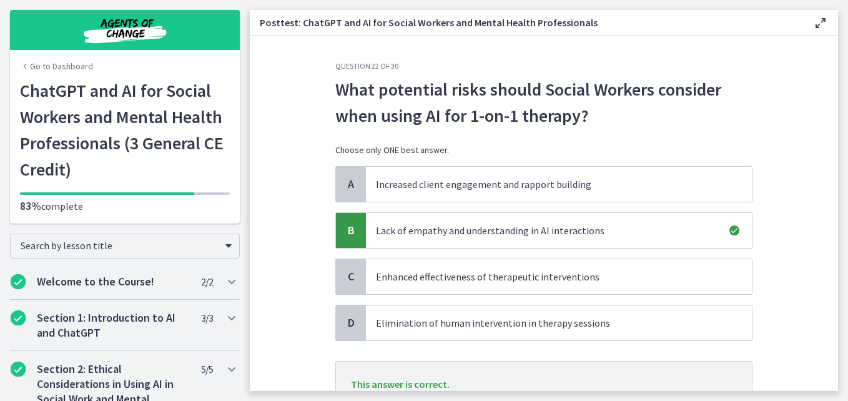
scroll to position [106, 0]
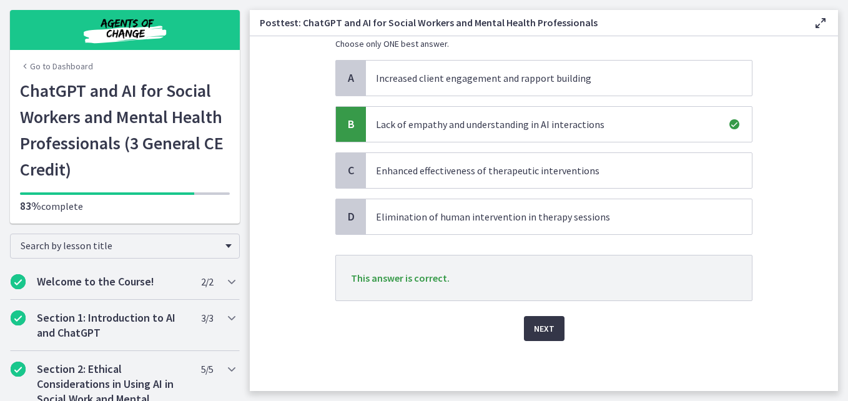
click at [524, 329] on button "Next" at bounding box center [544, 328] width 41 height 25
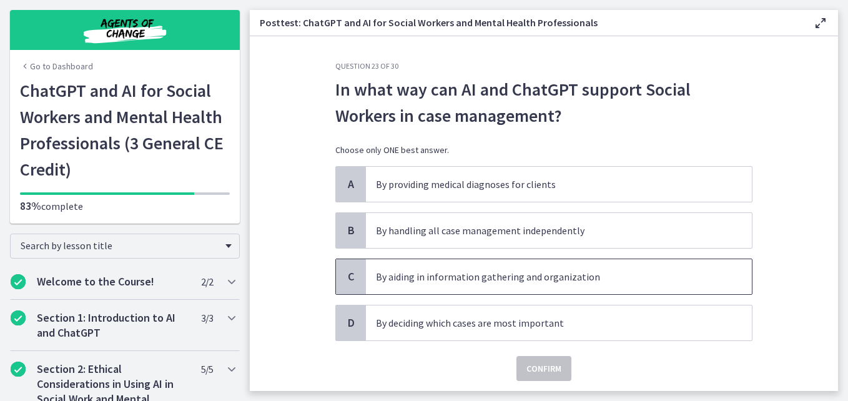
click at [475, 281] on p "By aiding in information gathering and organization" at bounding box center [546, 276] width 341 height 15
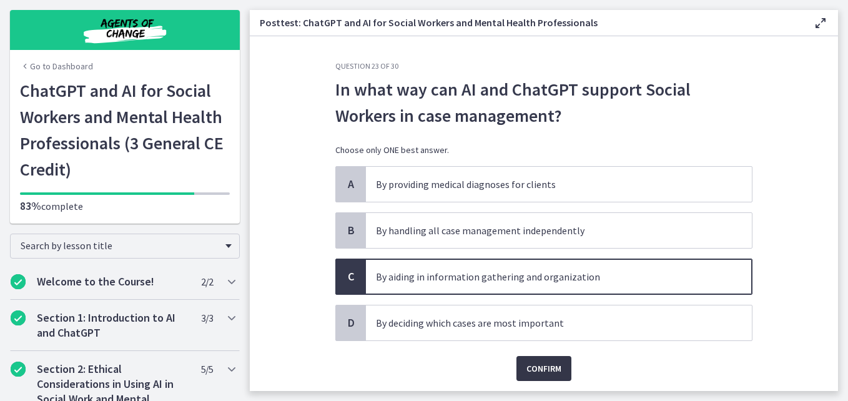
click at [527, 363] on span "Confirm" at bounding box center [544, 368] width 35 height 15
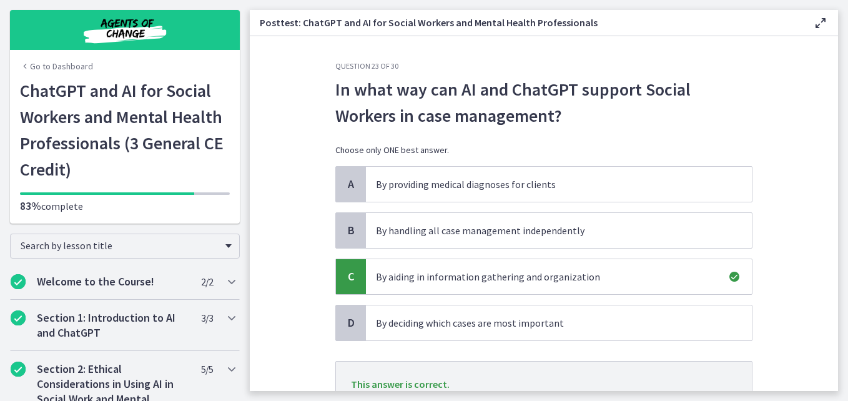
scroll to position [106, 0]
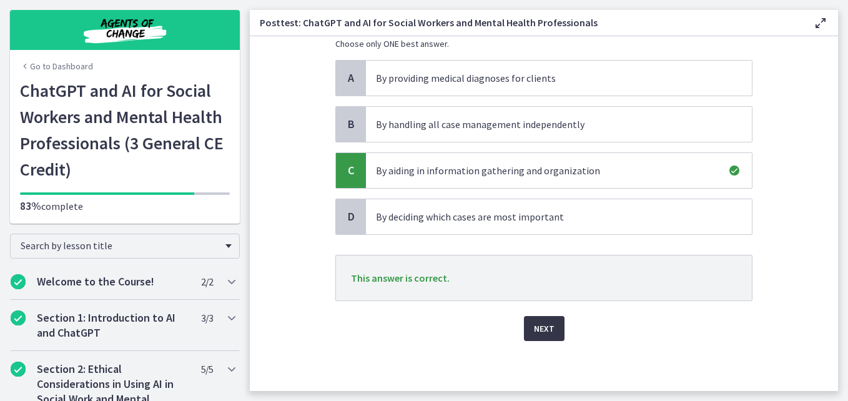
click at [540, 331] on span "Next" at bounding box center [544, 328] width 21 height 15
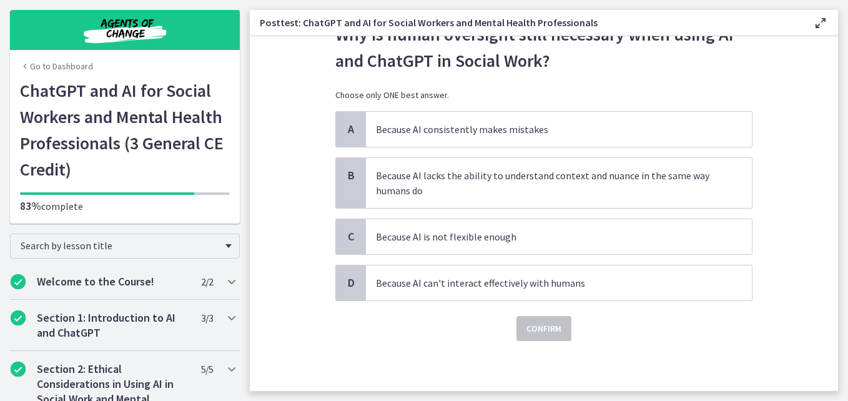
scroll to position [0, 0]
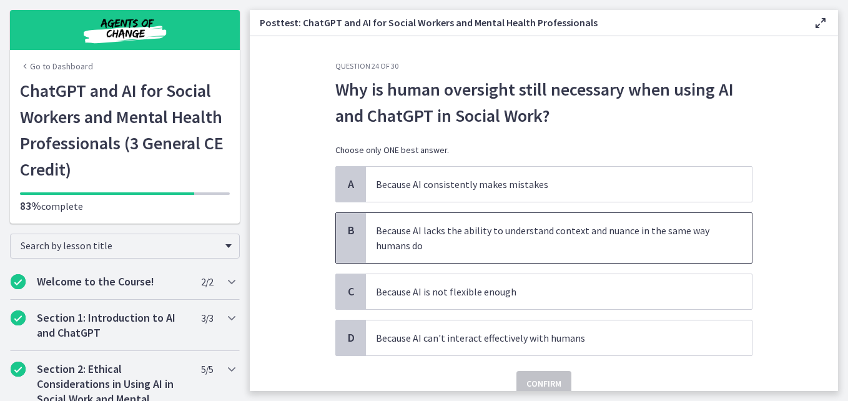
click at [503, 252] on span "Because AI lacks the ability to understand context and nuance in the same way h…" at bounding box center [559, 238] width 386 height 50
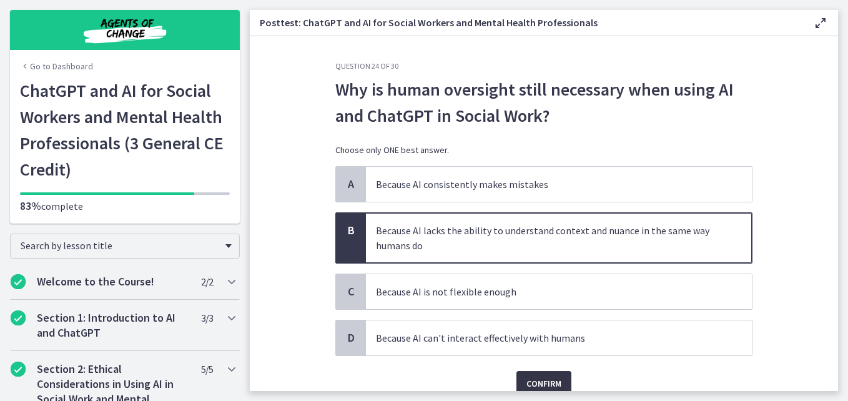
click at [538, 376] on span "Confirm" at bounding box center [544, 383] width 35 height 15
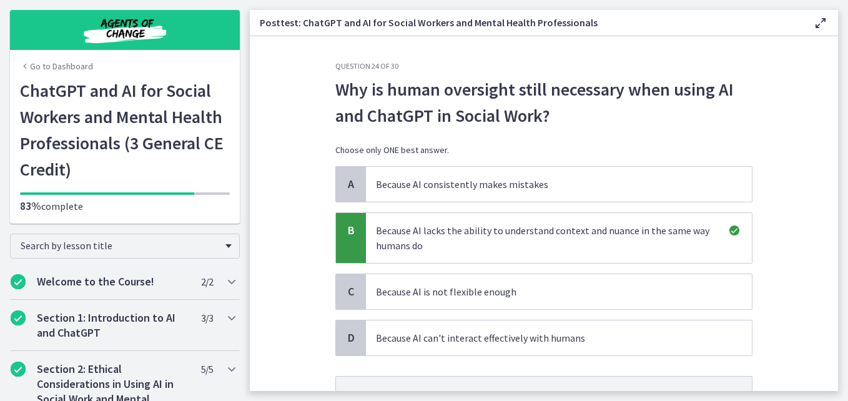
scroll to position [121, 0]
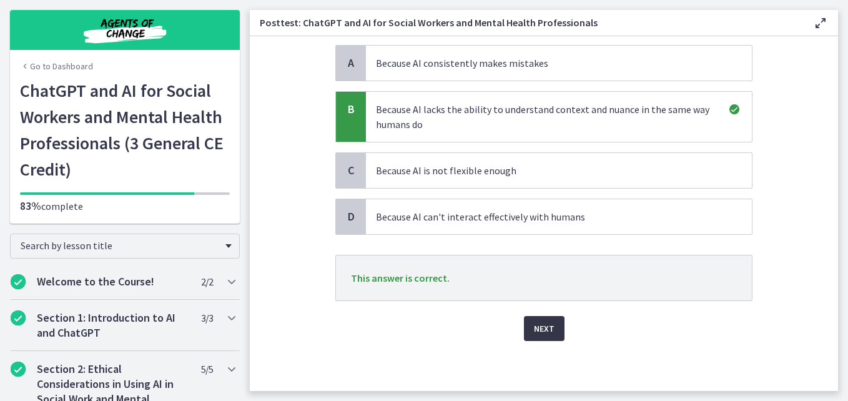
click at [527, 337] on button "Next" at bounding box center [544, 328] width 41 height 25
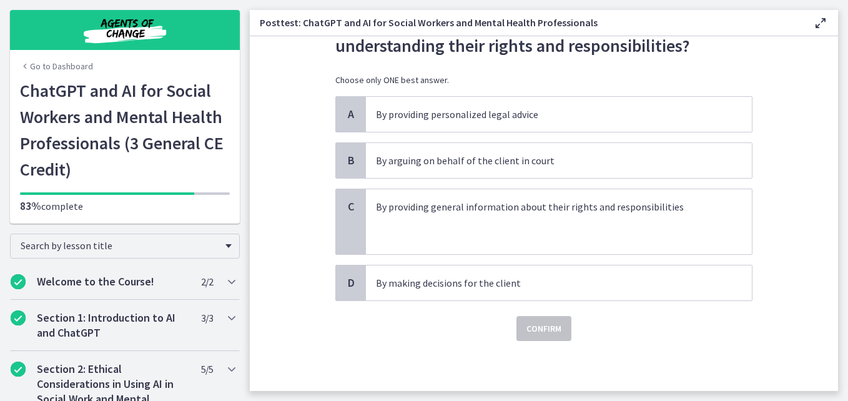
scroll to position [0, 0]
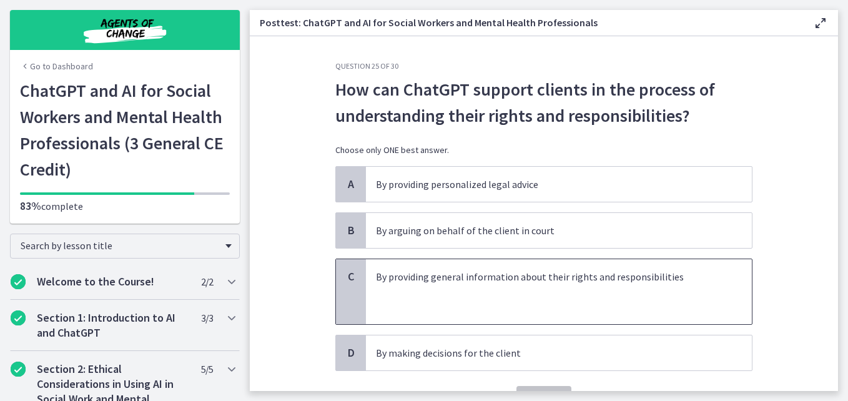
click at [526, 290] on p at bounding box center [546, 291] width 341 height 15
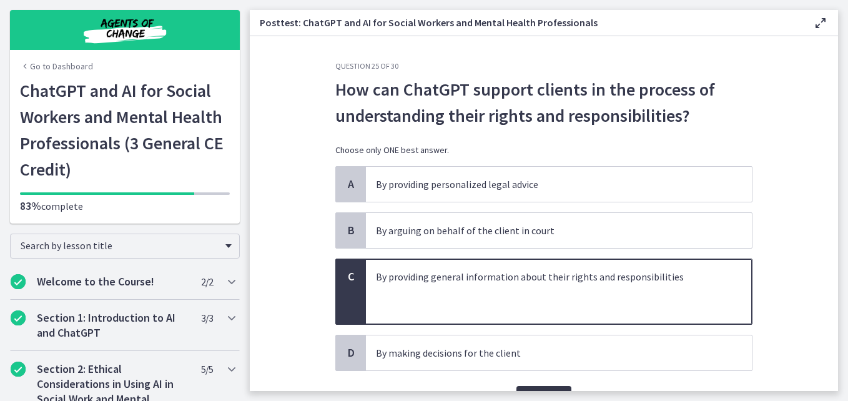
click at [532, 389] on main "Posttest: ChatGPT and AI for Social Workers and Mental Health Professionals Ena…" at bounding box center [549, 200] width 599 height 401
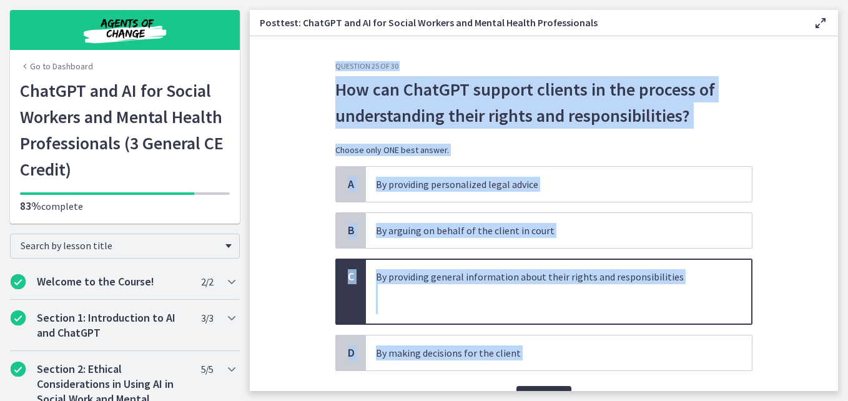
scroll to position [12, 0]
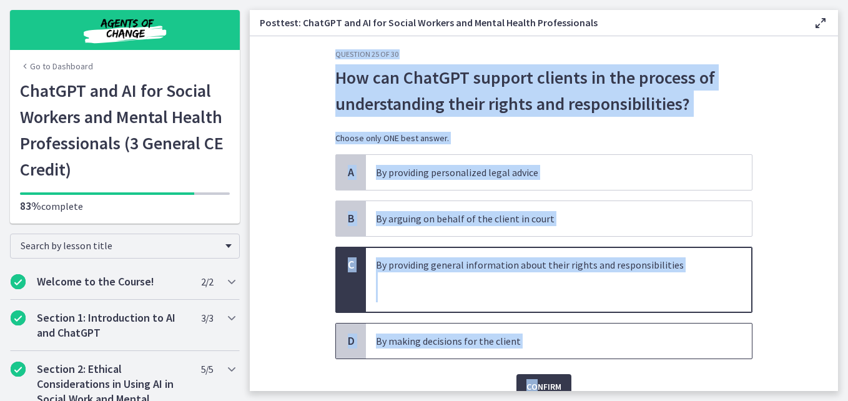
drag, startPoint x: 532, startPoint y: 389, endPoint x: 723, endPoint y: 358, distance: 193.7
click at [723, 358] on div "D By making decisions for the client" at bounding box center [543, 341] width 417 height 36
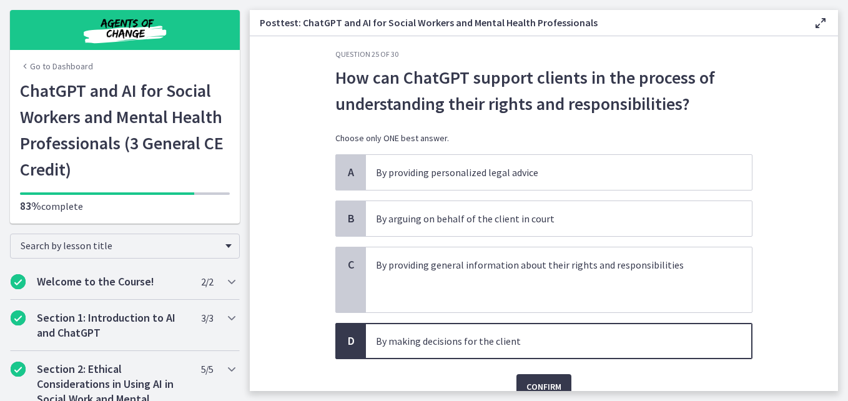
click at [725, 365] on div "Confirm" at bounding box center [543, 379] width 417 height 40
click at [577, 282] on p at bounding box center [546, 279] width 341 height 15
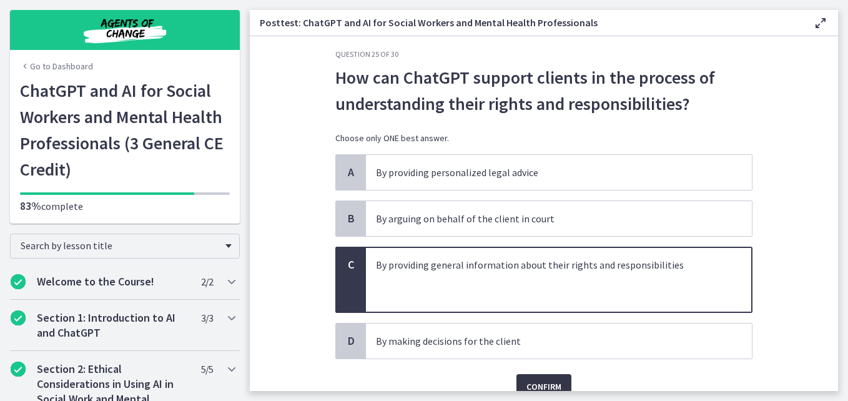
click at [539, 387] on span "Confirm" at bounding box center [544, 386] width 35 height 15
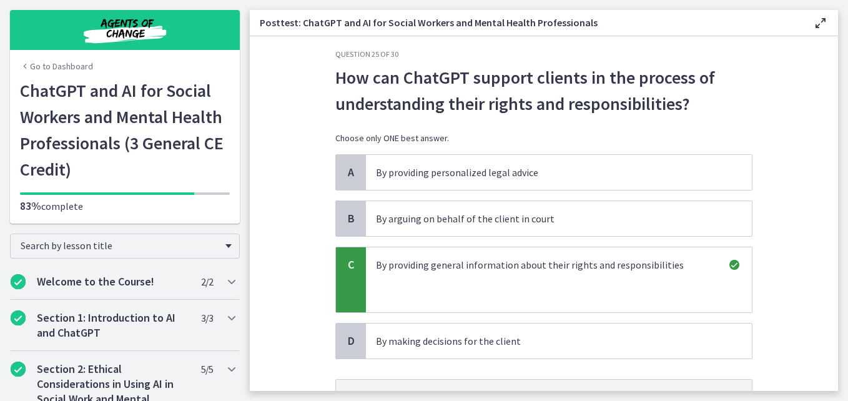
scroll to position [136, 0]
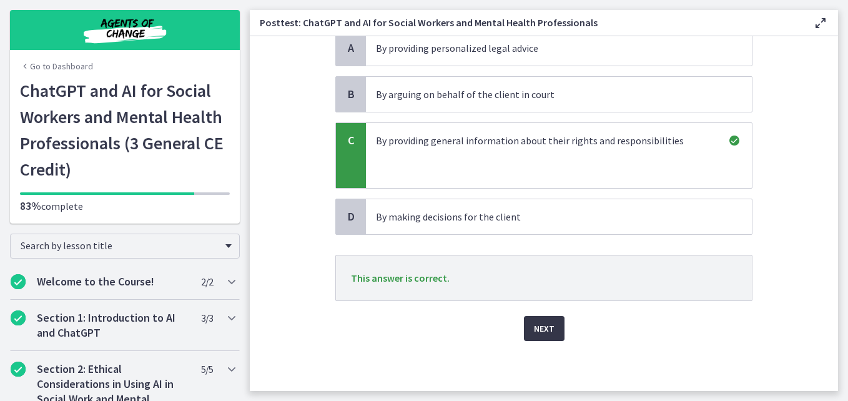
click at [552, 327] on button "Next" at bounding box center [544, 328] width 41 height 25
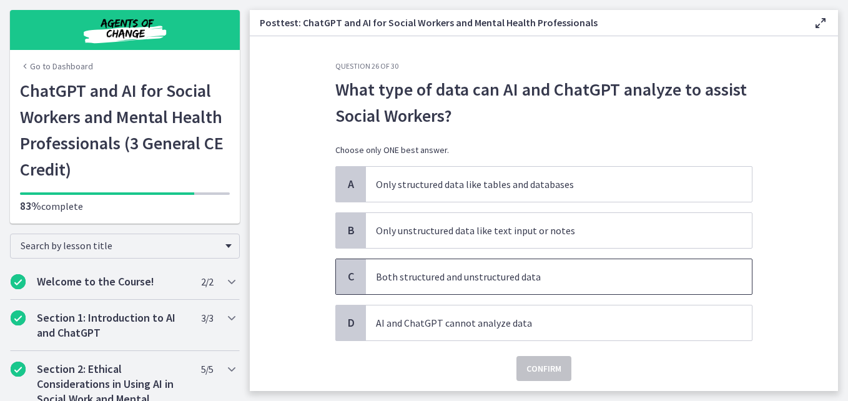
click at [432, 277] on p "Both structured and unstructured data" at bounding box center [546, 276] width 341 height 15
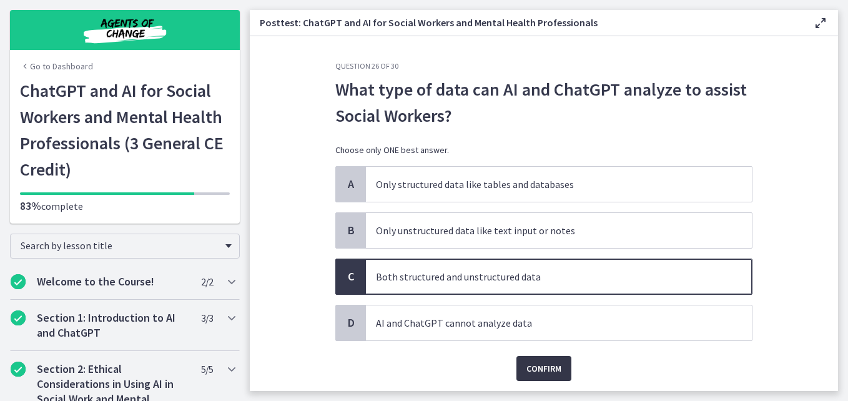
click at [537, 364] on span "Confirm" at bounding box center [544, 368] width 35 height 15
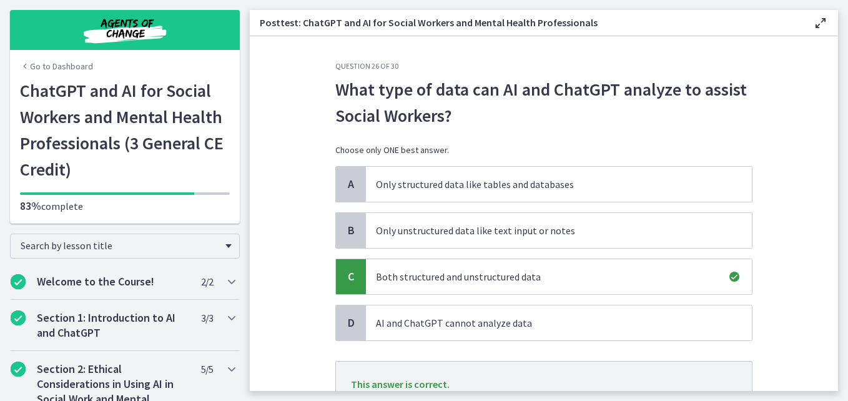
scroll to position [82, 0]
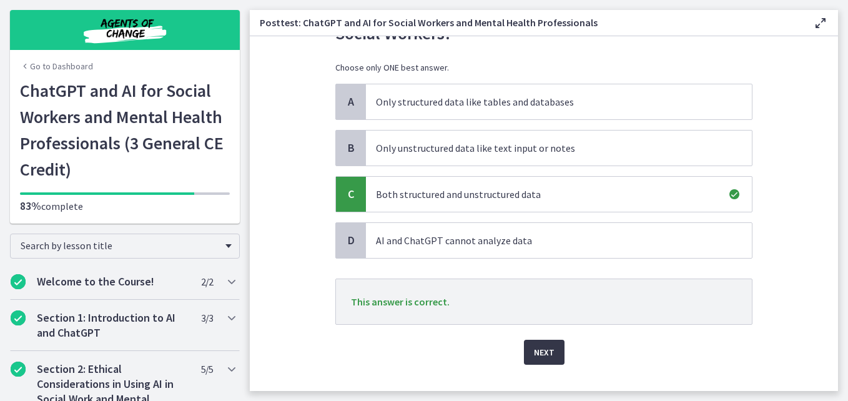
click at [546, 359] on span "Next" at bounding box center [544, 352] width 21 height 15
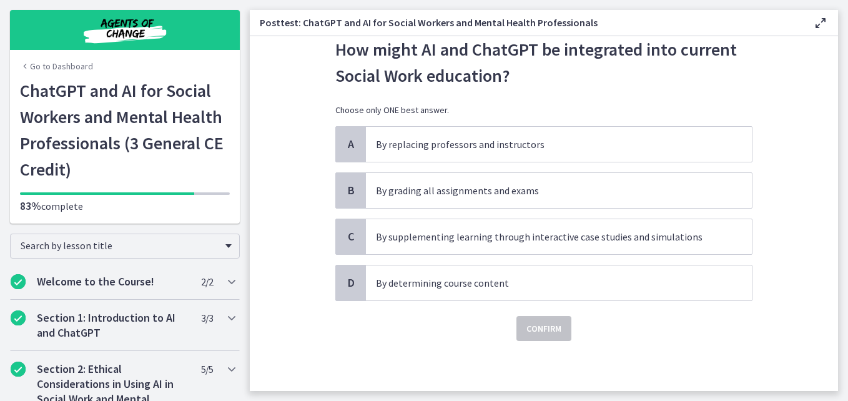
scroll to position [0, 0]
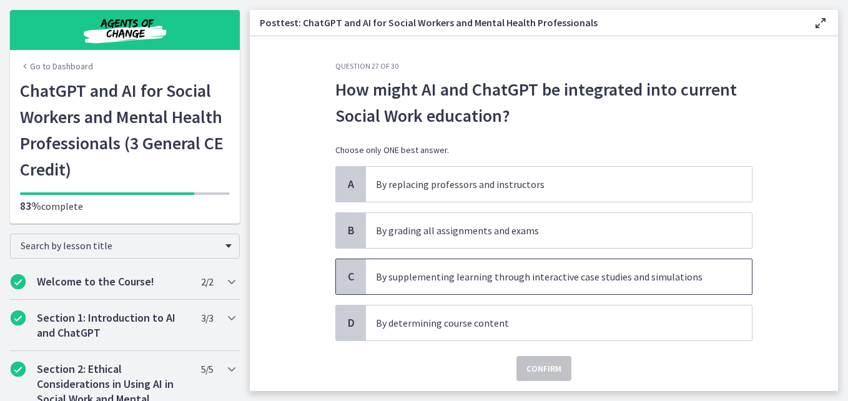
click at [502, 282] on p "By supplementing learning through interactive case studies and simulations" at bounding box center [546, 276] width 341 height 15
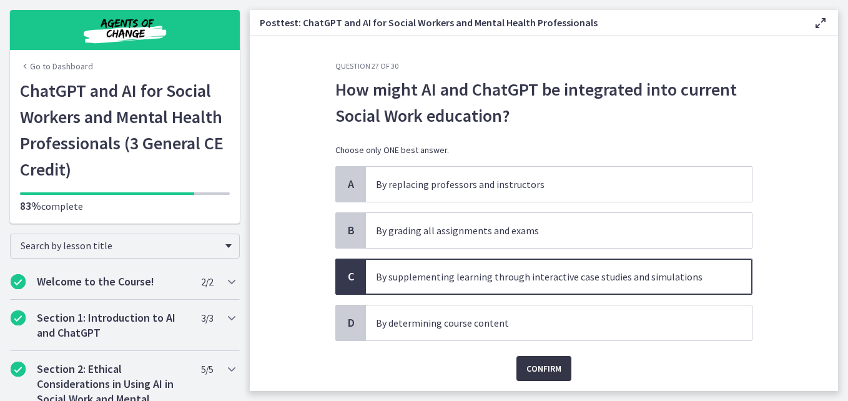
click at [538, 369] on span "Confirm" at bounding box center [544, 368] width 35 height 15
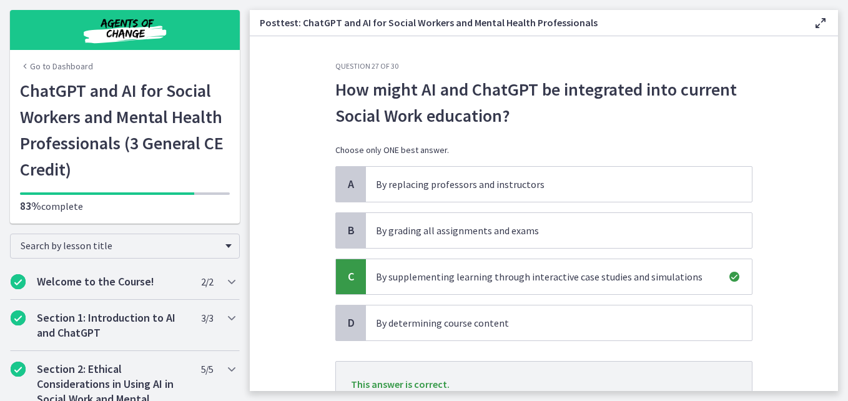
scroll to position [106, 0]
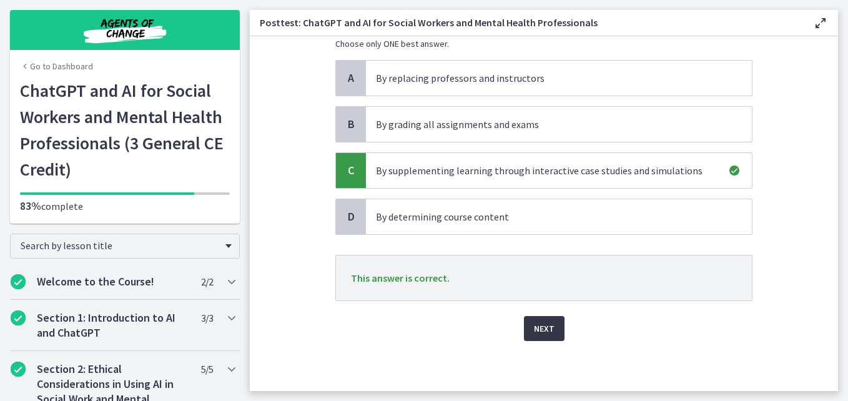
click at [544, 332] on span "Next" at bounding box center [544, 328] width 21 height 15
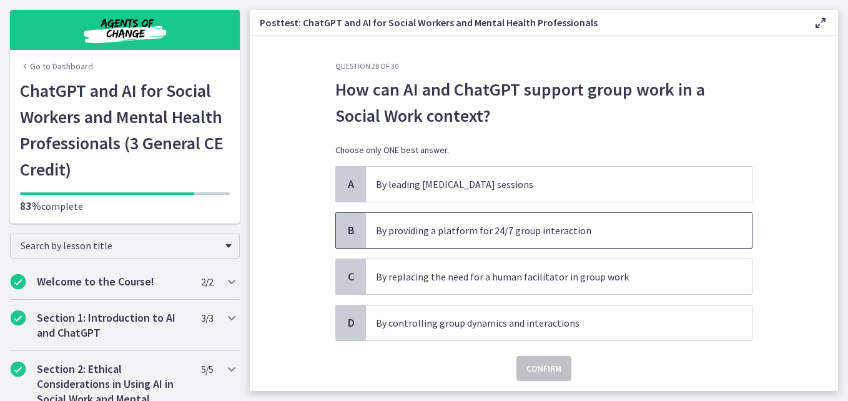
click at [490, 235] on p "By providing a platform for 24/7 group interaction" at bounding box center [546, 230] width 341 height 15
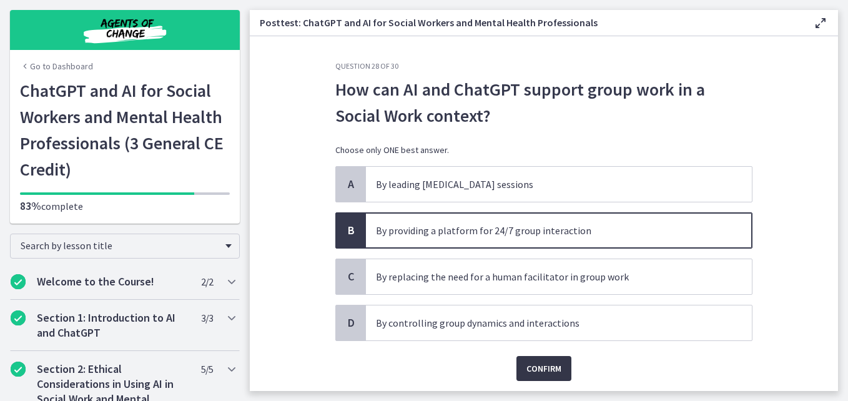
click at [534, 363] on span "Confirm" at bounding box center [544, 368] width 35 height 15
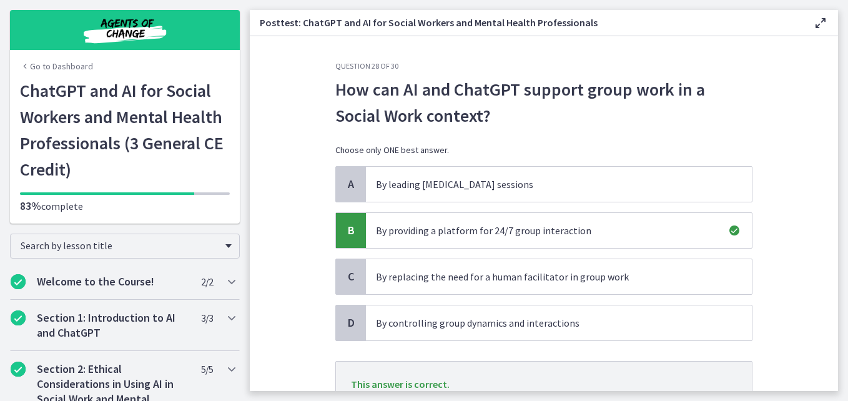
scroll to position [106, 0]
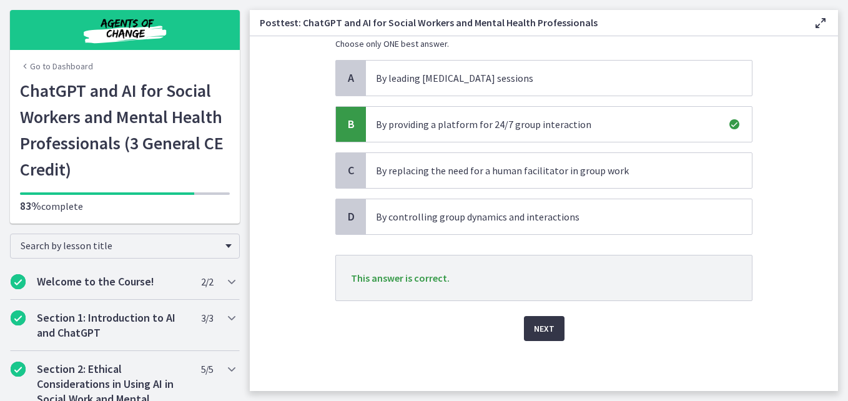
click at [534, 332] on span "Next" at bounding box center [544, 328] width 21 height 15
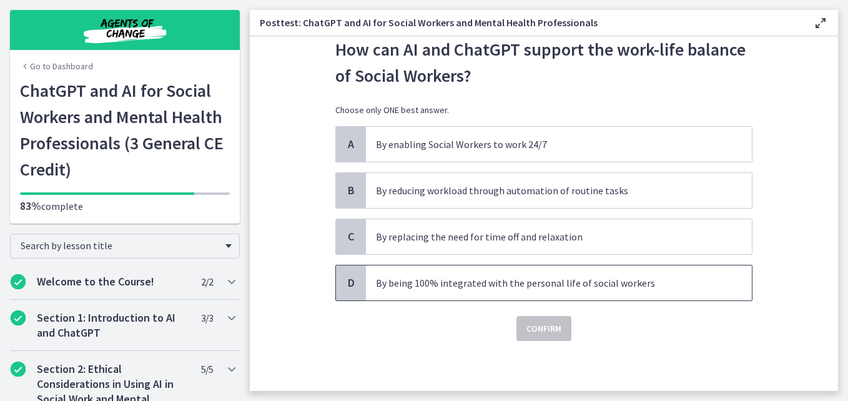
scroll to position [0, 0]
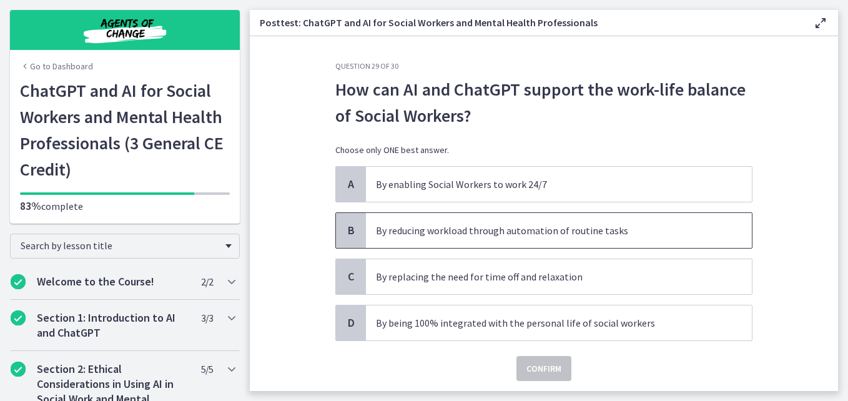
click at [524, 227] on p "By reducing workload through automation of routine tasks" at bounding box center [546, 230] width 341 height 15
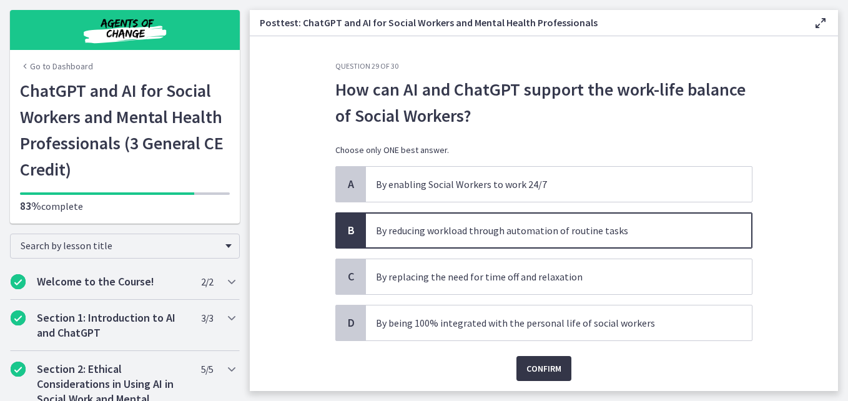
click at [555, 370] on span "Confirm" at bounding box center [544, 368] width 35 height 15
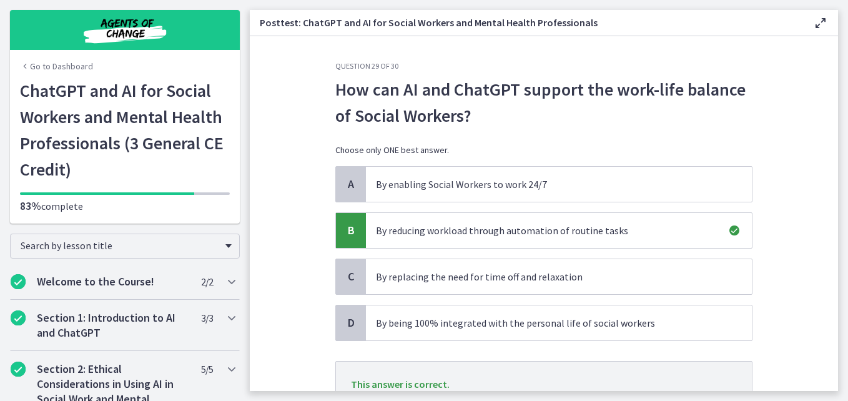
scroll to position [106, 0]
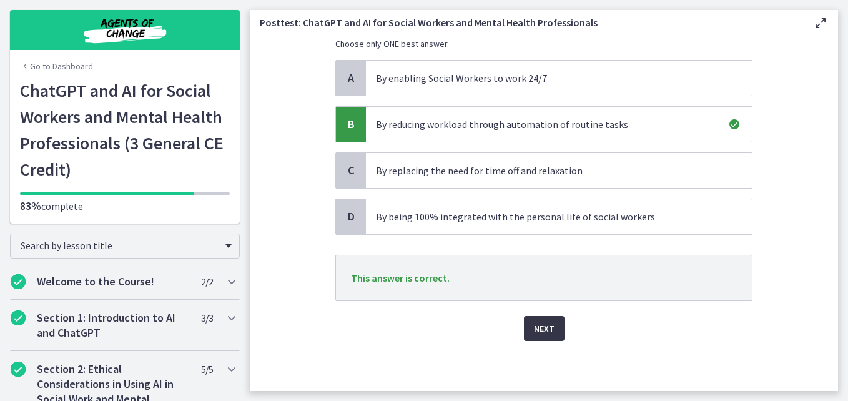
click at [548, 325] on span "Next" at bounding box center [544, 328] width 21 height 15
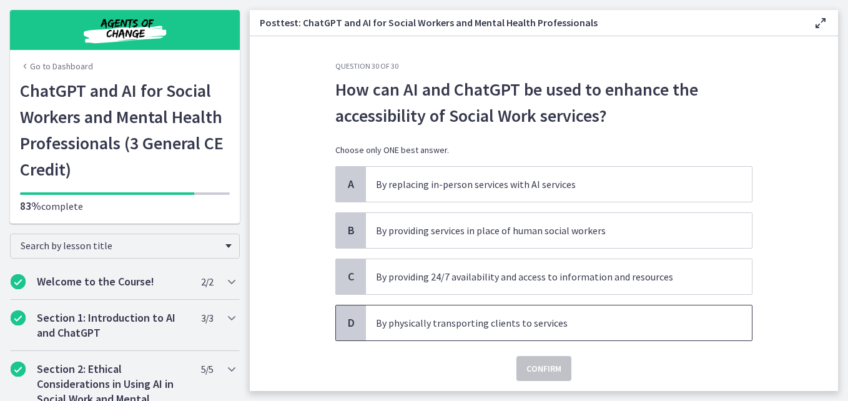
click at [549, 325] on p "By physically transporting clients to services" at bounding box center [546, 322] width 341 height 15
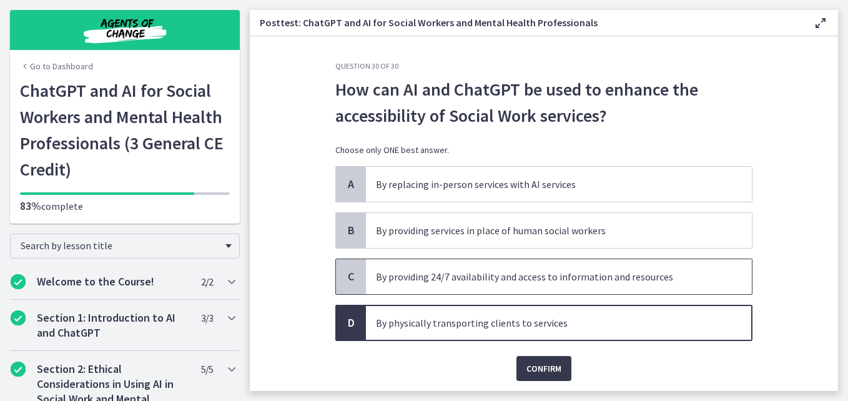
click at [460, 277] on p "By providing 24/7 availability and access to information and resources" at bounding box center [546, 276] width 341 height 15
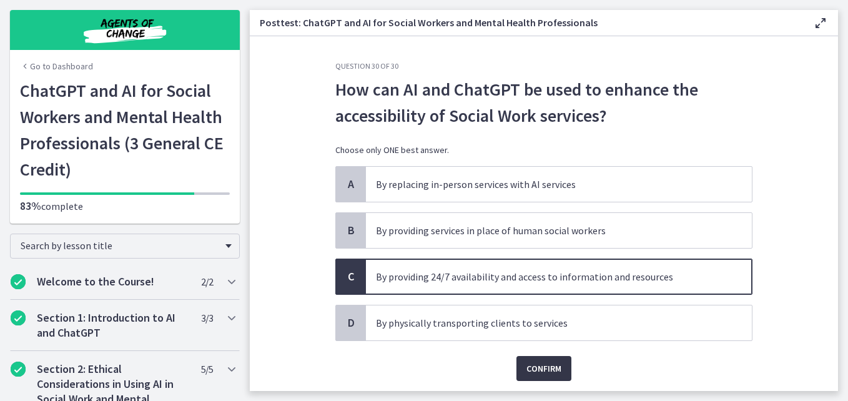
click at [537, 380] on button "Confirm" at bounding box center [544, 368] width 55 height 25
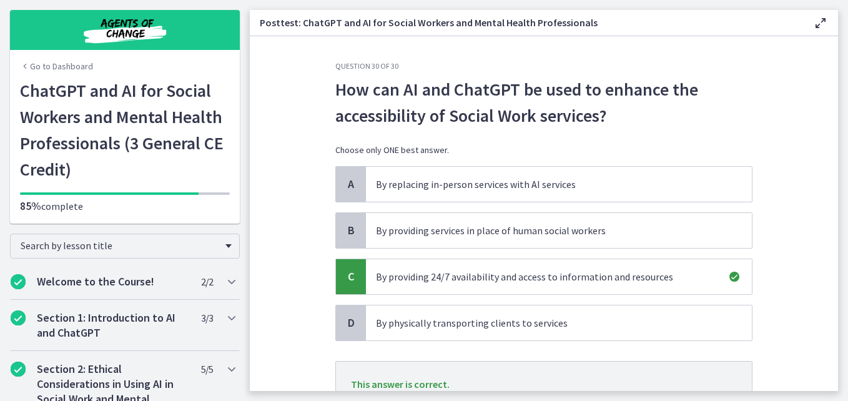
scroll to position [106, 0]
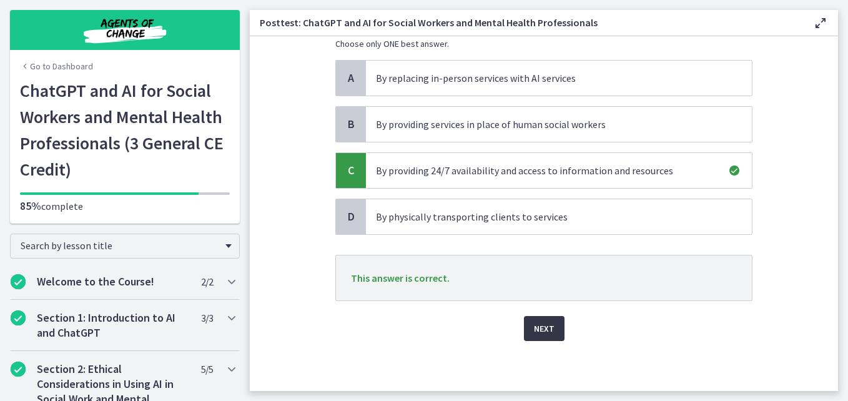
click at [534, 333] on span "Next" at bounding box center [544, 328] width 21 height 15
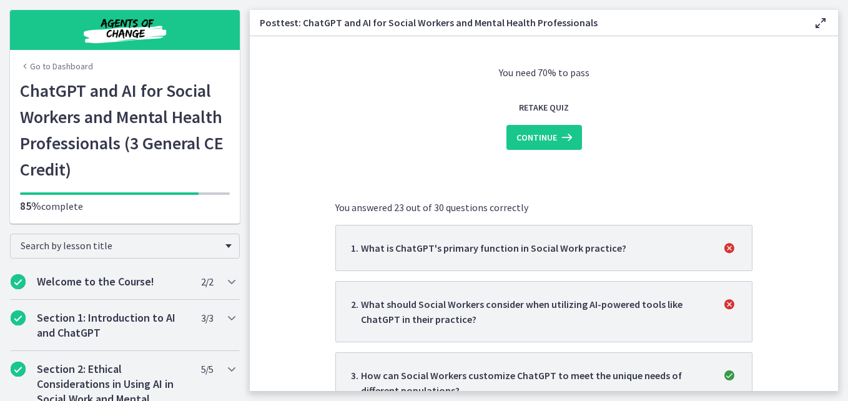
scroll to position [0, 0]
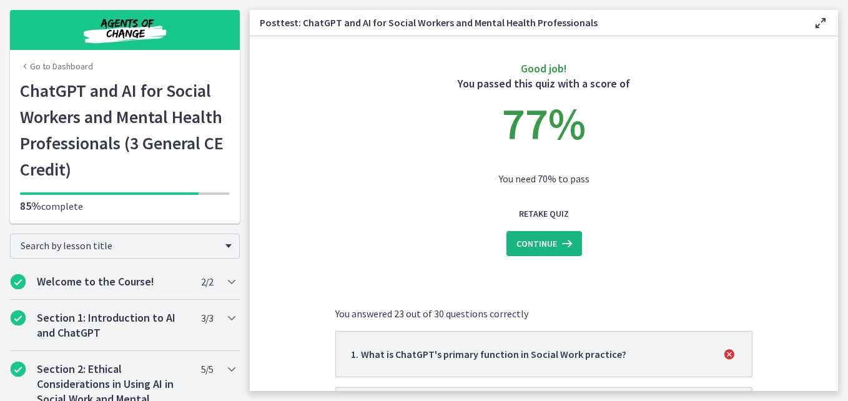
click at [539, 246] on span "Continue" at bounding box center [537, 243] width 41 height 15
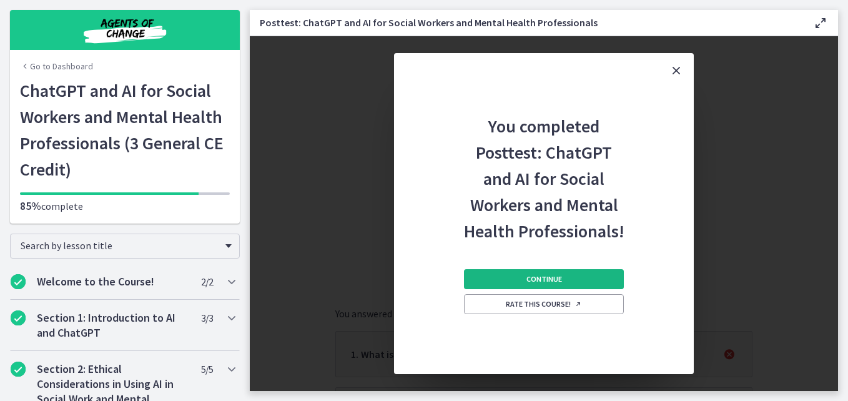
click at [542, 287] on button "Continue" at bounding box center [544, 279] width 160 height 20
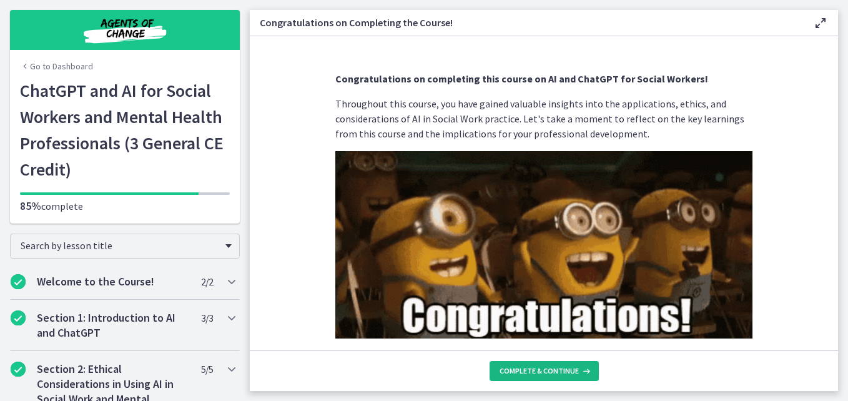
click at [579, 367] on icon at bounding box center [585, 371] width 12 height 10
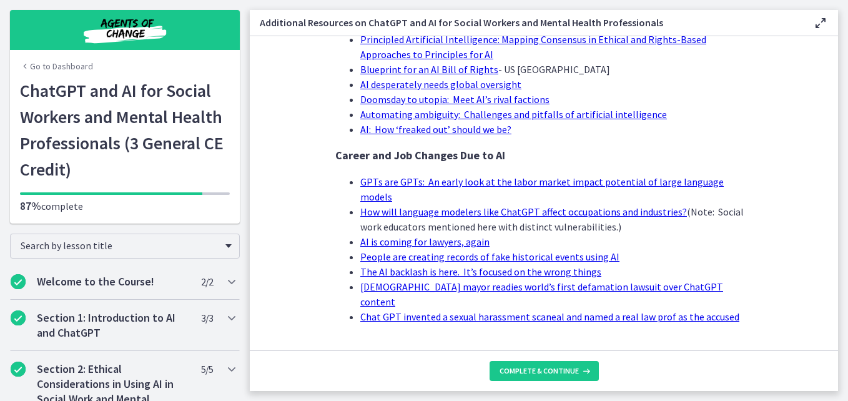
scroll to position [1283, 0]
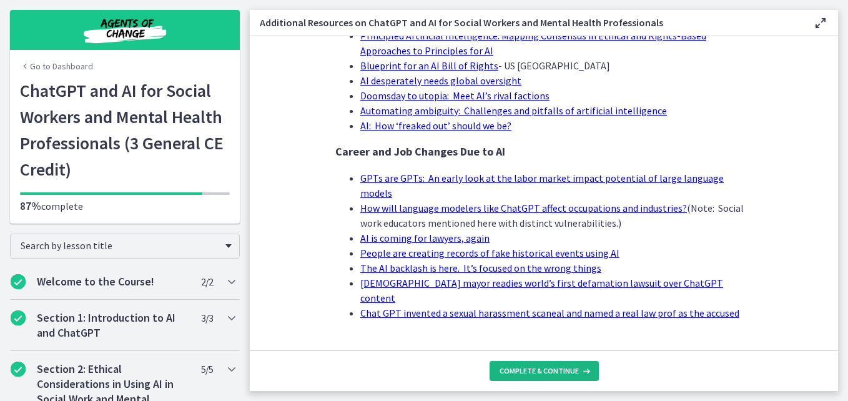
click at [552, 368] on span "Complete & continue" at bounding box center [539, 371] width 79 height 10
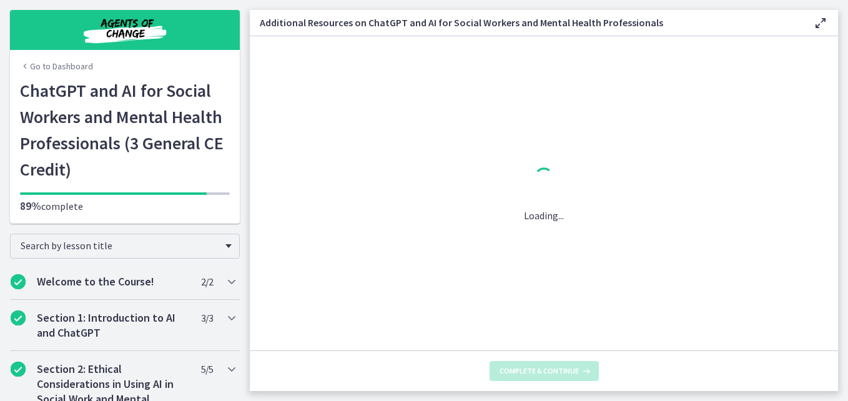
scroll to position [0, 0]
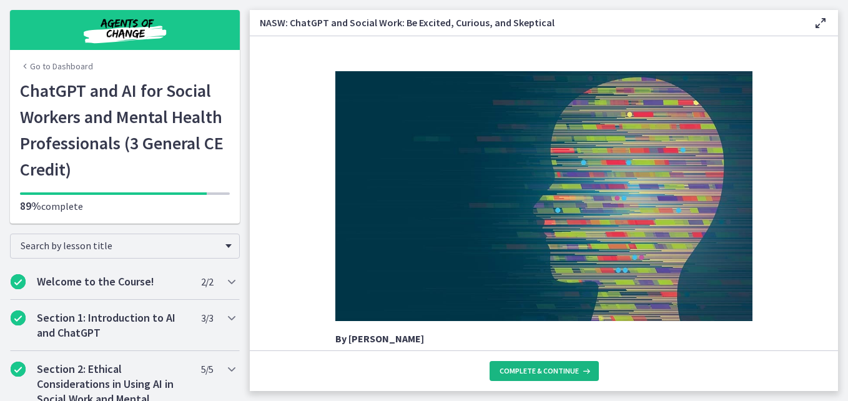
click at [552, 368] on span "Complete & continue" at bounding box center [539, 371] width 79 height 10
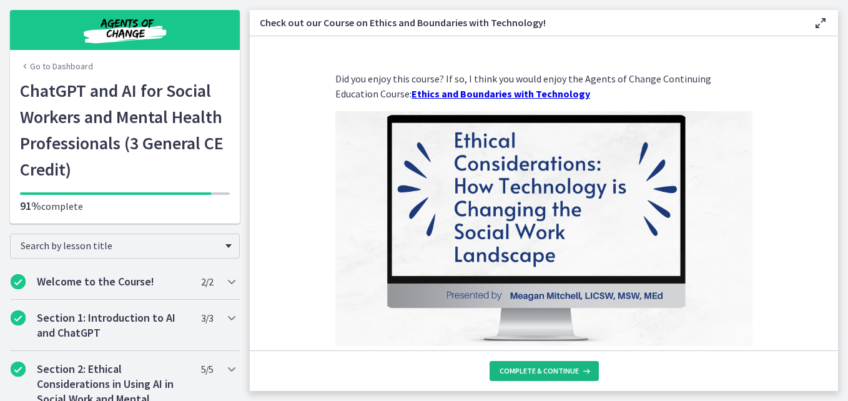
click at [552, 368] on span "Complete & continue" at bounding box center [539, 371] width 79 height 10
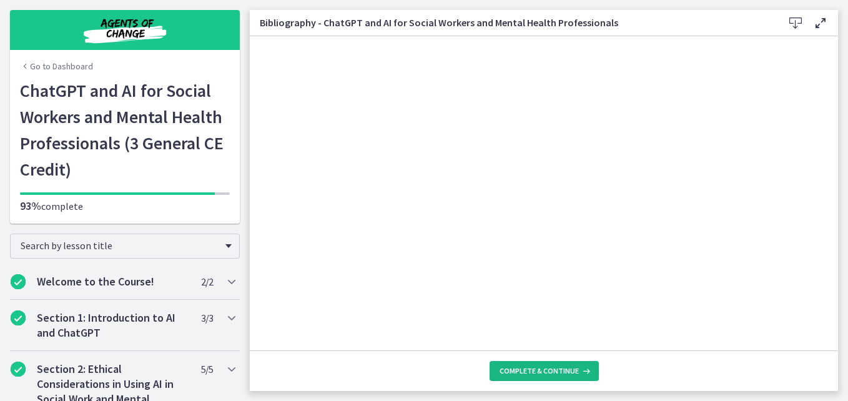
click at [560, 379] on button "Complete & continue" at bounding box center [544, 371] width 109 height 20
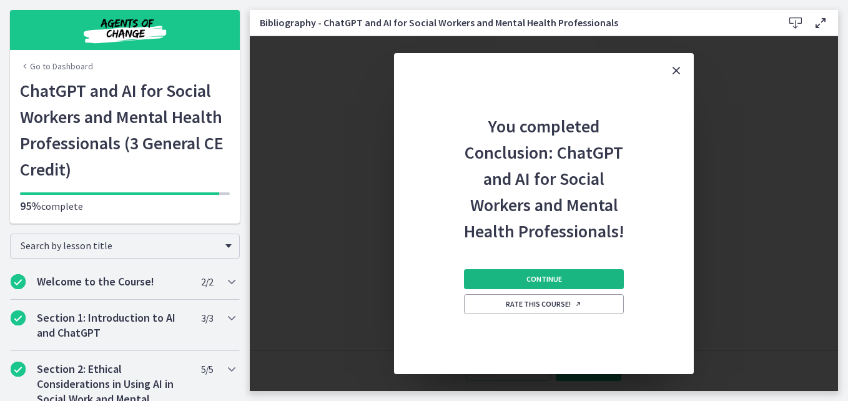
click at [550, 287] on button "Continue" at bounding box center [544, 279] width 160 height 20
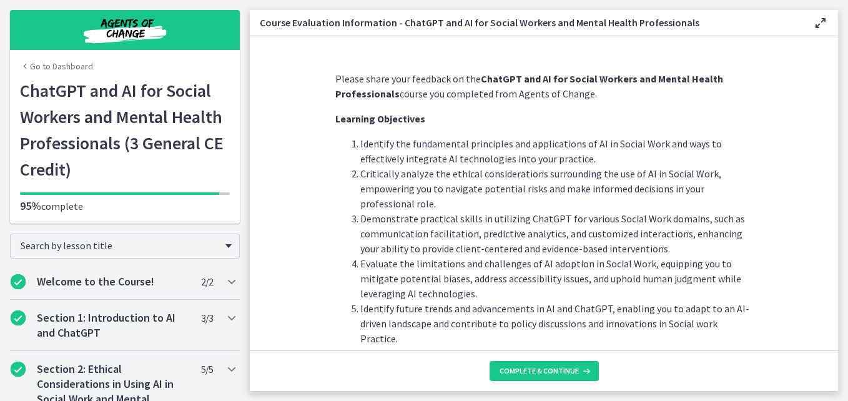
scroll to position [41, 0]
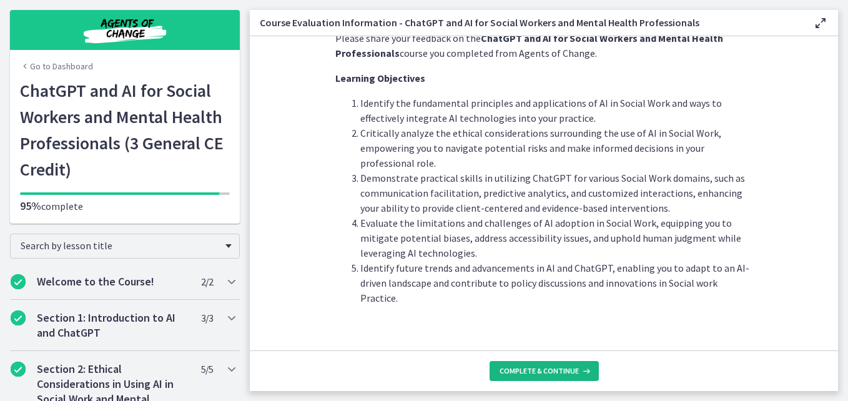
click at [506, 370] on span "Complete & continue" at bounding box center [539, 371] width 79 height 10
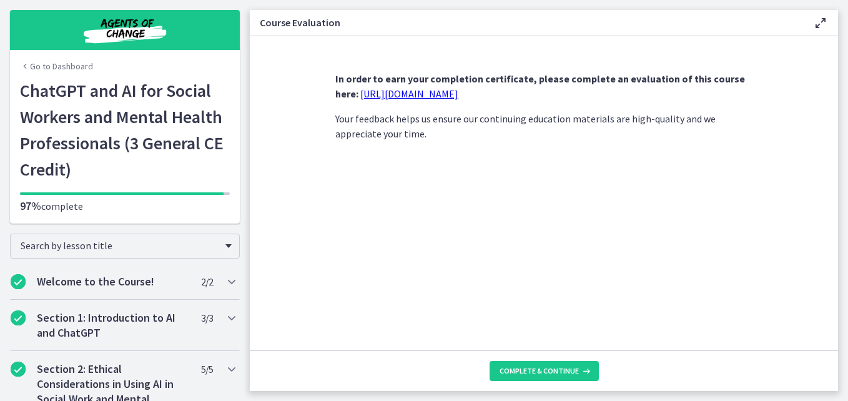
click at [447, 92] on link "https://forms.gle/jm1zbfhChZ2exBv78" at bounding box center [409, 93] width 98 height 12
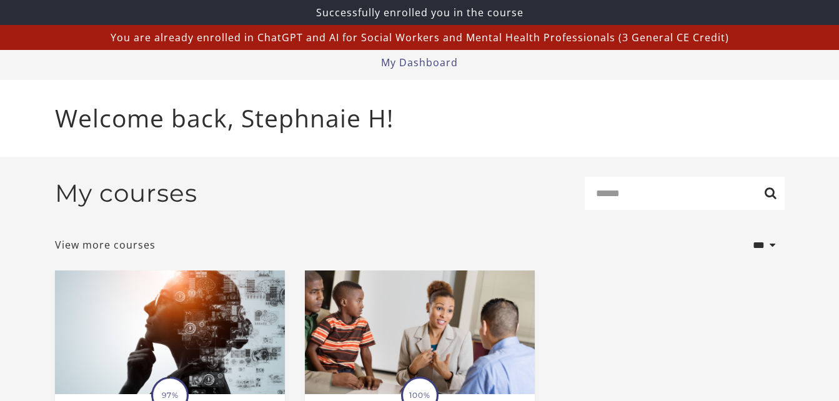
scroll to position [171, 0]
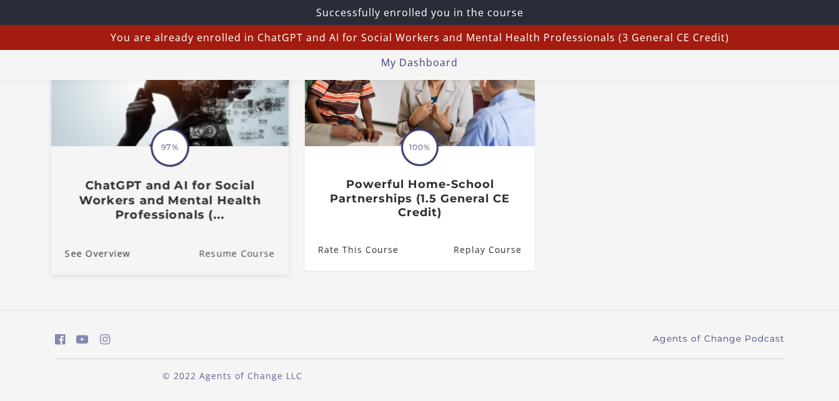
click at [246, 251] on link "Resume Course" at bounding box center [244, 253] width 90 height 42
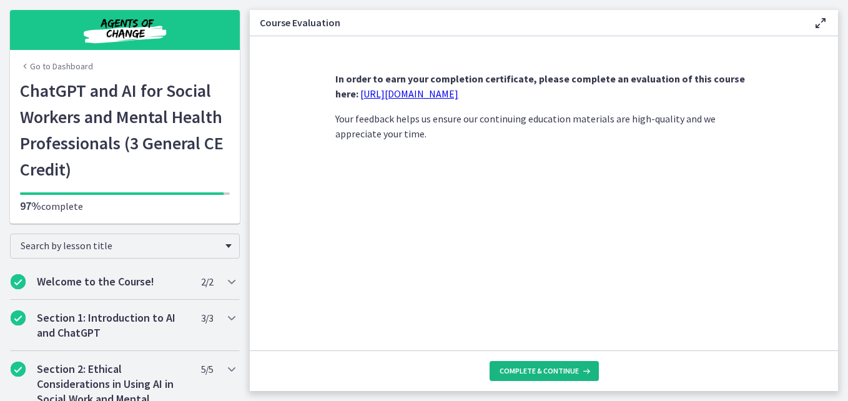
click at [572, 372] on span "Complete & continue" at bounding box center [539, 371] width 79 height 10
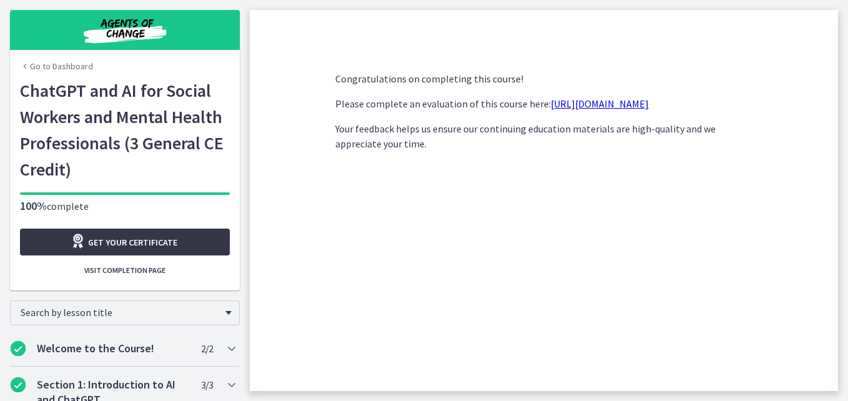
click at [171, 244] on span "Get your certificate" at bounding box center [132, 242] width 89 height 15
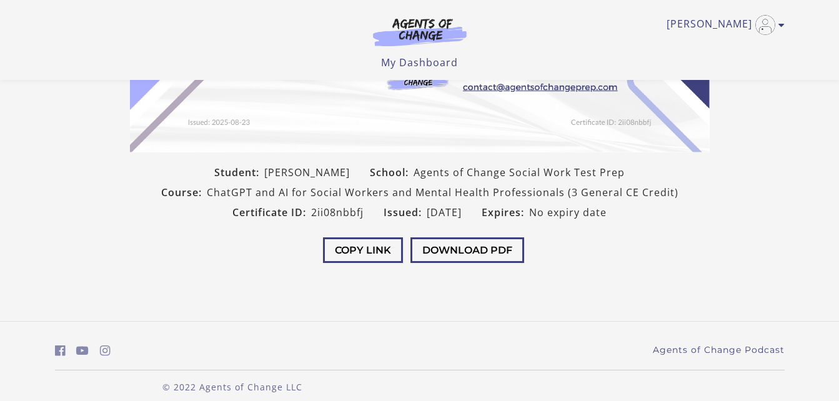
scroll to position [296, 0]
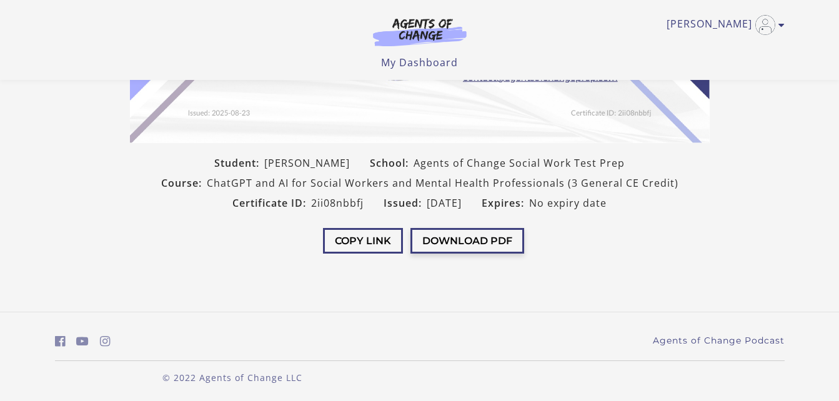
click at [488, 246] on button "Download PDF" at bounding box center [467, 241] width 114 height 26
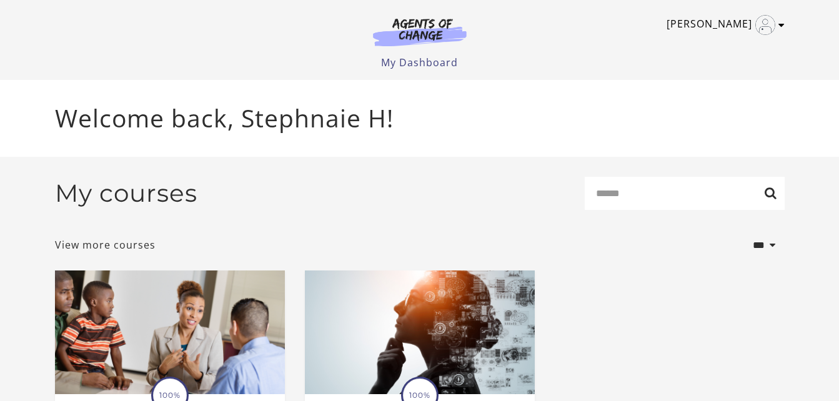
click at [778, 25] on icon "Toggle menu" at bounding box center [781, 25] width 6 height 10
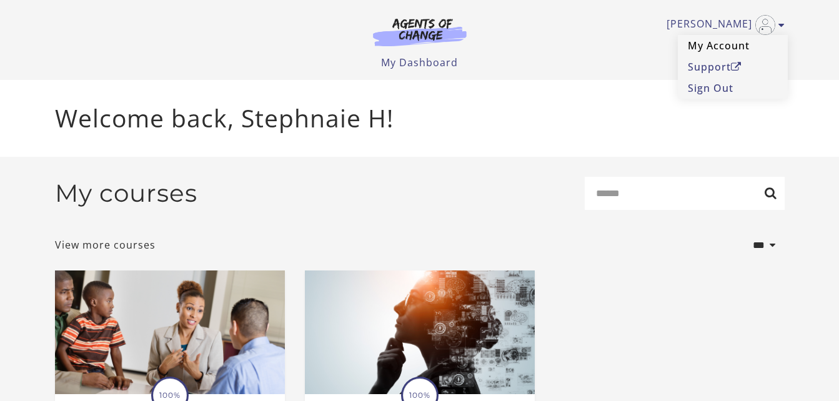
click at [743, 49] on link "My Account" at bounding box center [733, 45] width 110 height 21
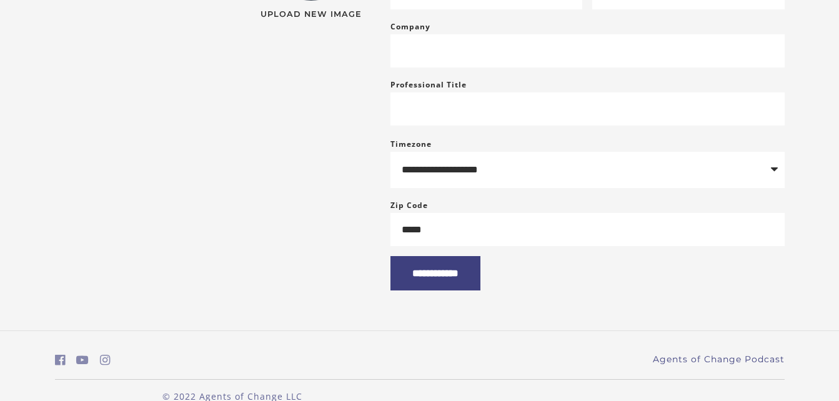
scroll to position [259, 0]
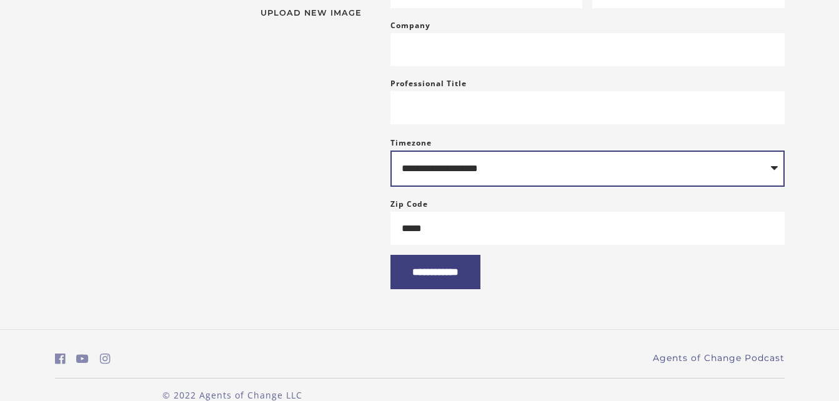
click at [773, 184] on select "**********" at bounding box center [587, 169] width 394 height 36
select select "**********"
click at [390, 162] on select "**********" at bounding box center [587, 169] width 394 height 36
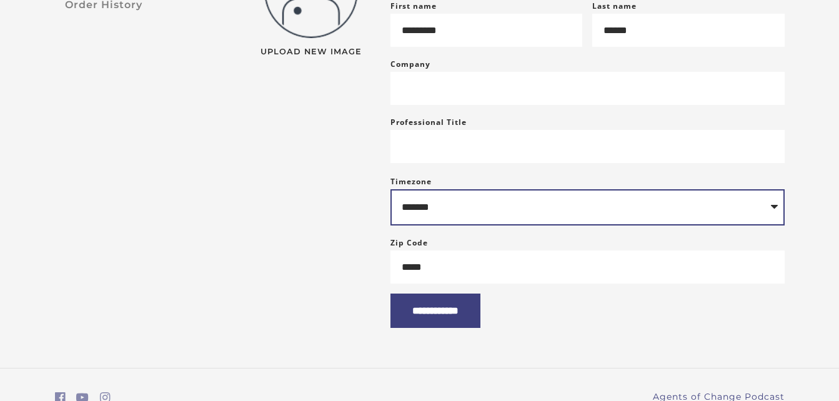
scroll to position [281, 0]
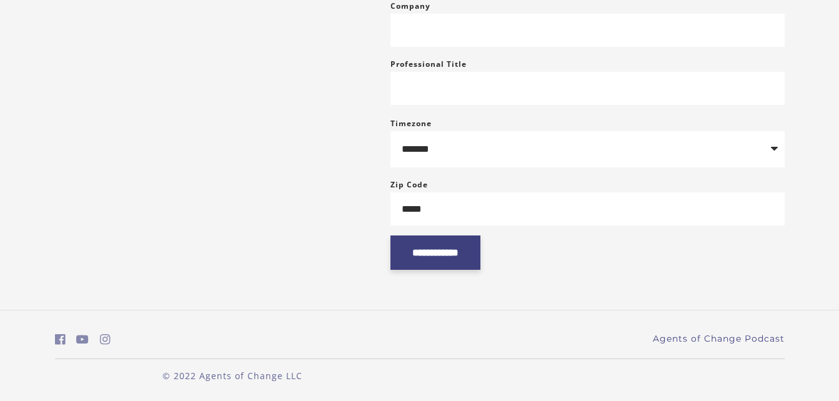
click at [474, 270] on input "**********" at bounding box center [435, 253] width 90 height 34
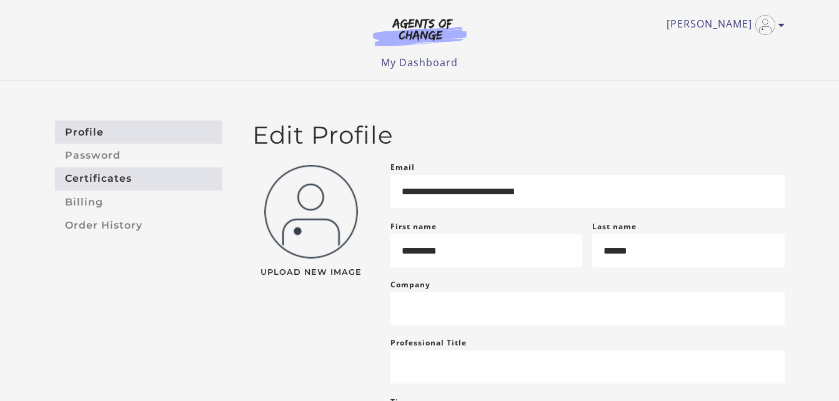
click at [129, 176] on link "Certificates" at bounding box center [138, 178] width 167 height 23
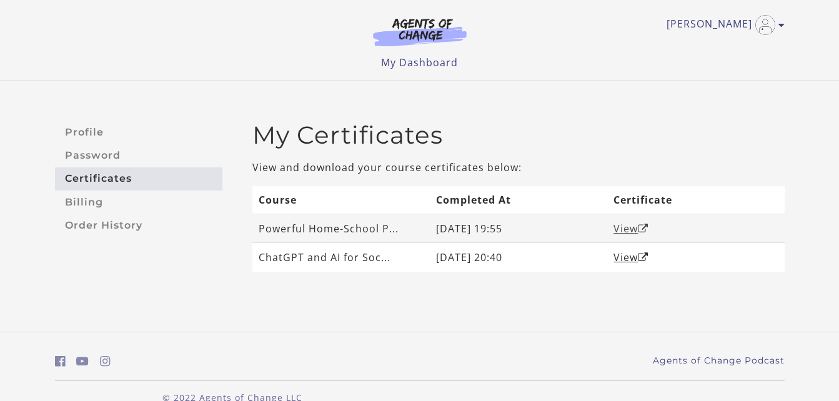
click link "View"
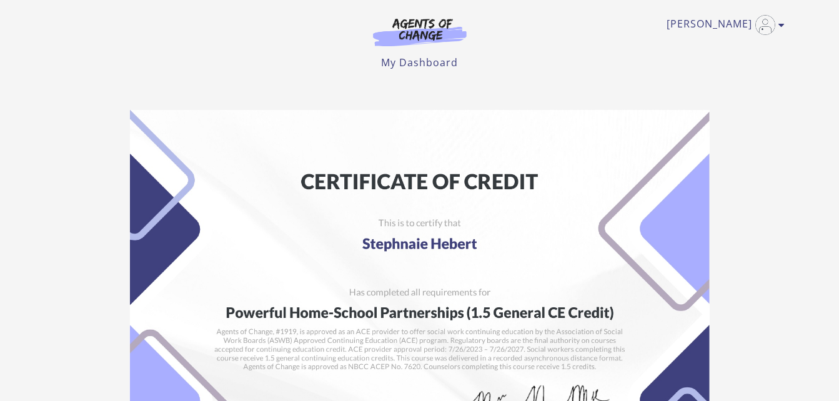
click at [434, 244] on img at bounding box center [420, 314] width 580 height 409
click at [778, 26] on icon "Toggle menu" at bounding box center [781, 25] width 6 height 10
click at [741, 47] on link "My Account" at bounding box center [733, 45] width 110 height 21
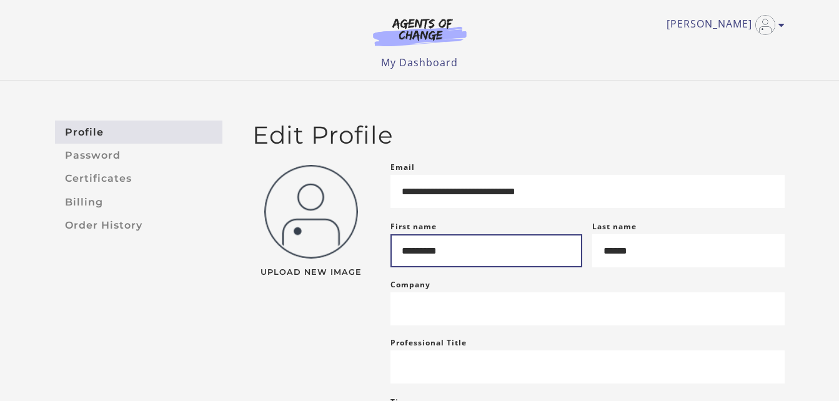
click at [464, 261] on input "*********" at bounding box center [486, 250] width 192 height 33
click at [464, 261] on input "*****" at bounding box center [486, 250] width 192 height 33
type input "*********"
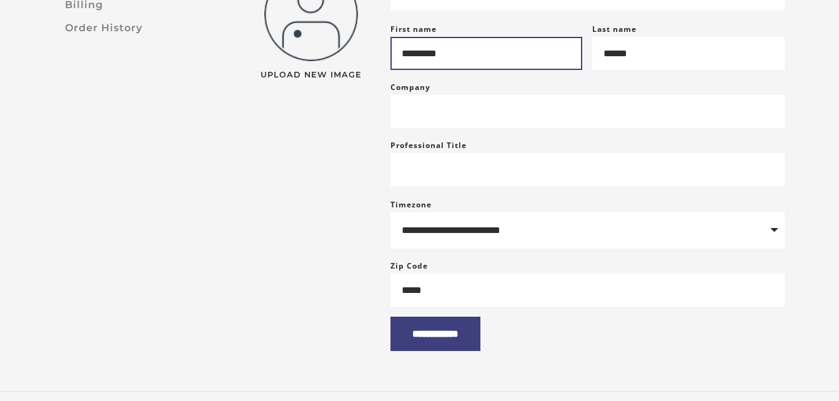
scroll to position [278, 0]
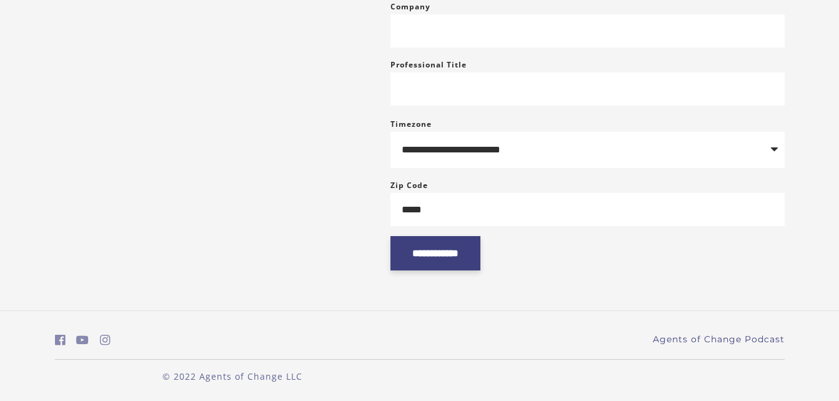
click at [459, 271] on input "**********" at bounding box center [435, 253] width 90 height 34
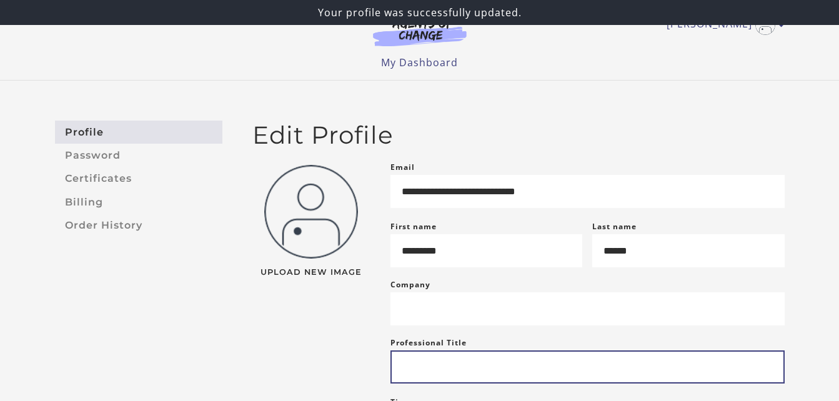
click at [423, 373] on input "Professional Title" at bounding box center [587, 366] width 394 height 33
paste input "*****"
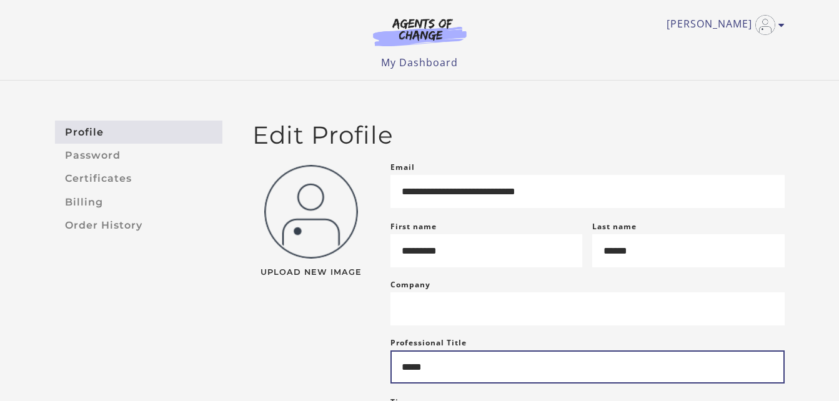
scroll to position [296, 0]
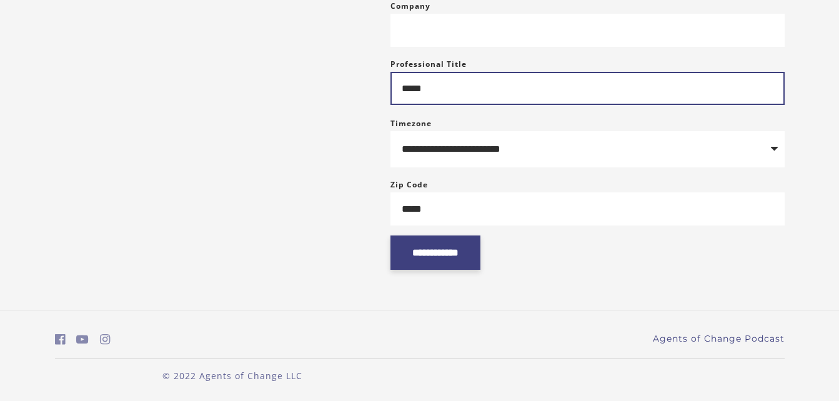
type input "*****"
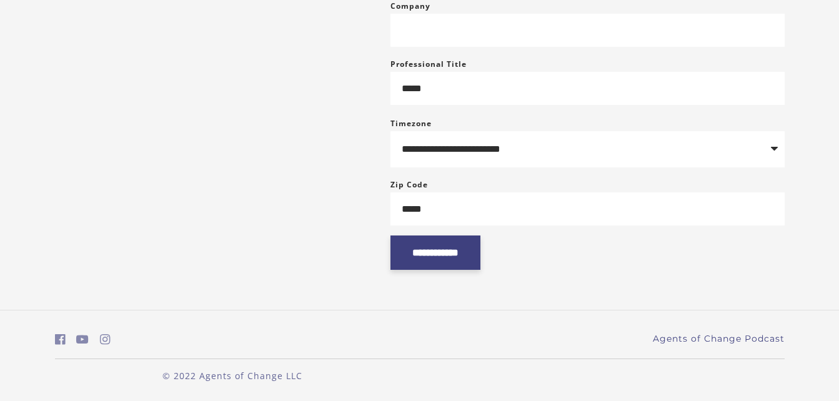
click at [459, 262] on input "**********" at bounding box center [435, 253] width 90 height 34
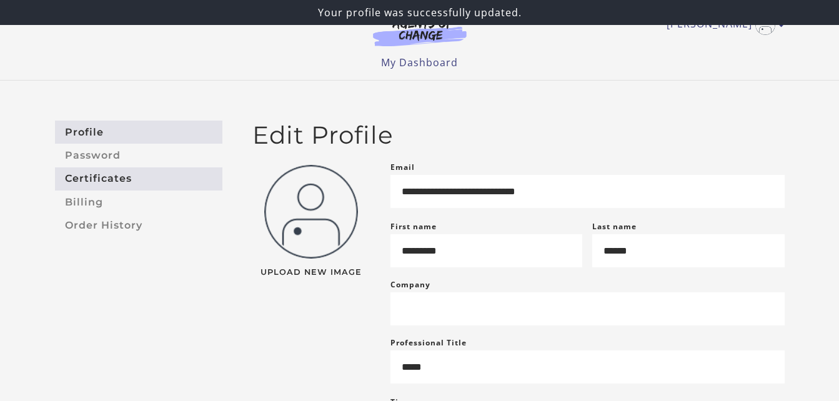
click at [120, 178] on link "Certificates" at bounding box center [138, 178] width 167 height 23
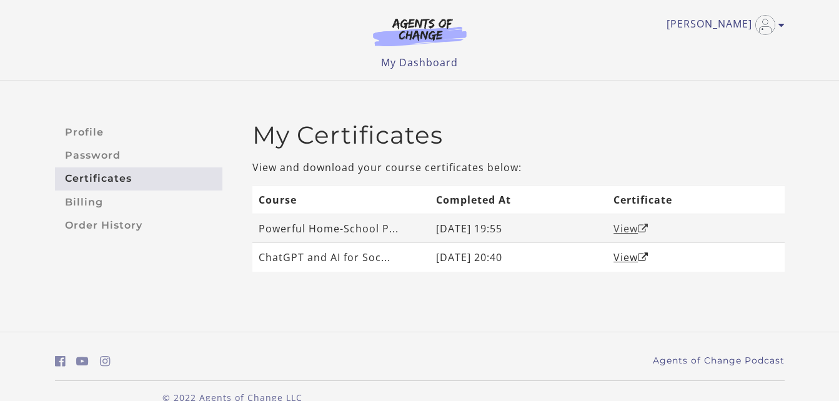
click at [627, 234] on link "View" at bounding box center [630, 229] width 35 height 14
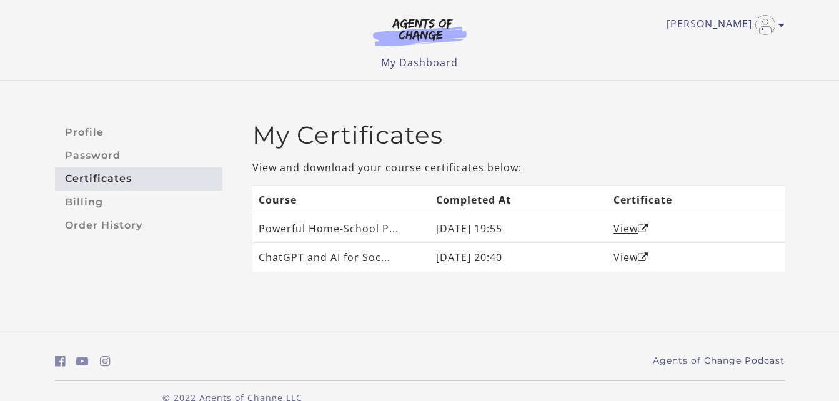
click at [809, 287] on div "Profile Password Certificates Billing Order History My Certificates View and do…" at bounding box center [419, 206] width 839 height 251
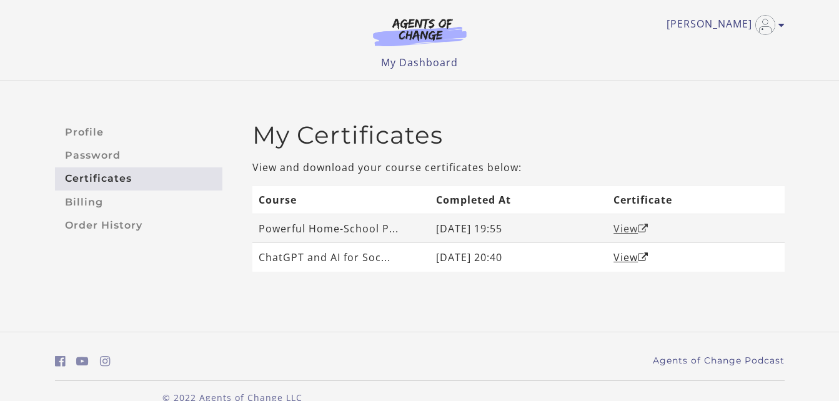
click at [632, 229] on link "View" at bounding box center [630, 229] width 35 height 14
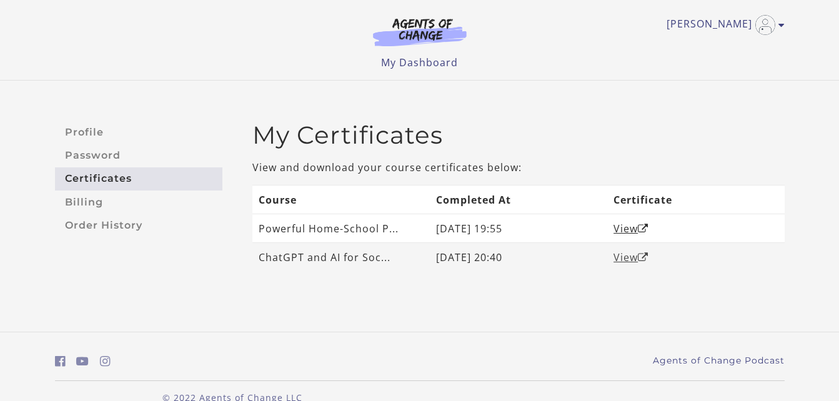
click at [635, 257] on link "View" at bounding box center [630, 258] width 35 height 14
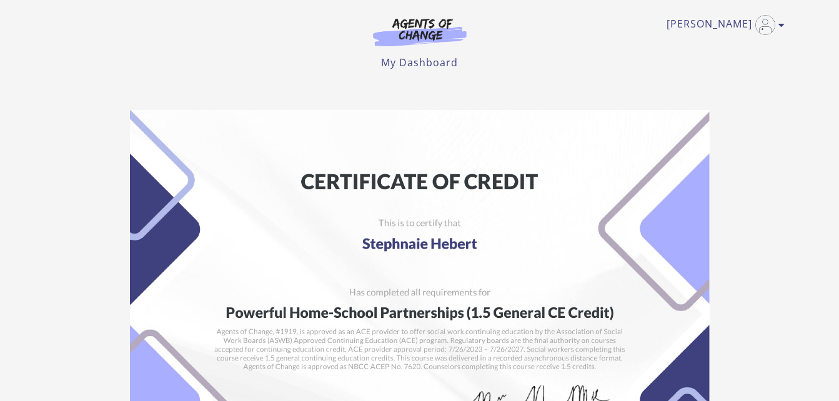
click at [420, 248] on img at bounding box center [420, 314] width 580 height 409
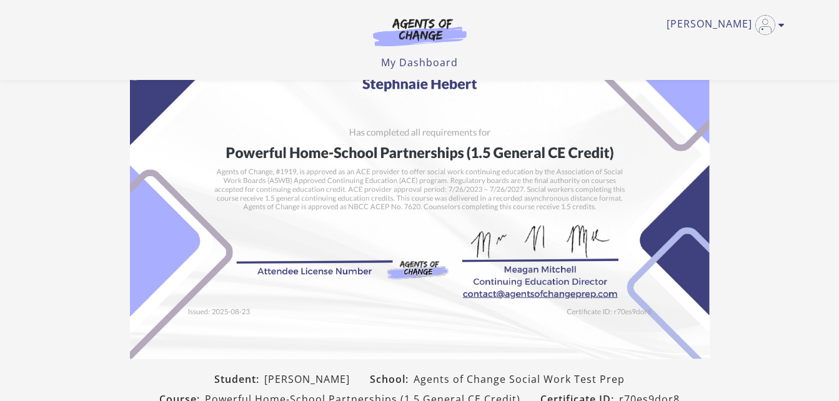
scroll to position [162, 0]
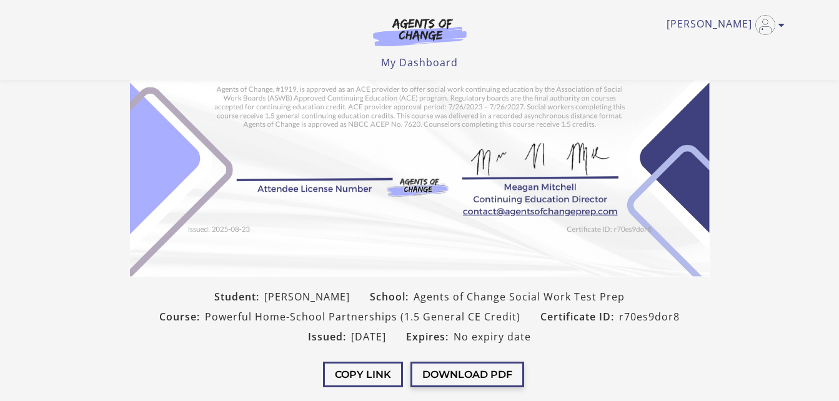
click at [457, 369] on button "Download PDF" at bounding box center [467, 375] width 114 height 26
